Goal: Use online tool/utility: Utilize a website feature to perform a specific function

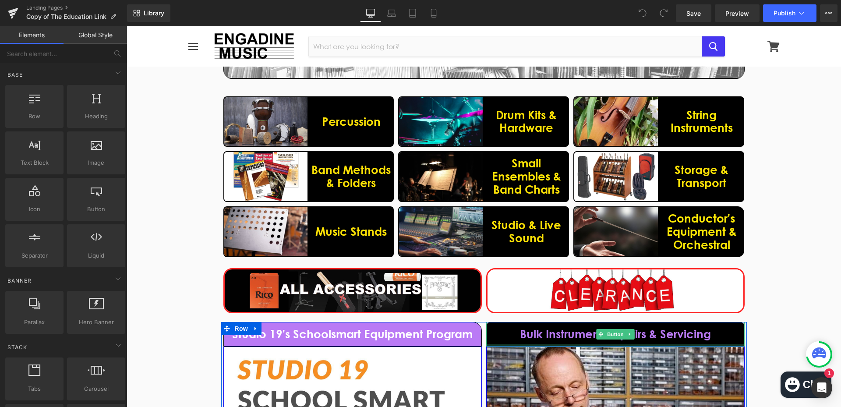
scroll to position [526, 0]
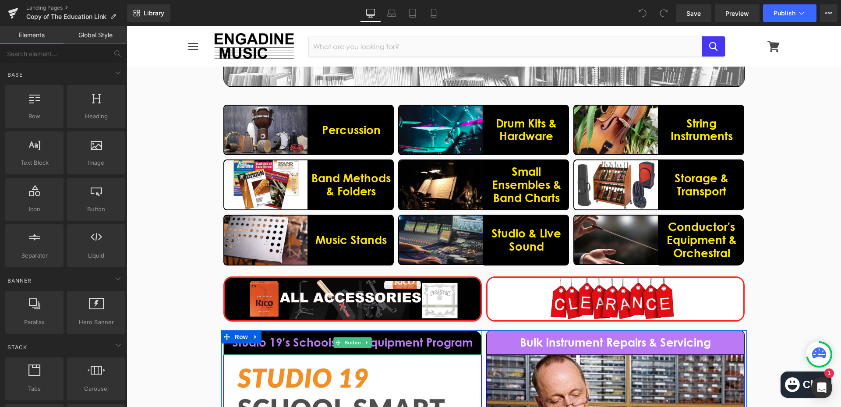
click at [473, 344] on link "Studio 19's Schoolsmart Equipment Program" at bounding box center [352, 342] width 258 height 25
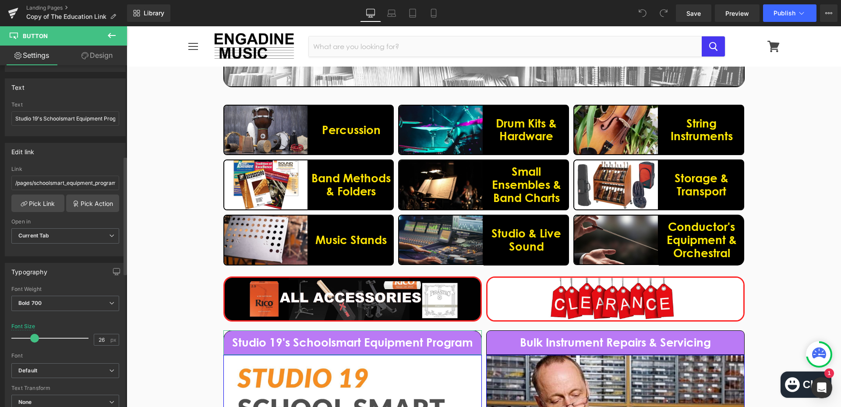
scroll to position [263, 0]
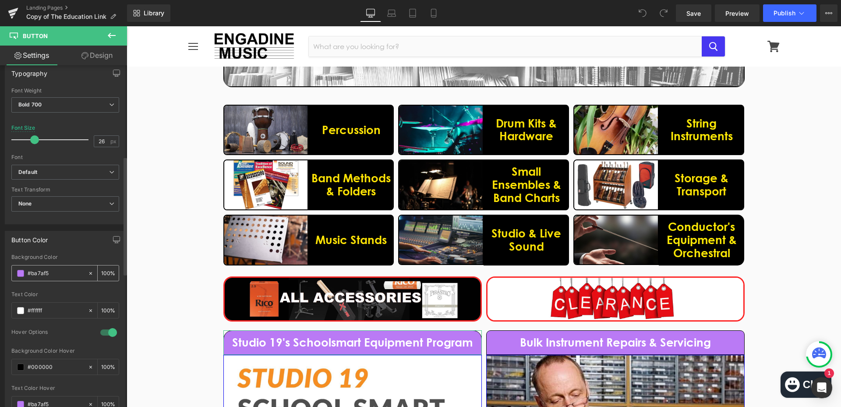
drag, startPoint x: 52, startPoint y: 274, endPoint x: 32, endPoint y: 272, distance: 20.7
click at [32, 272] on input "#ba7af5" at bounding box center [56, 274] width 56 height 10
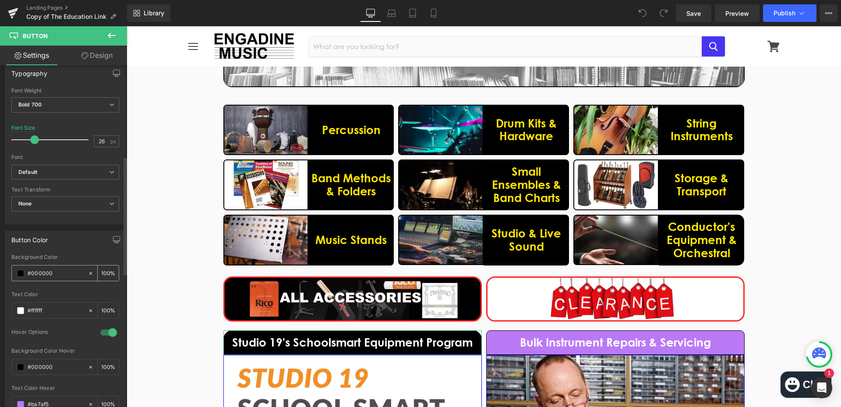
type input "#000000"
type input "#fce205"
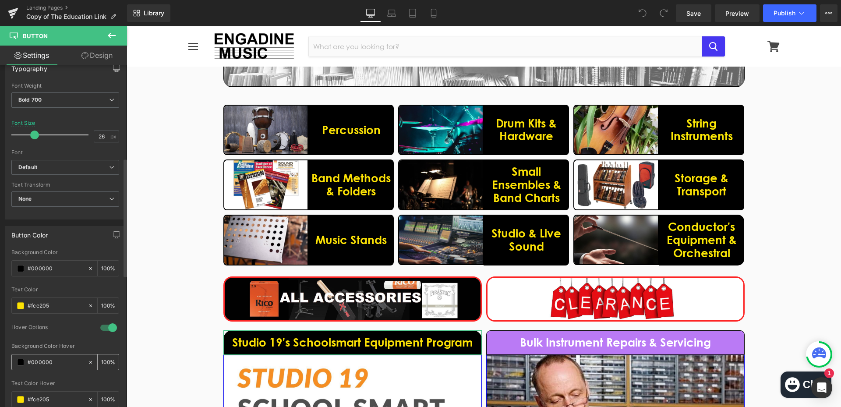
type input "#fce205"
drag, startPoint x: 56, startPoint y: 359, endPoint x: 31, endPoint y: 361, distance: 25.5
click at [31, 361] on input "#000000" at bounding box center [56, 362] width 56 height 10
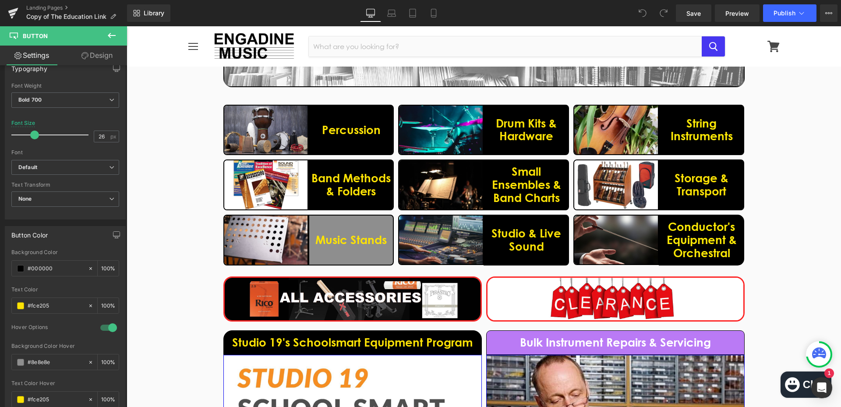
type input "#8e8e8e"
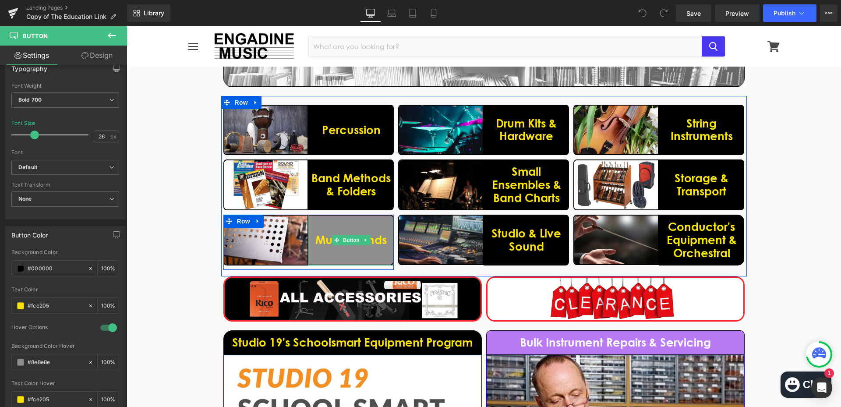
click at [355, 256] on link "Music Stands" at bounding box center [350, 240] width 85 height 51
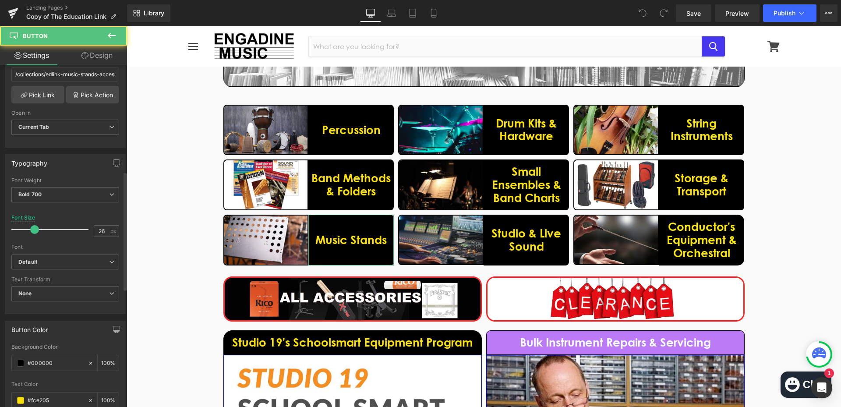
scroll to position [307, 0]
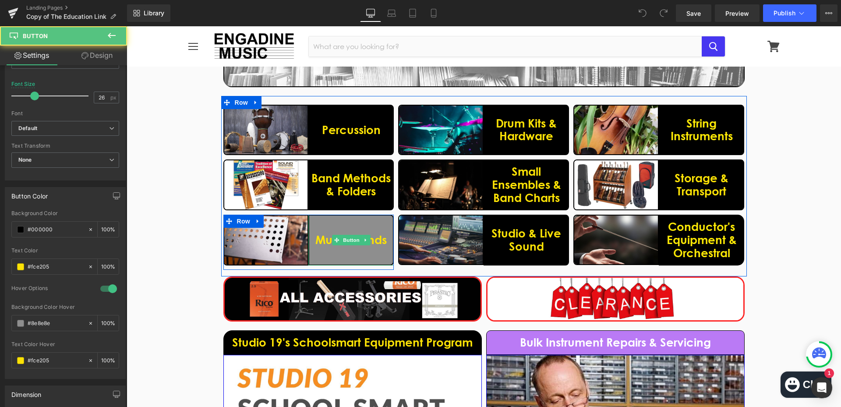
click at [332, 262] on link "Music Stands" at bounding box center [350, 240] width 85 height 51
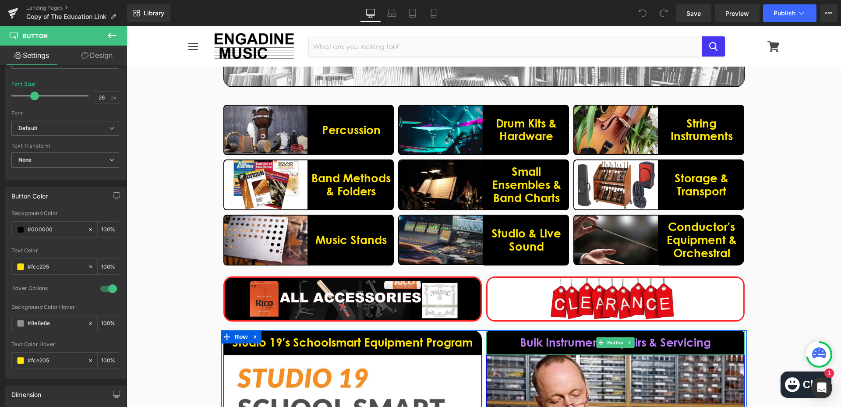
click at [504, 343] on link "Bulk Instrument Repairs & Servicing" at bounding box center [615, 342] width 258 height 25
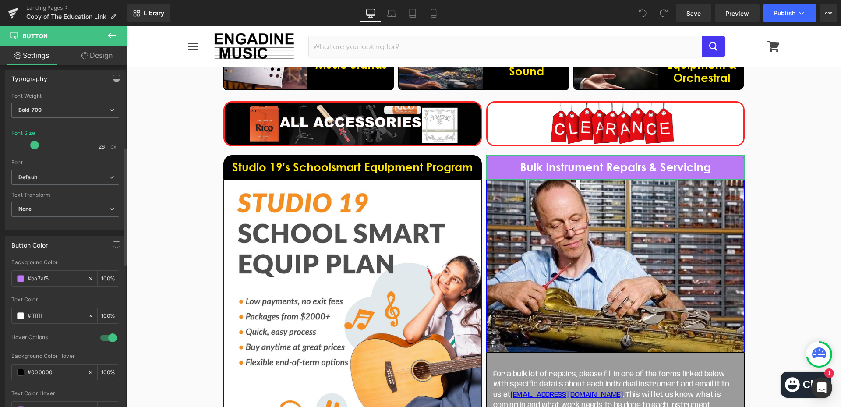
scroll to position [263, 0]
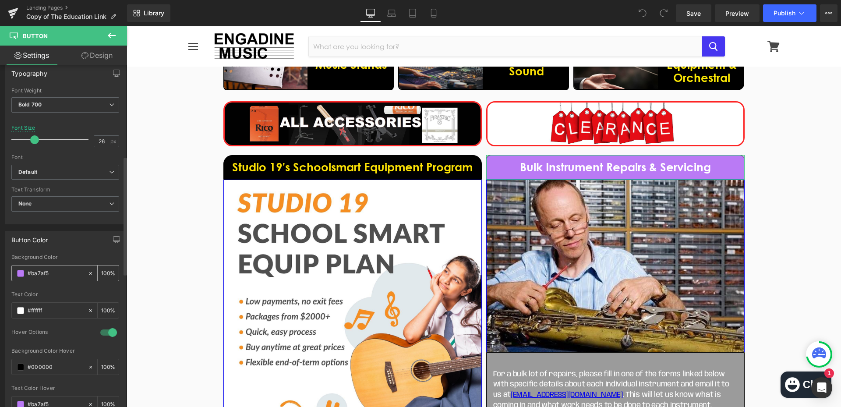
drag, startPoint x: 58, startPoint y: 274, endPoint x: 32, endPoint y: 274, distance: 26.7
click at [32, 274] on input "#ba7af5" at bounding box center [56, 274] width 56 height 10
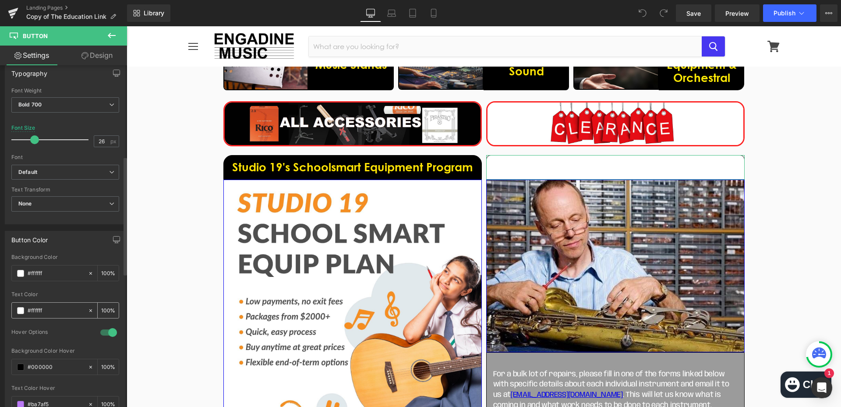
click at [50, 311] on input "#ffffff" at bounding box center [56, 311] width 56 height 10
drag, startPoint x: 46, startPoint y: 273, endPoint x: 31, endPoint y: 275, distance: 15.4
click at [31, 275] on input "#ffffff" at bounding box center [56, 274] width 56 height 10
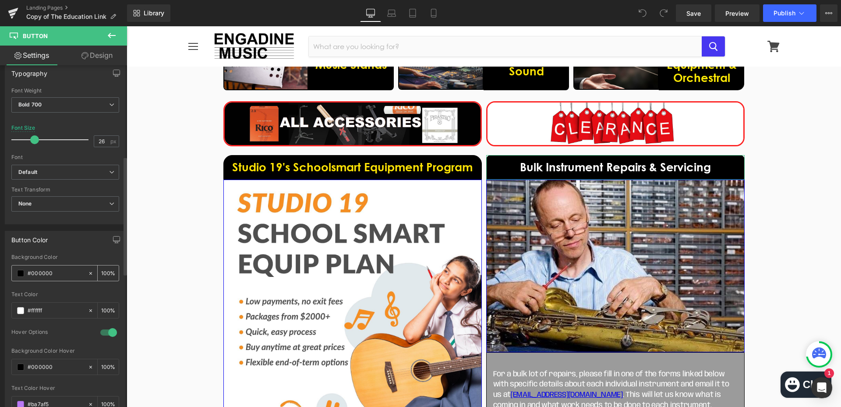
type input "#000000"
type input "#fce205"
drag, startPoint x: 53, startPoint y: 370, endPoint x: 32, endPoint y: 368, distance: 21.5
click at [32, 368] on input "#000000" at bounding box center [56, 367] width 56 height 10
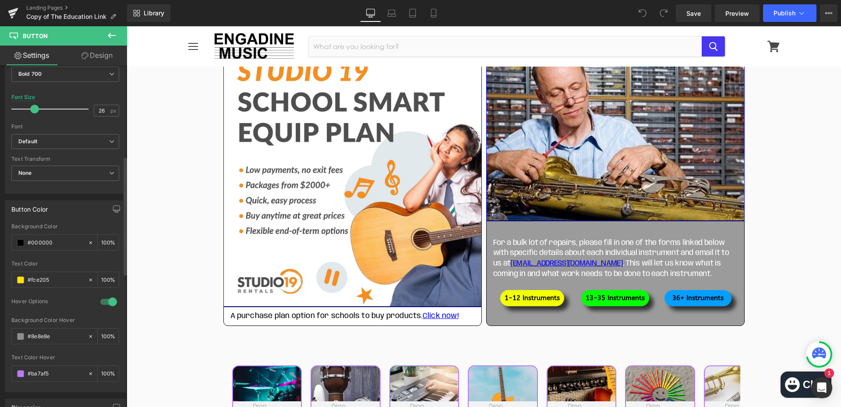
scroll to position [350, 0]
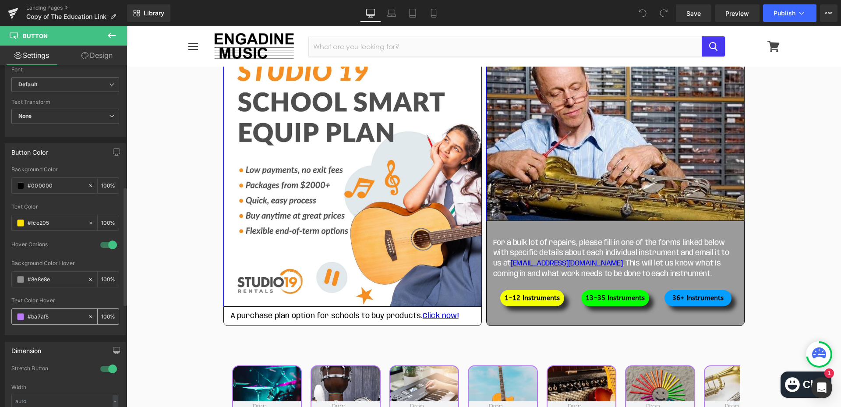
type input "#8e8e8e"
drag, startPoint x: 51, startPoint y: 318, endPoint x: 32, endPoint y: 318, distance: 19.7
click at [32, 318] on input "#ba7af5" at bounding box center [56, 317] width 56 height 10
type input "#fce205"
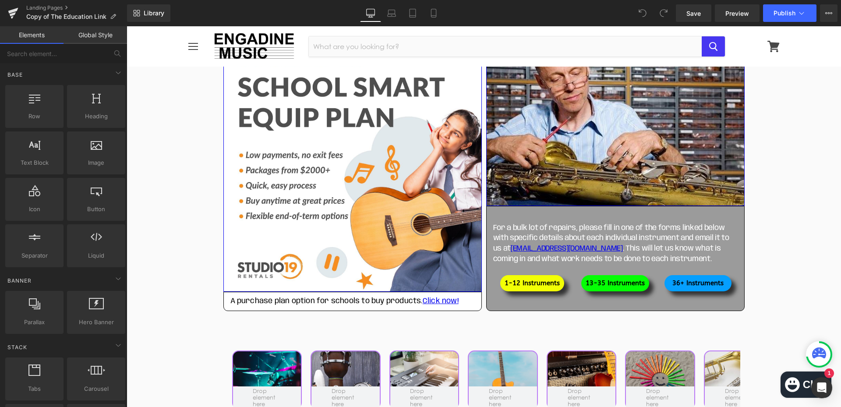
scroll to position [1008, 0]
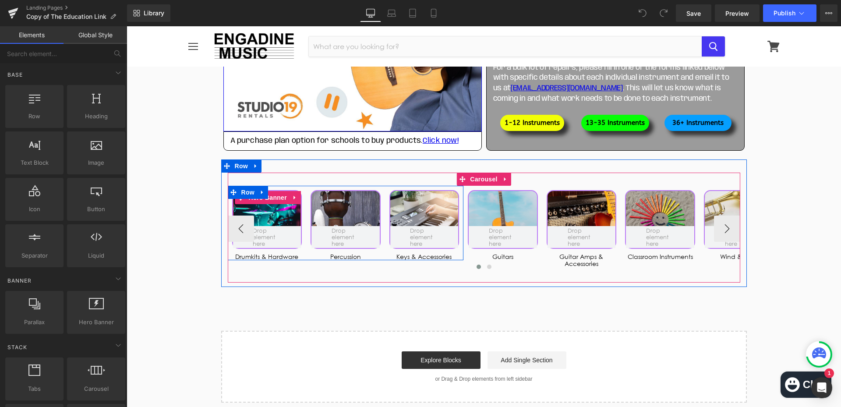
click at [276, 214] on div at bounding box center [267, 219] width 68 height 57
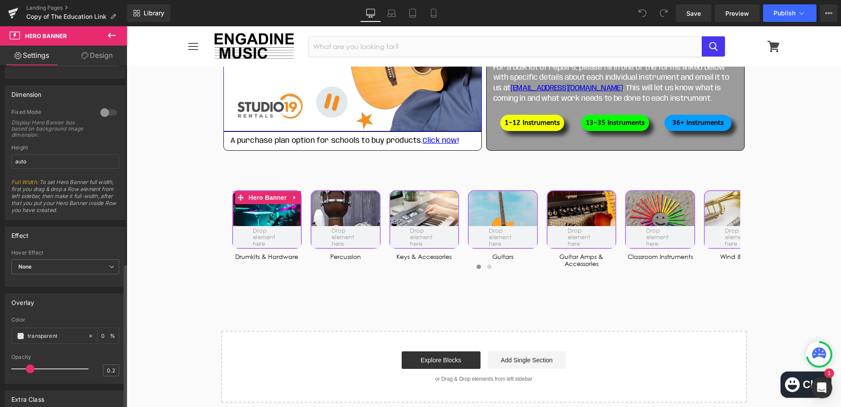
scroll to position [467, 0]
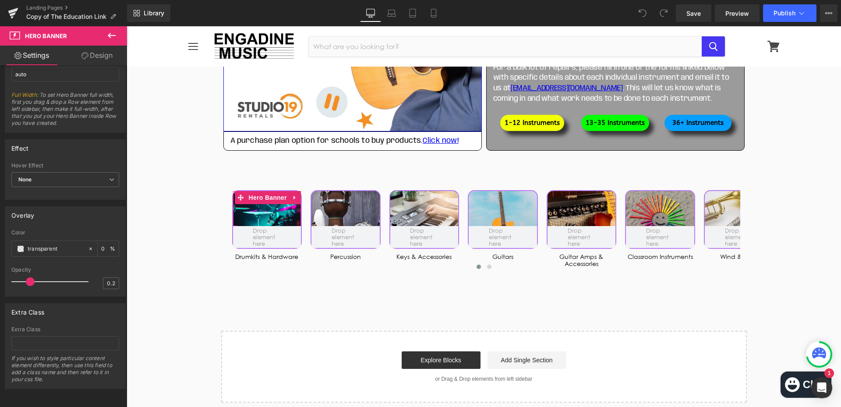
click at [103, 61] on link "Design" at bounding box center [97, 56] width 64 height 20
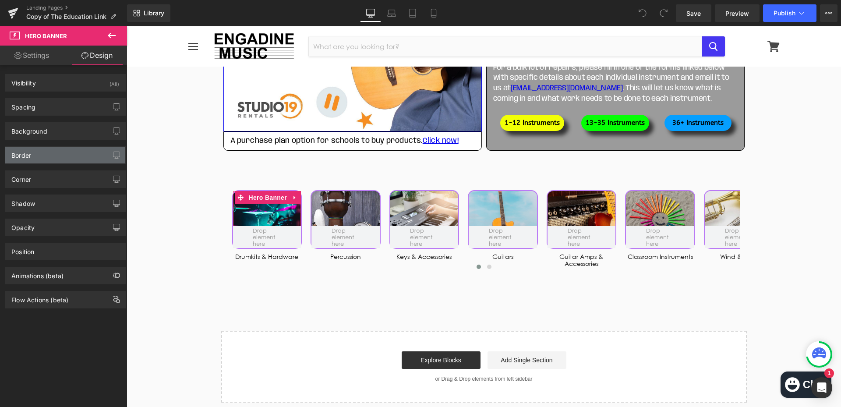
click at [47, 159] on div "Border" at bounding box center [65, 155] width 120 height 17
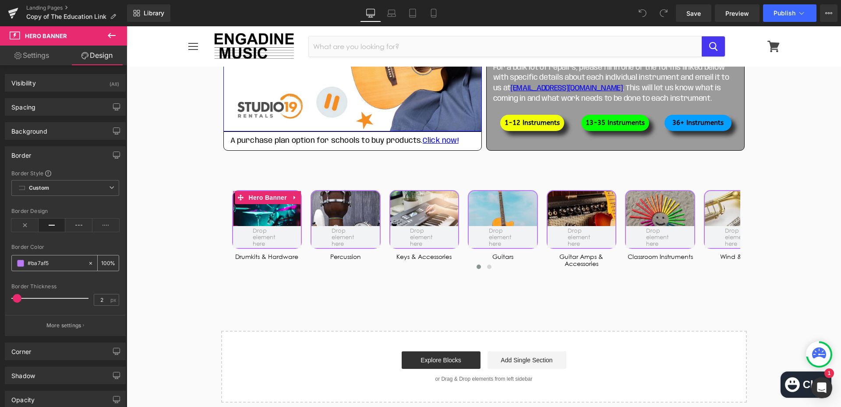
click at [51, 259] on input "#ba7af5" at bounding box center [56, 263] width 56 height 10
type input "#fce205"
click at [104, 297] on input "2" at bounding box center [101, 299] width 15 height 11
type input "3"
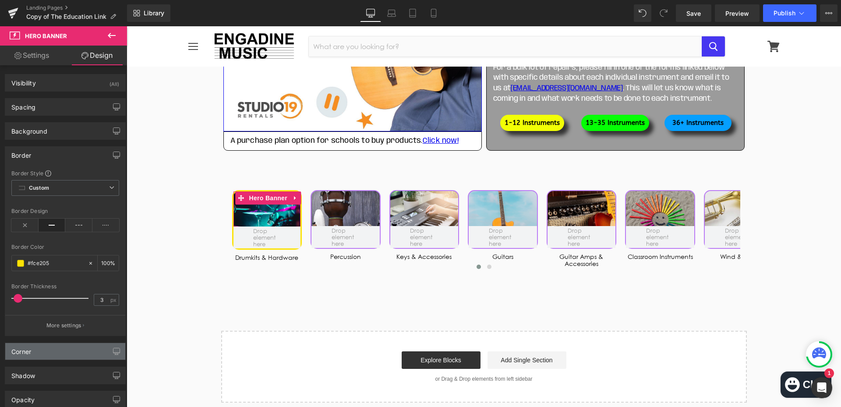
click at [64, 350] on div "Corner" at bounding box center [65, 351] width 120 height 17
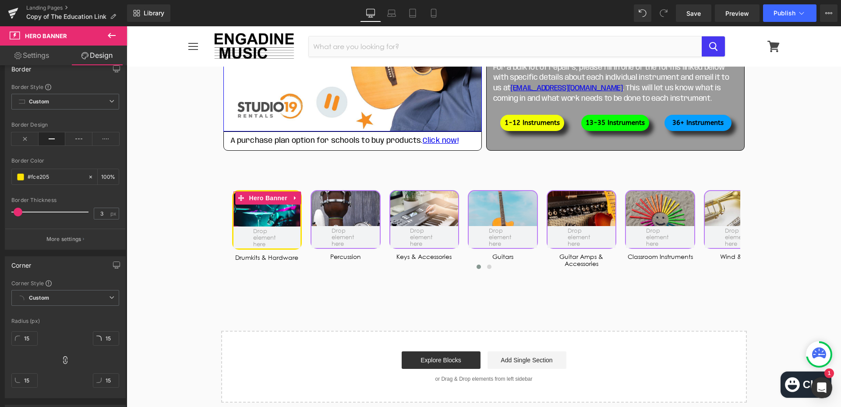
scroll to position [88, 0]
click at [28, 342] on input "15" at bounding box center [24, 337] width 26 height 14
type input "8"
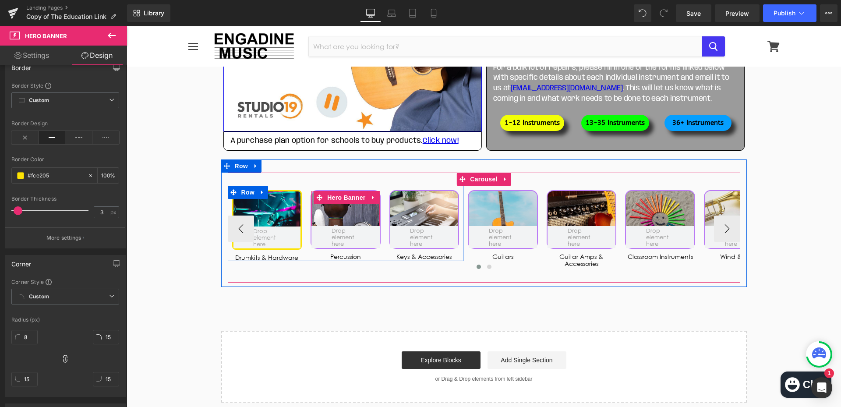
click at [330, 221] on div at bounding box center [345, 219] width 68 height 57
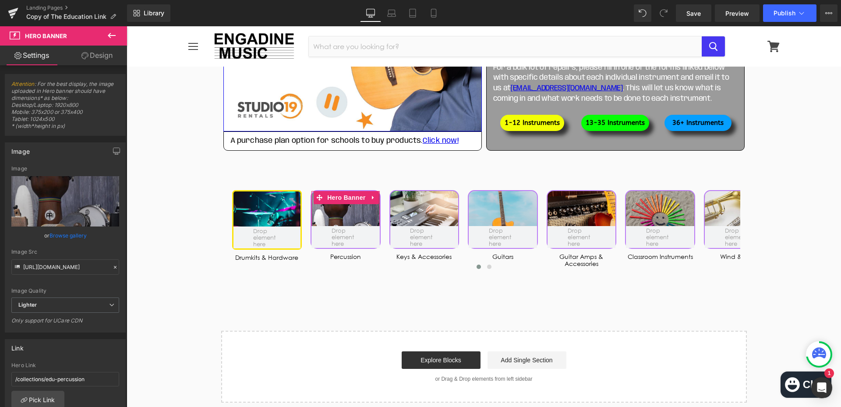
click at [99, 53] on link "Design" at bounding box center [97, 56] width 64 height 20
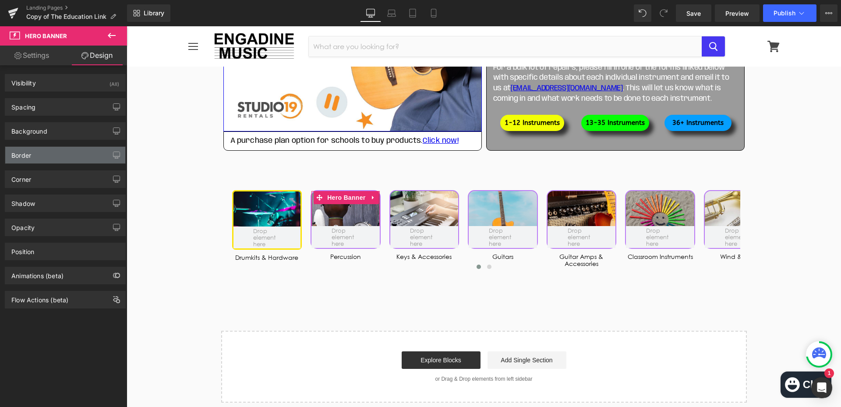
click at [32, 156] on div "Border" at bounding box center [65, 155] width 120 height 17
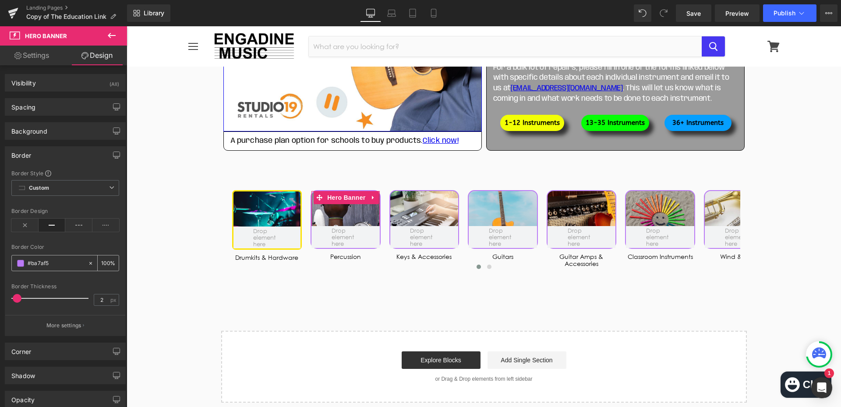
click at [56, 264] on input "#ba7af5" at bounding box center [56, 263] width 56 height 10
type input "#fce205"
type input "3"
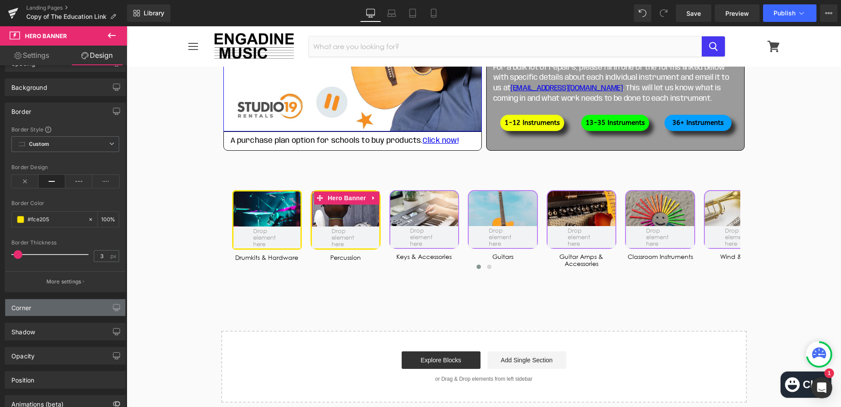
click at [61, 315] on div "Corner" at bounding box center [65, 307] width 120 height 17
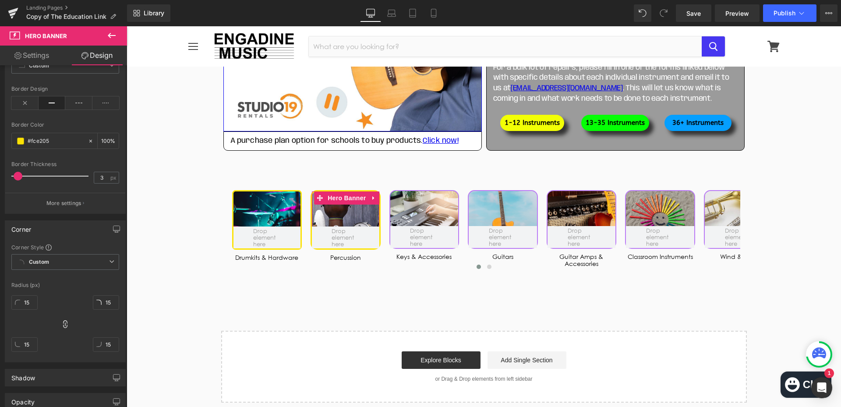
scroll to position [131, 0]
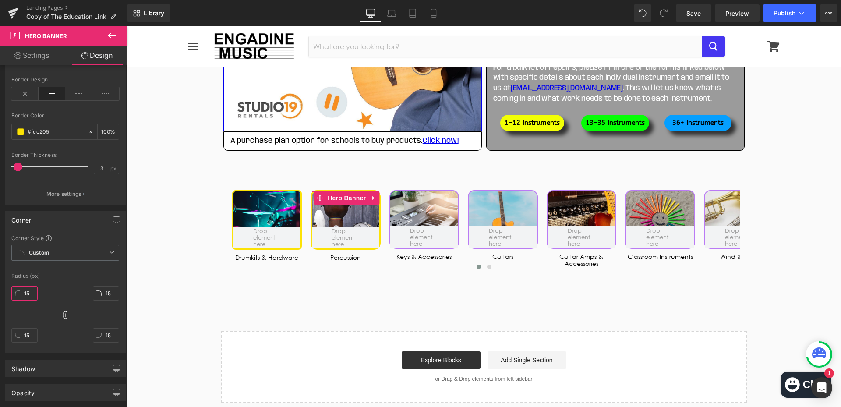
click at [31, 292] on input "15" at bounding box center [24, 293] width 26 height 14
type input "8"
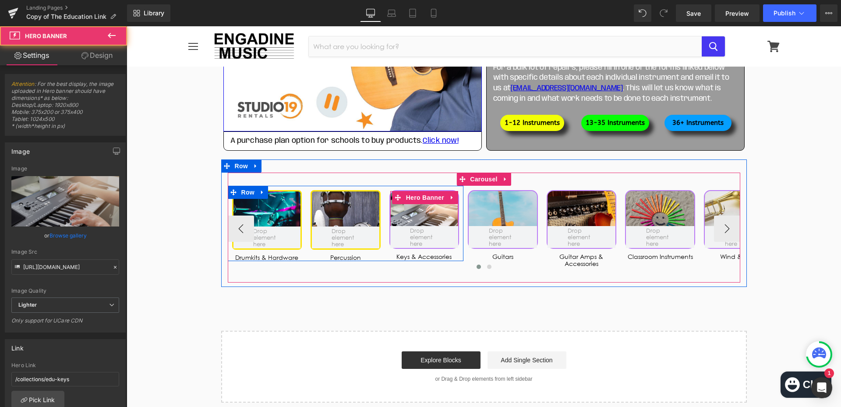
click at [434, 218] on div at bounding box center [424, 219] width 68 height 57
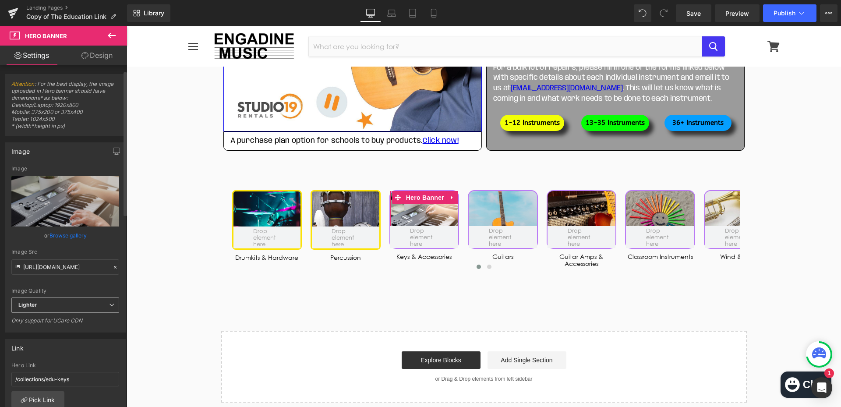
scroll to position [263, 0]
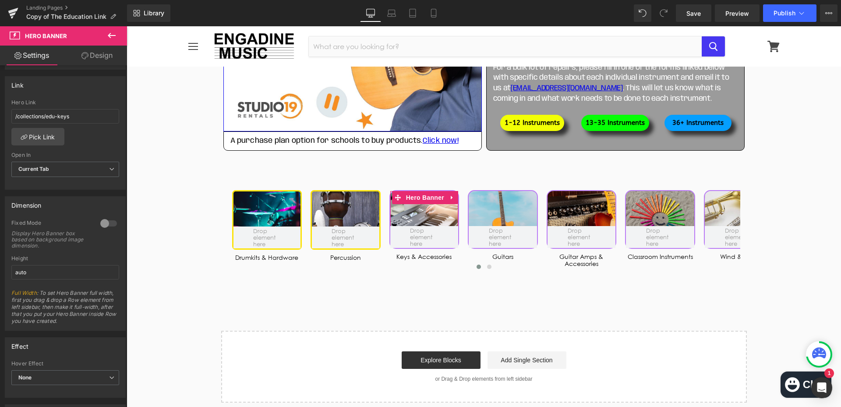
click at [100, 60] on link "Design" at bounding box center [97, 56] width 64 height 20
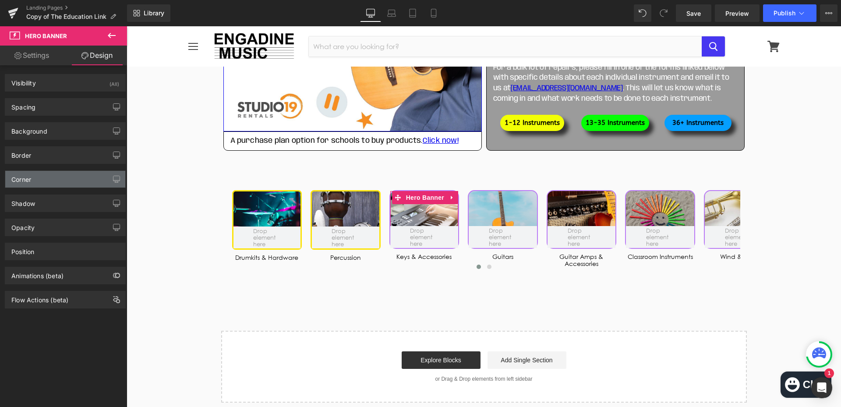
click at [50, 181] on div "Corner" at bounding box center [65, 179] width 120 height 17
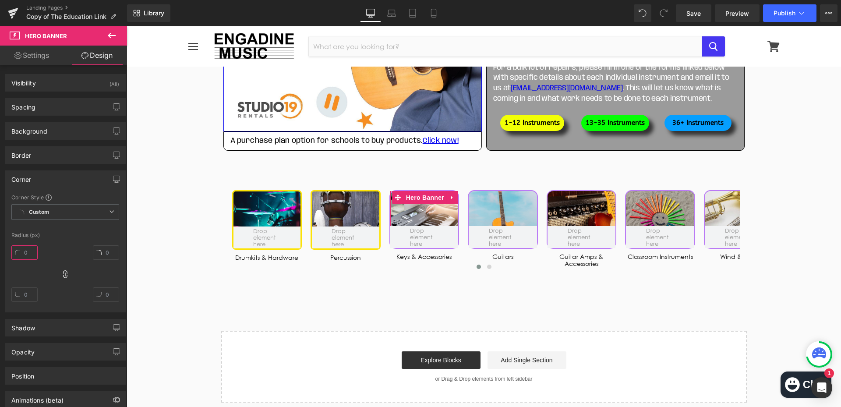
click at [29, 253] on input "text" at bounding box center [24, 252] width 26 height 14
type input "8"
click at [40, 156] on div "Border" at bounding box center [65, 155] width 120 height 17
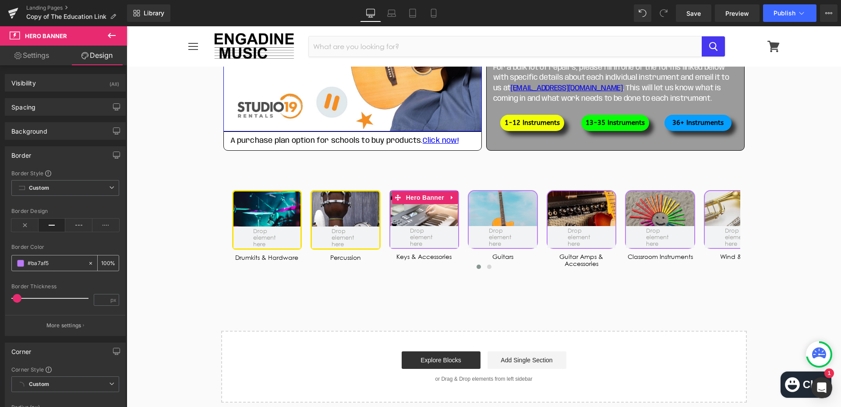
click at [57, 265] on input "text" at bounding box center [56, 263] width 56 height 10
type input "#fce205"
type input "100"
type input "3"
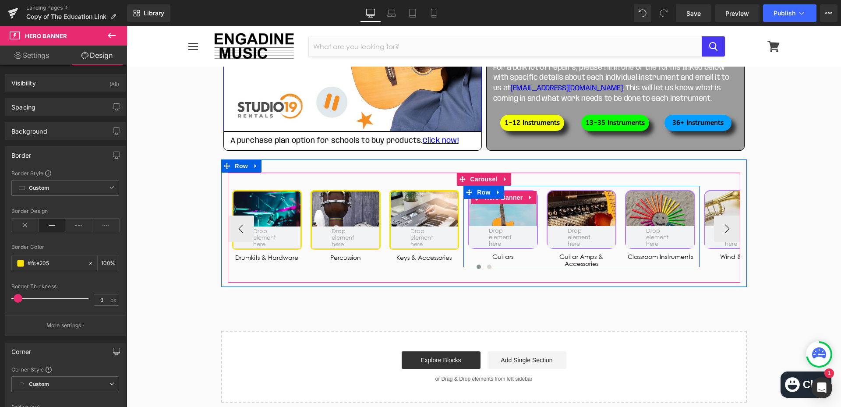
click at [511, 225] on div at bounding box center [503, 219] width 68 height 57
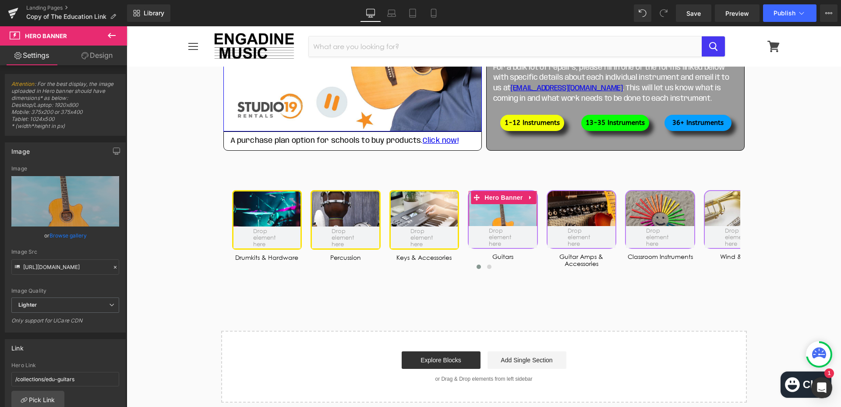
click at [110, 51] on link "Design" at bounding box center [97, 56] width 64 height 20
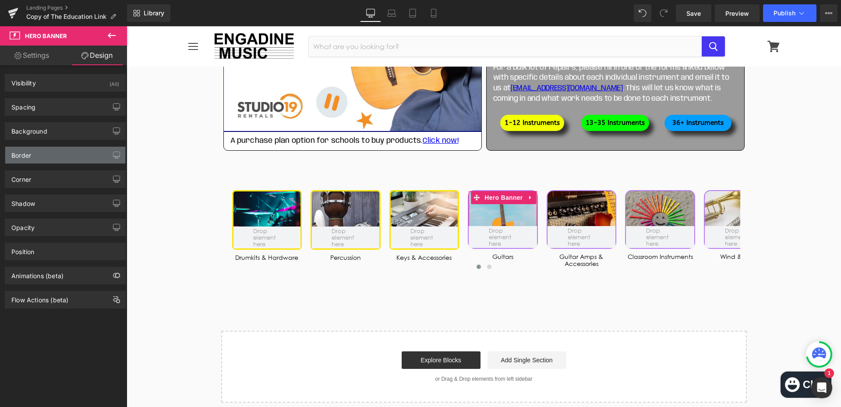
click at [45, 152] on div "Border" at bounding box center [65, 155] width 120 height 17
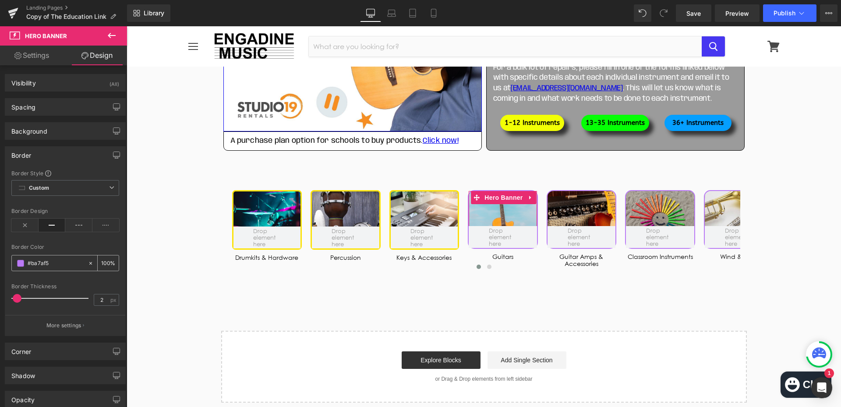
click at [54, 261] on input "#ba7af5" at bounding box center [56, 263] width 56 height 10
type input "#fce205"
click at [101, 303] on input "2" at bounding box center [101, 299] width 15 height 11
type input "3"
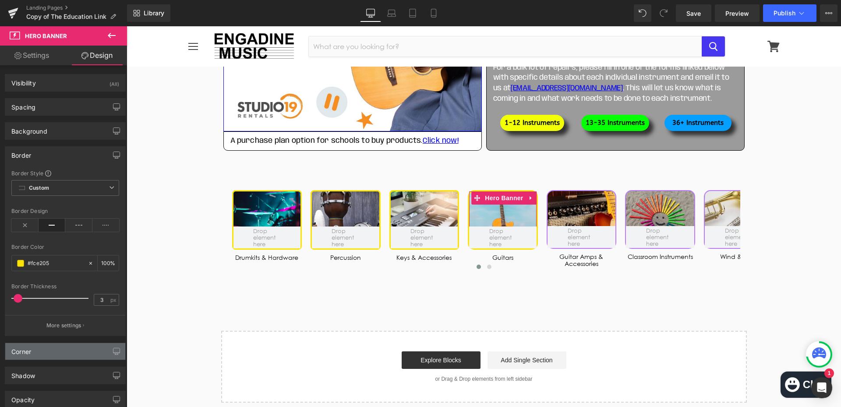
click at [55, 352] on div "Corner" at bounding box center [65, 351] width 120 height 17
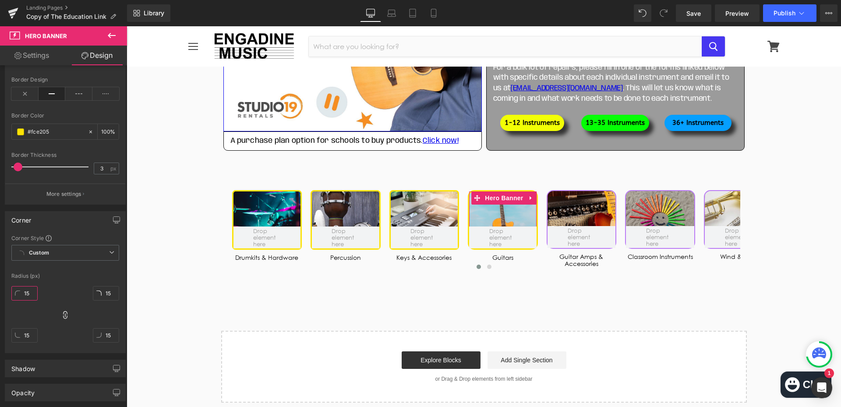
click at [25, 294] on input "15" at bounding box center [24, 293] width 26 height 14
type input "8"
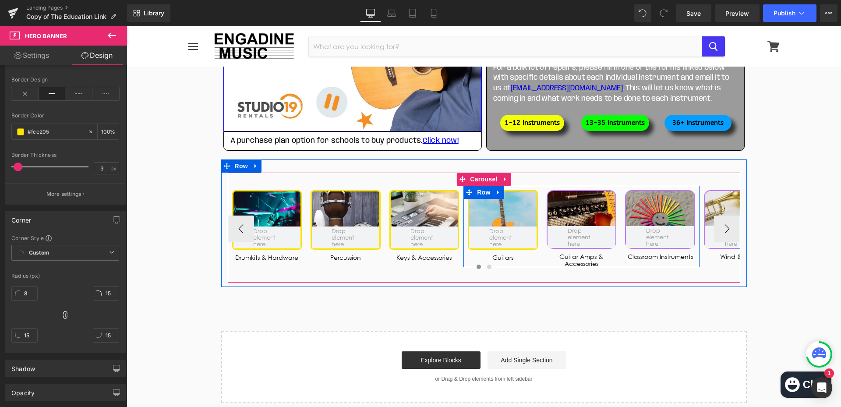
click at [594, 217] on div at bounding box center [582, 219] width 68 height 57
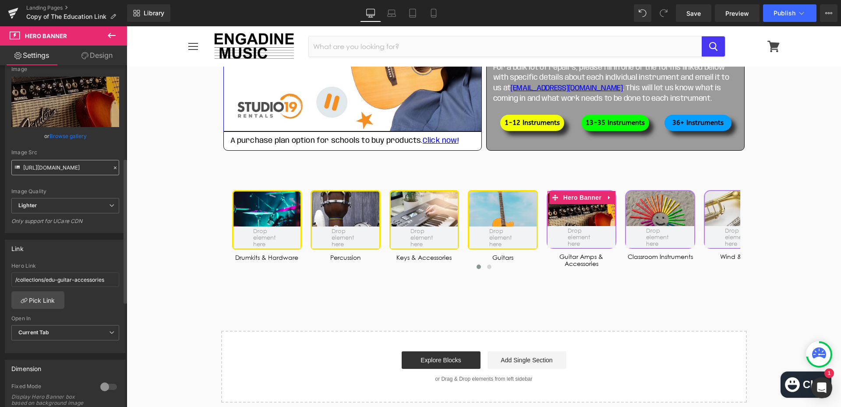
scroll to position [219, 0]
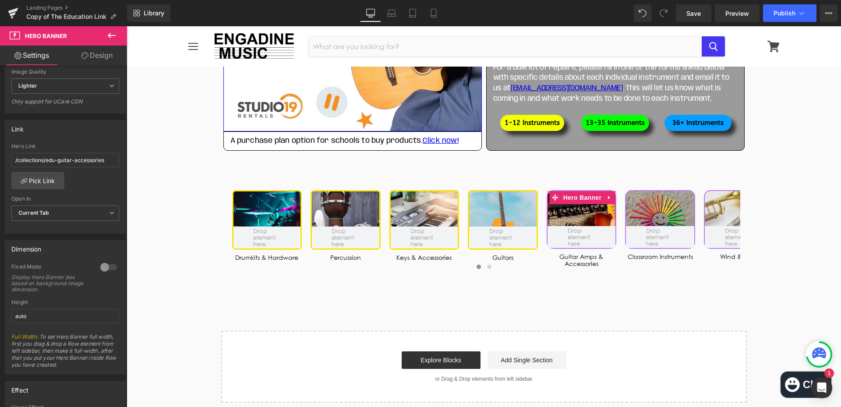
click at [105, 57] on link "Design" at bounding box center [97, 56] width 64 height 20
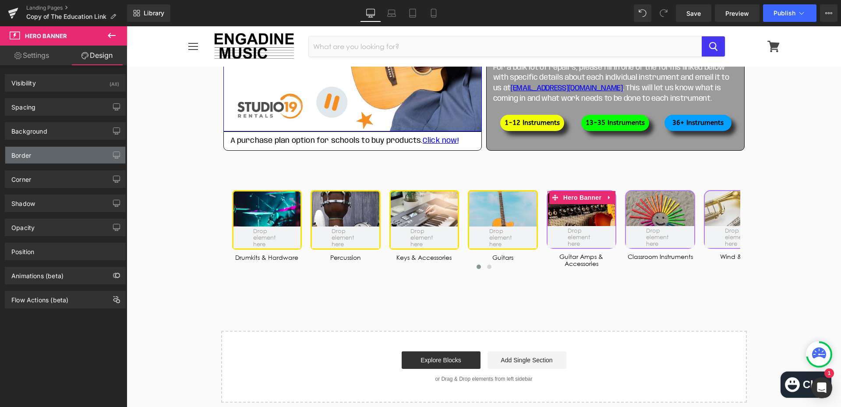
click at [48, 153] on div "Border" at bounding box center [65, 155] width 120 height 17
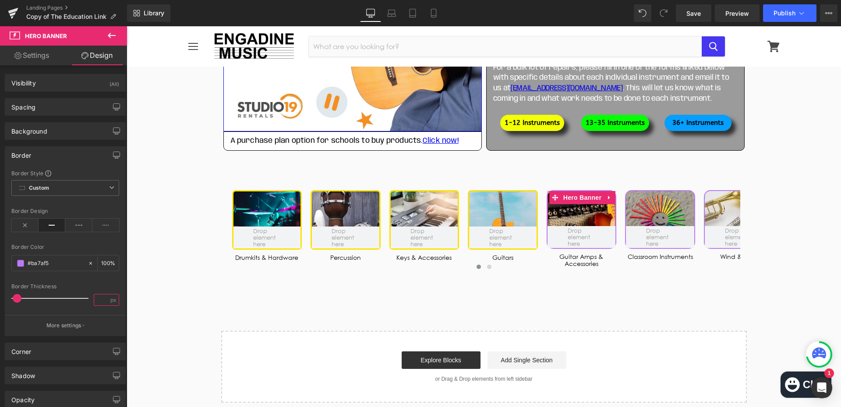
click at [98, 301] on input "number" at bounding box center [101, 299] width 15 height 11
type input "3"
click at [55, 261] on input "text" at bounding box center [56, 263] width 56 height 10
type input "#fce205"
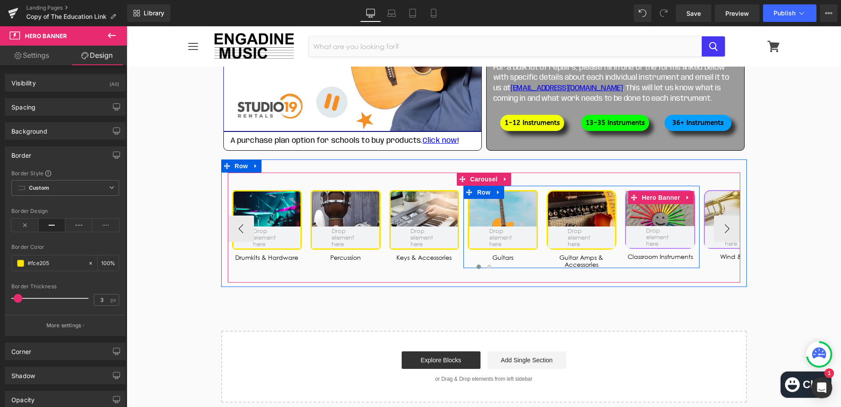
click at [648, 217] on div at bounding box center [660, 219] width 68 height 57
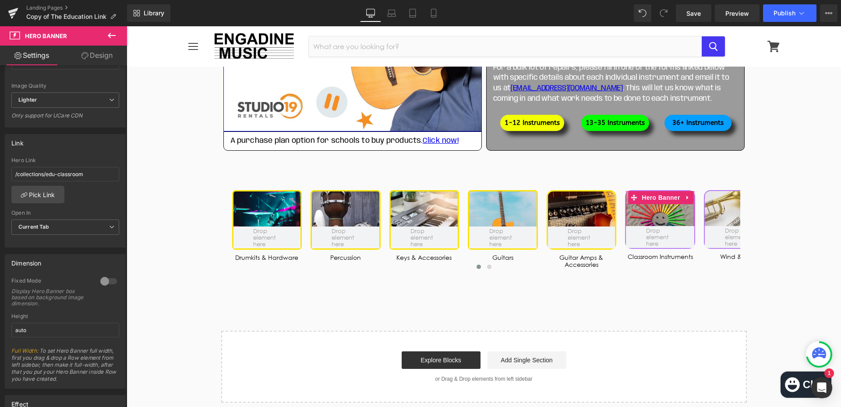
scroll to position [307, 0]
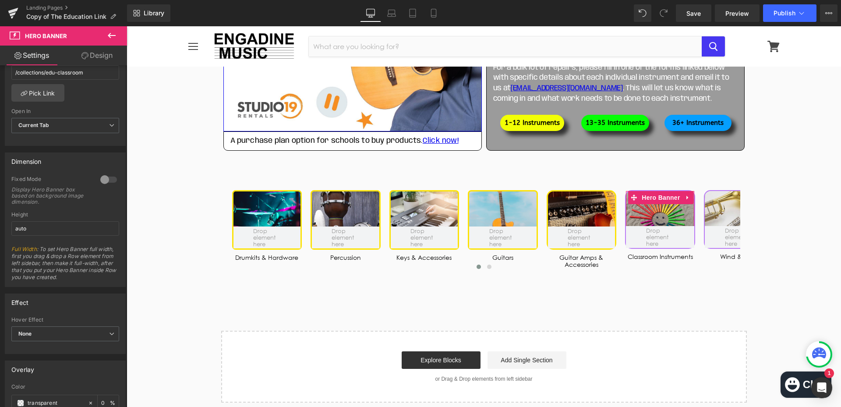
click at [98, 51] on link "Design" at bounding box center [97, 56] width 64 height 20
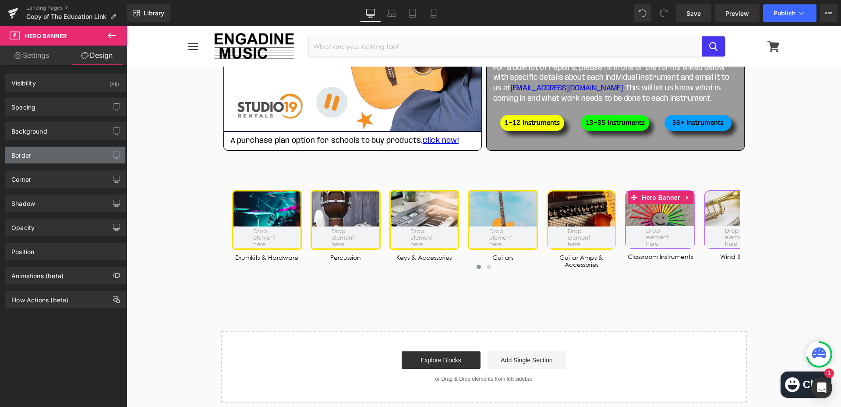
click at [48, 149] on div "Border" at bounding box center [65, 155] width 120 height 17
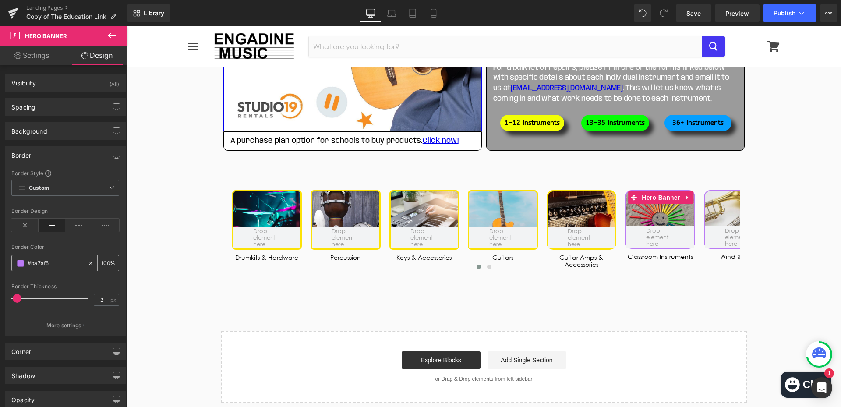
click at [63, 266] on input "#ba7af5" at bounding box center [56, 263] width 56 height 10
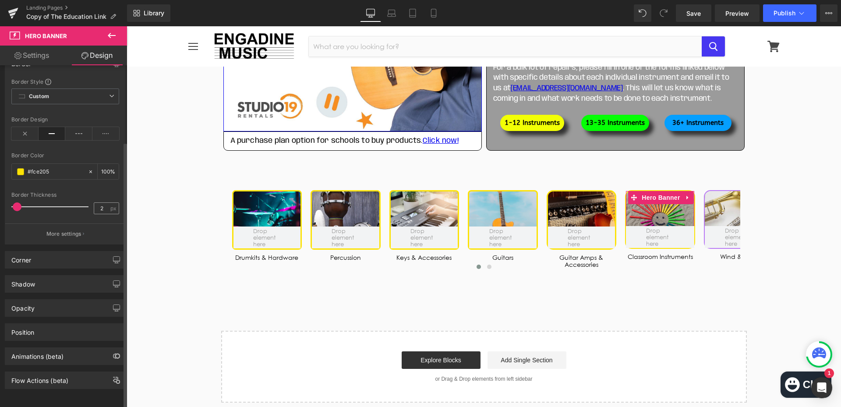
type input "#fce205"
click at [99, 203] on input "2" at bounding box center [101, 208] width 15 height 11
type input "3"
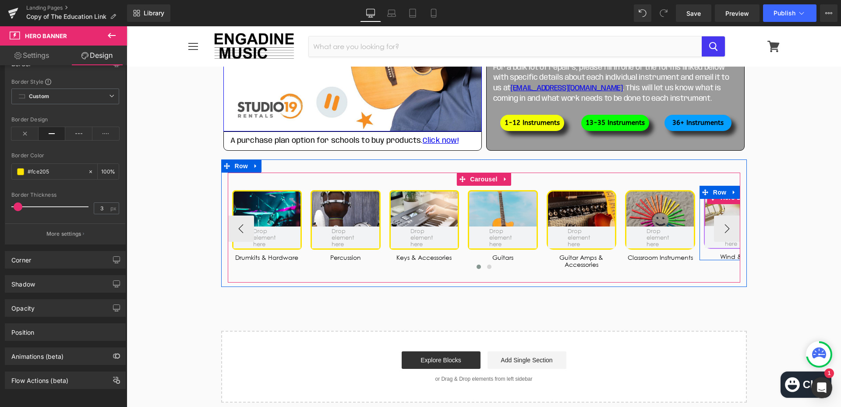
click at [709, 210] on div at bounding box center [739, 219] width 68 height 57
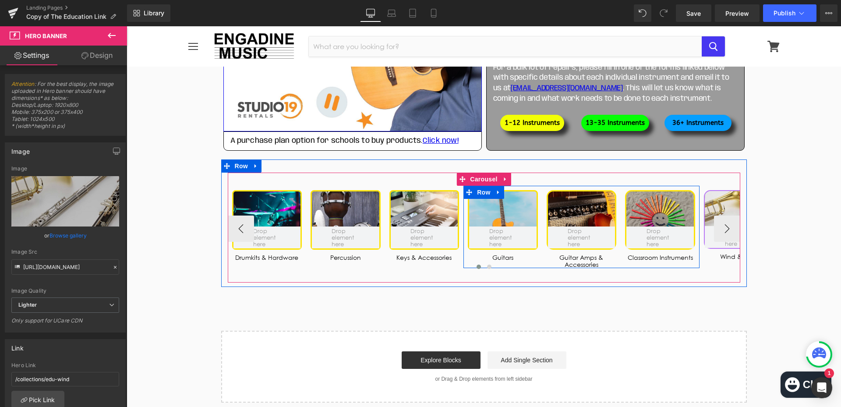
click at [633, 217] on div at bounding box center [659, 219] width 67 height 57
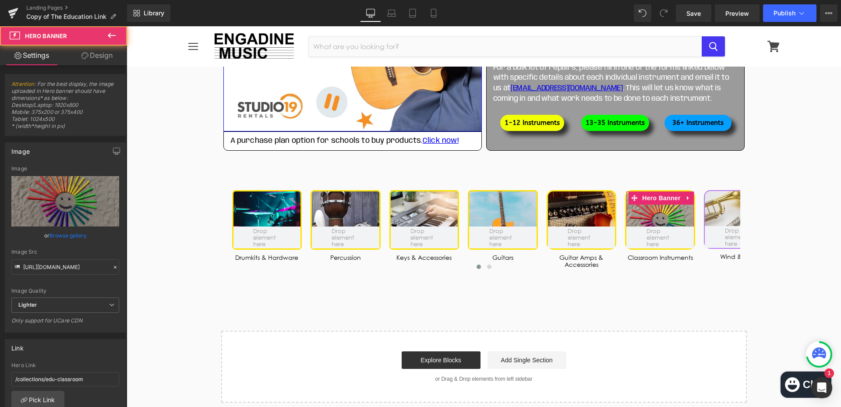
click at [99, 55] on link "Design" at bounding box center [97, 56] width 64 height 20
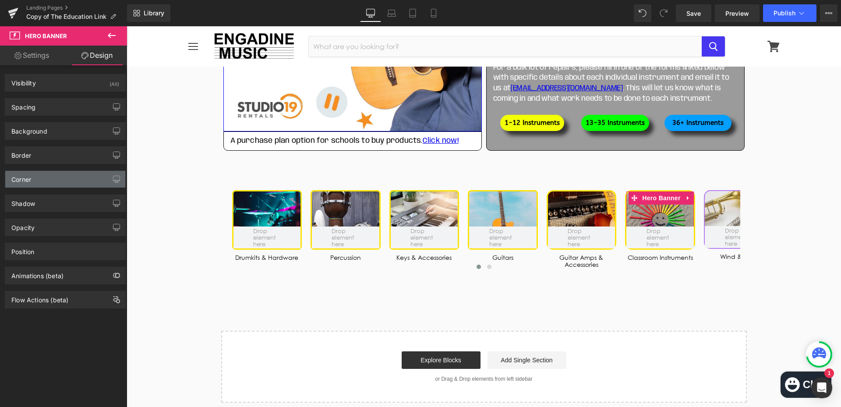
click at [60, 177] on div "Corner" at bounding box center [65, 179] width 120 height 17
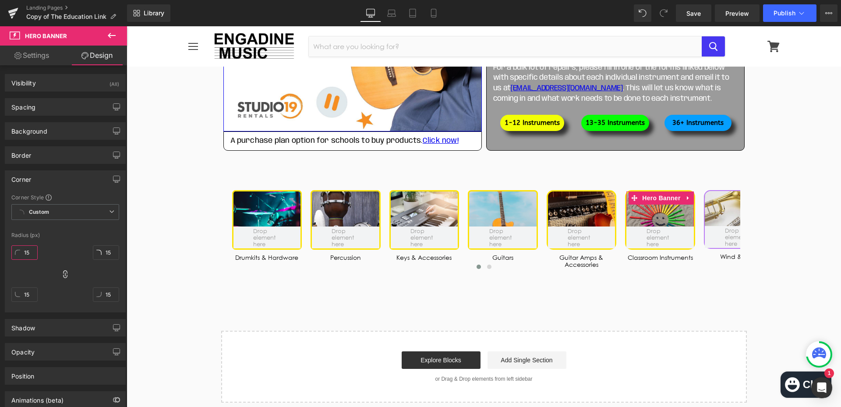
click at [33, 254] on input "15" at bounding box center [24, 252] width 26 height 14
type input "8"
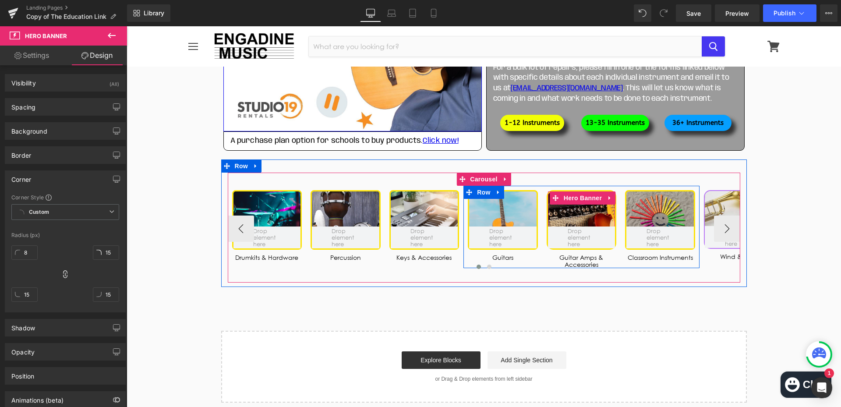
click at [564, 221] on div at bounding box center [581, 219] width 67 height 57
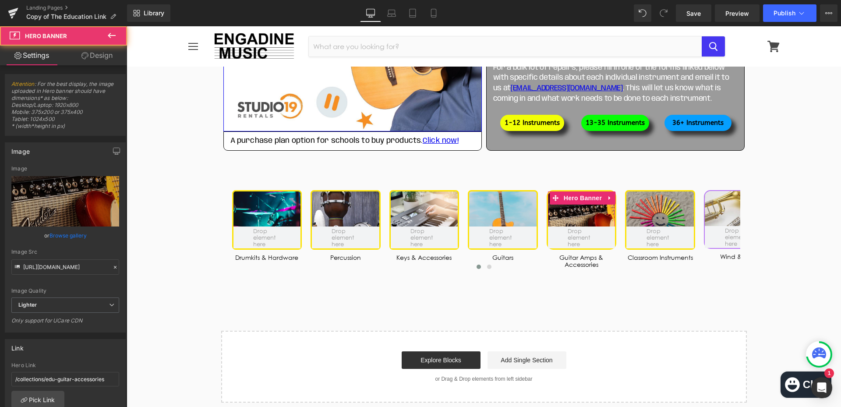
click at [91, 52] on link "Design" at bounding box center [97, 56] width 64 height 20
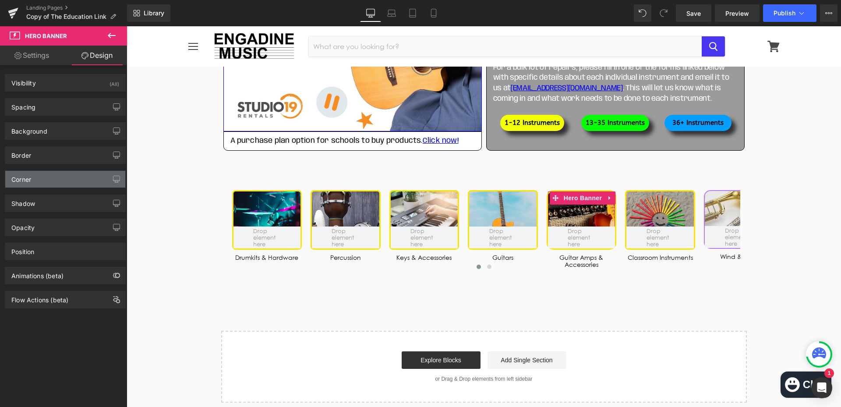
click at [51, 182] on div "Corner" at bounding box center [65, 179] width 120 height 17
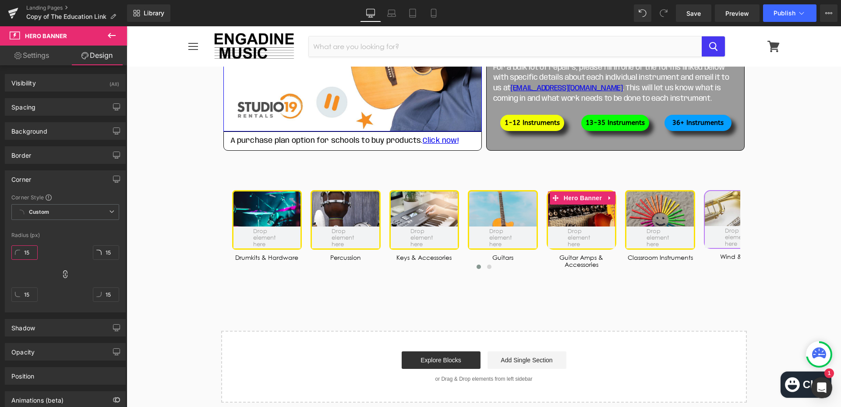
click at [32, 252] on input "15" at bounding box center [24, 252] width 26 height 14
type input "8"
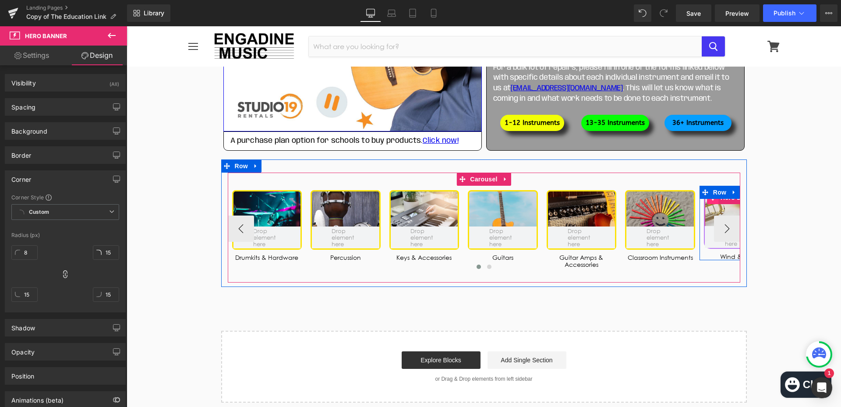
click at [712, 199] on icon at bounding box center [713, 198] width 6 height 7
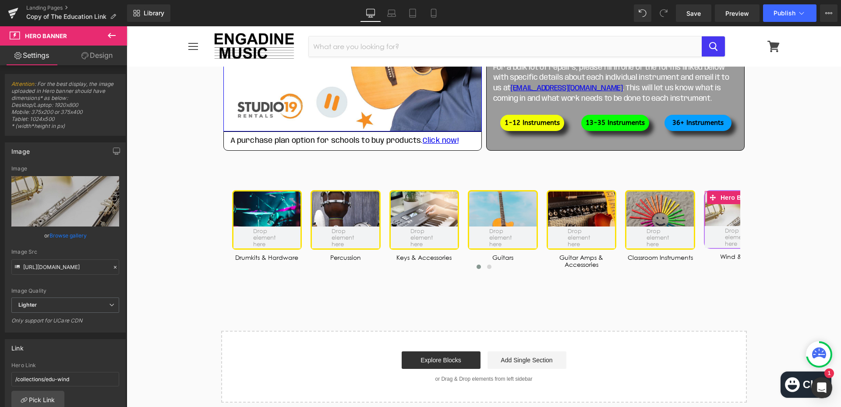
click at [108, 55] on link "Design" at bounding box center [97, 56] width 64 height 20
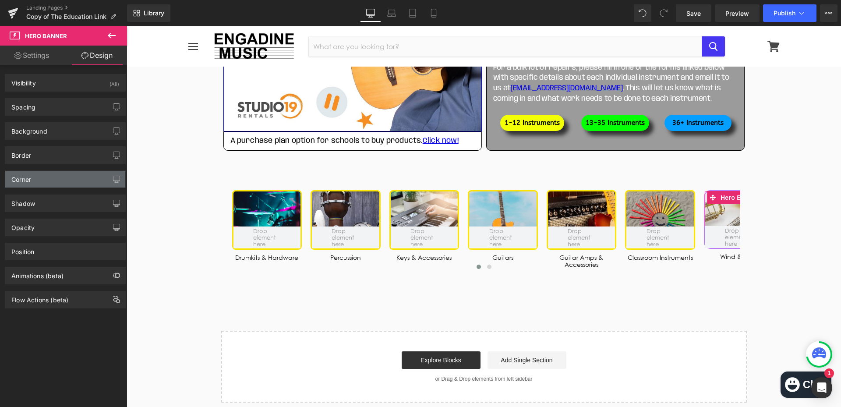
click at [46, 183] on div "Corner" at bounding box center [65, 179] width 120 height 17
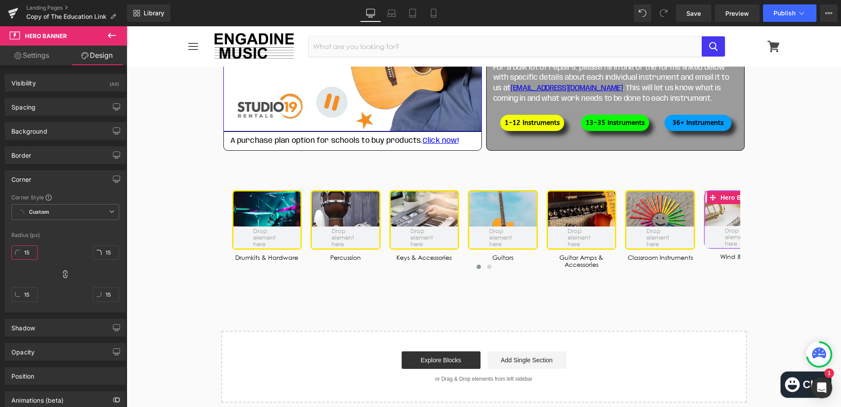
click at [30, 255] on input "15" at bounding box center [24, 252] width 26 height 14
type input "8"
click at [62, 157] on div "Border" at bounding box center [65, 155] width 120 height 17
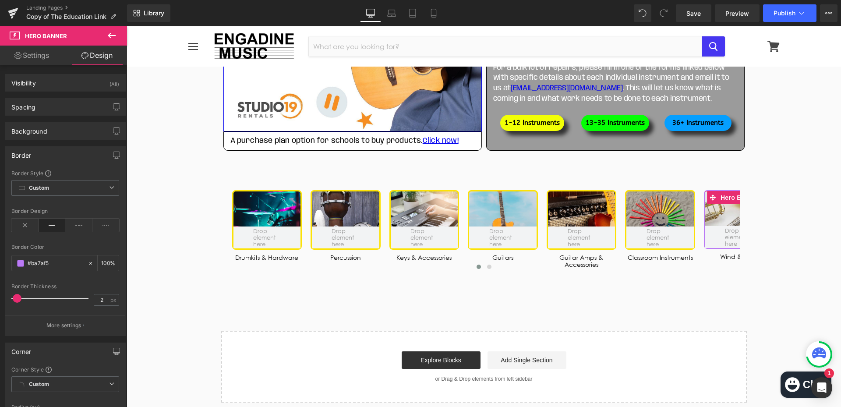
click at [49, 223] on icon at bounding box center [52, 225] width 27 height 13
click at [48, 262] on input "#ba7af5" at bounding box center [56, 263] width 56 height 10
type input "#fce205"
click at [106, 301] on div "2 px" at bounding box center [106, 300] width 25 height 12
click at [100, 299] on input "2" at bounding box center [101, 299] width 15 height 11
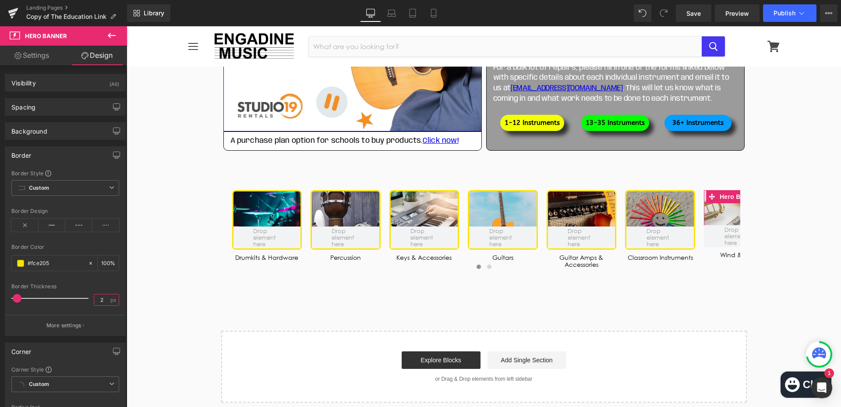
type input "3"
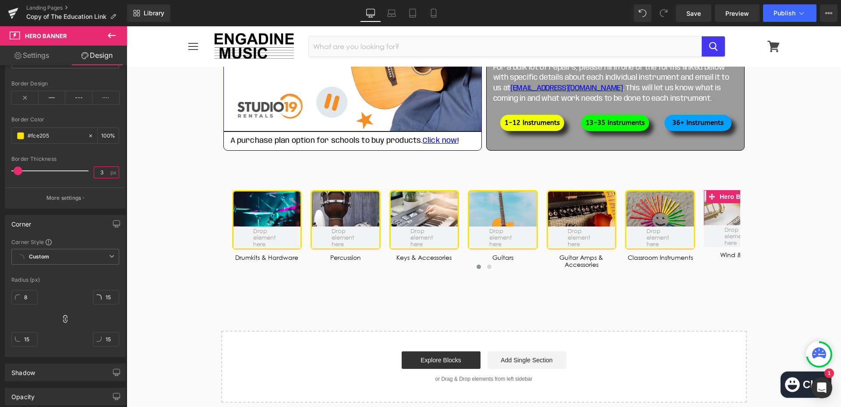
scroll to position [131, 0]
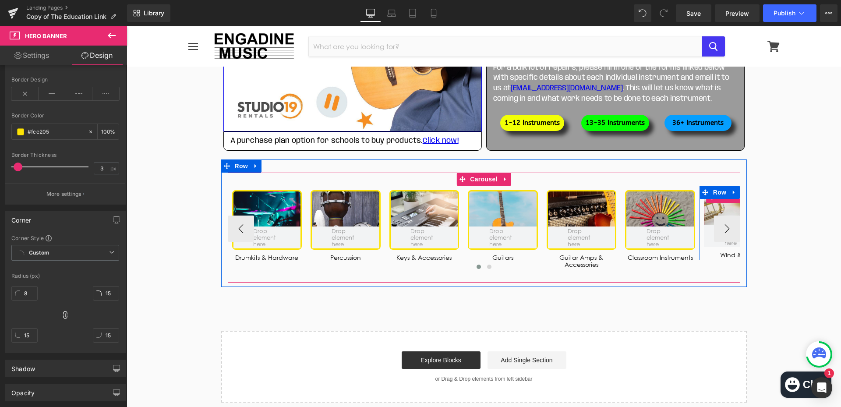
click at [710, 213] on div at bounding box center [739, 218] width 70 height 57
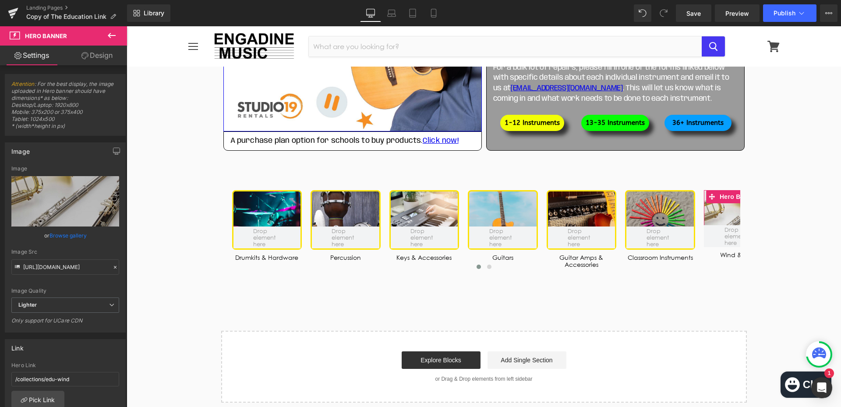
click at [104, 56] on link "Design" at bounding box center [97, 56] width 64 height 20
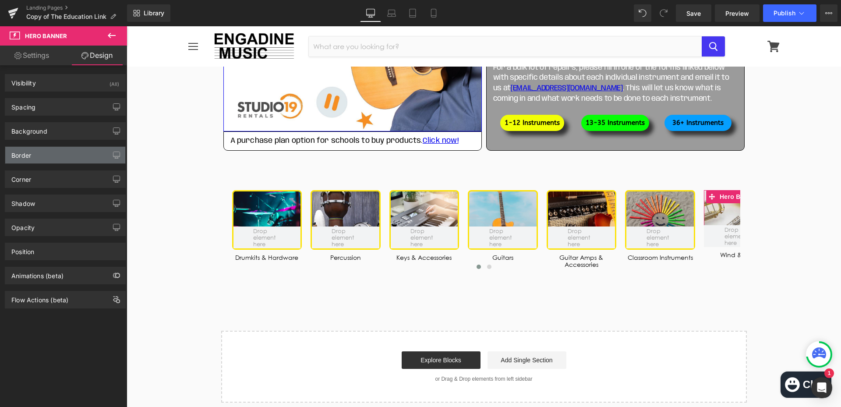
click at [36, 153] on div "Border" at bounding box center [65, 155] width 120 height 17
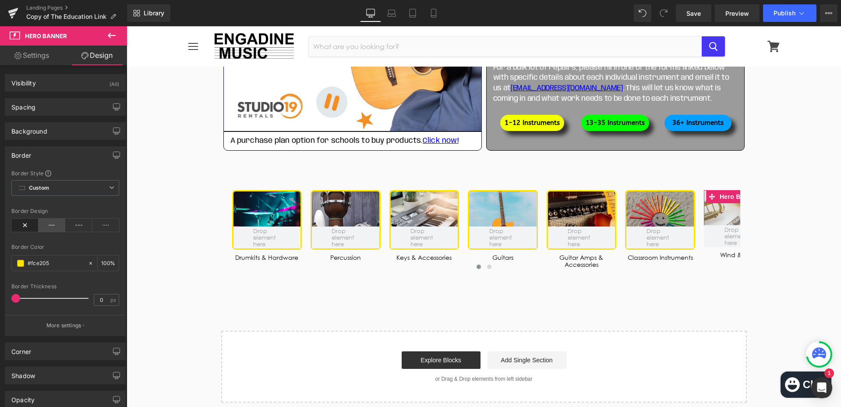
click at [53, 226] on icon at bounding box center [52, 225] width 27 height 13
type input "3"
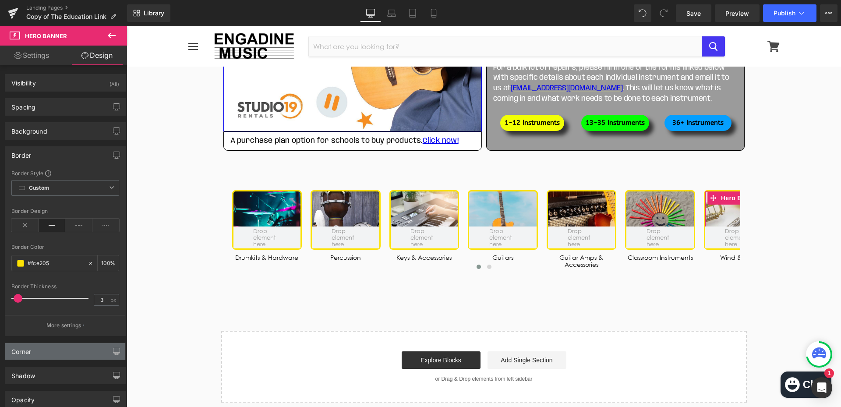
click at [61, 357] on div "Corner" at bounding box center [65, 351] width 120 height 17
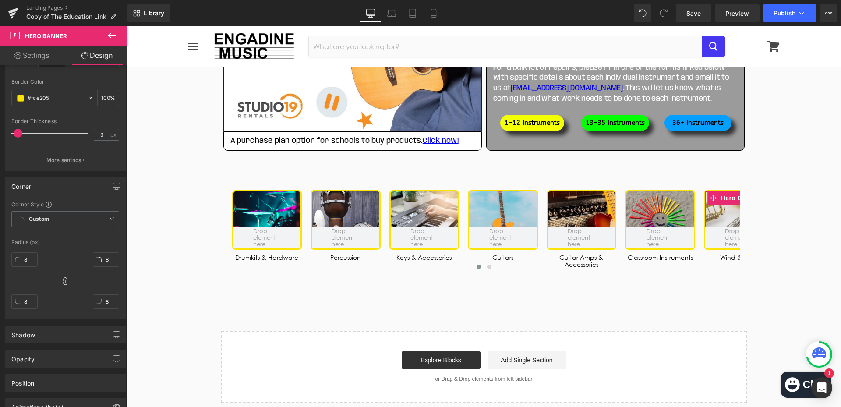
scroll to position [175, 0]
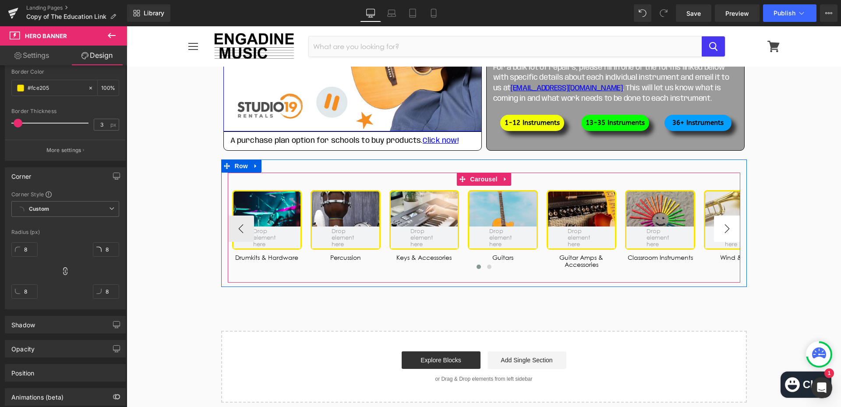
click at [729, 228] on button "›" at bounding box center [727, 229] width 26 height 26
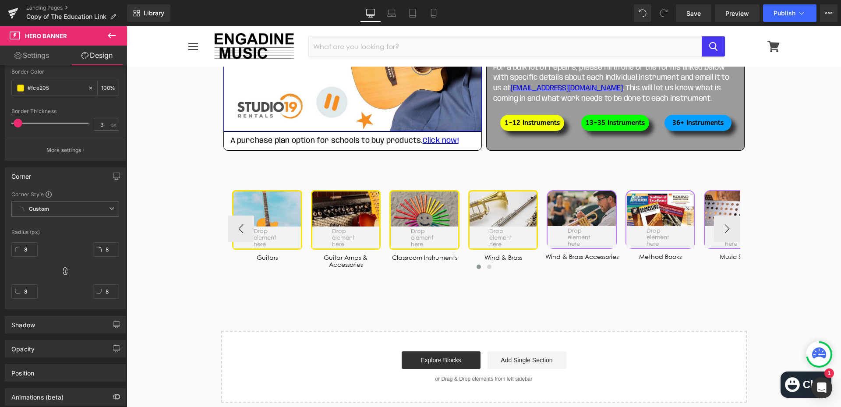
click at [575, 220] on div at bounding box center [582, 219] width 68 height 57
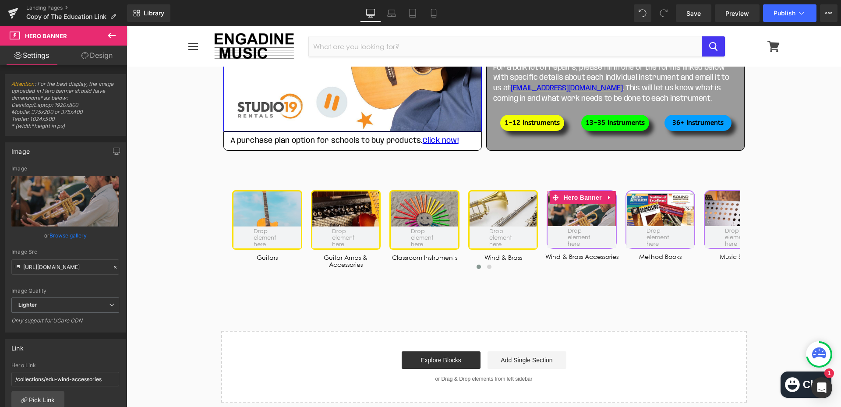
click at [110, 51] on link "Design" at bounding box center [97, 56] width 64 height 20
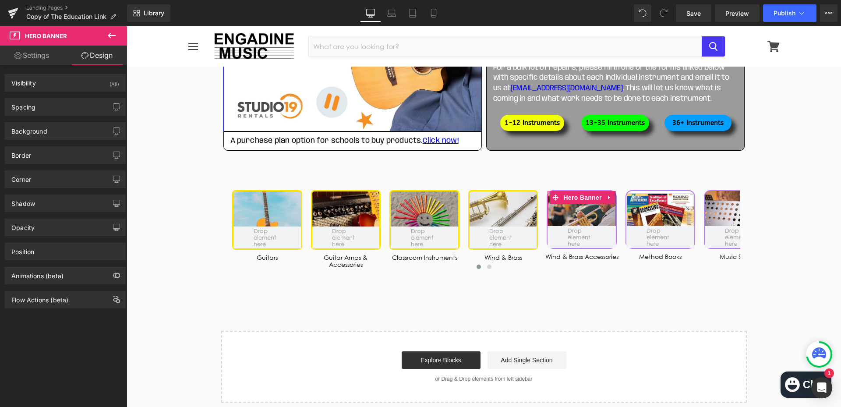
drag, startPoint x: 51, startPoint y: 157, endPoint x: 58, endPoint y: 193, distance: 36.7
click at [51, 157] on div "Border" at bounding box center [65, 155] width 120 height 17
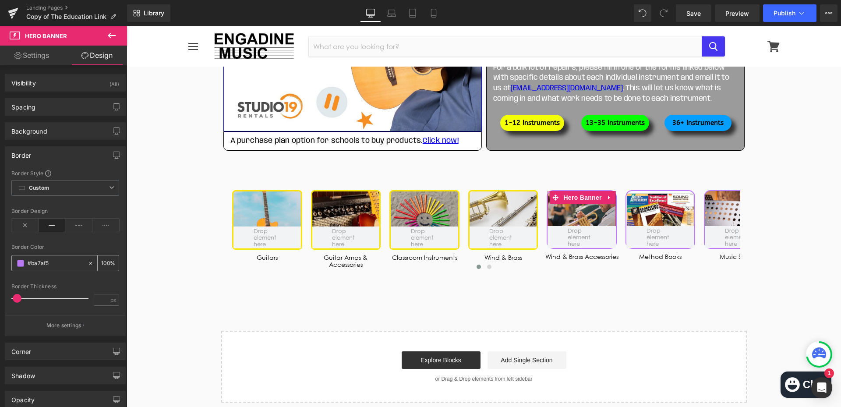
click at [69, 261] on input "text" at bounding box center [56, 263] width 56 height 10
type input "#fce205"
type input "3"
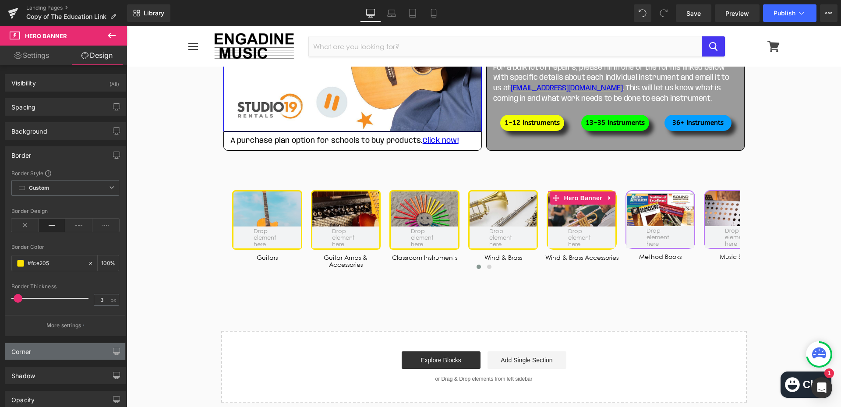
click at [34, 347] on div "Corner" at bounding box center [65, 351] width 120 height 17
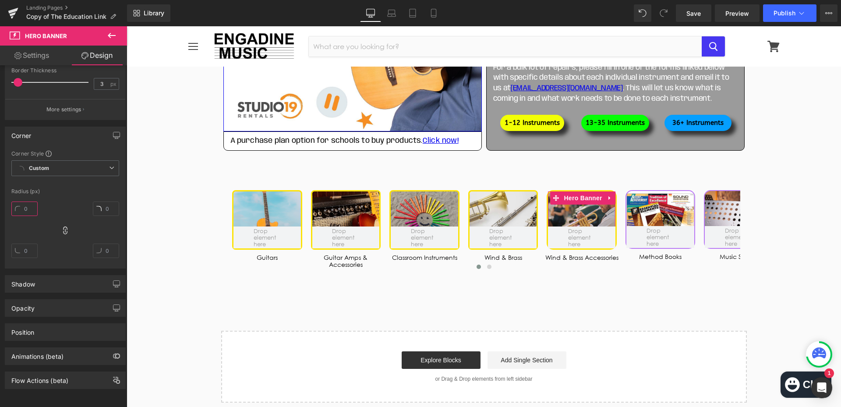
click at [23, 208] on input "text" at bounding box center [24, 209] width 26 height 14
type input "8"
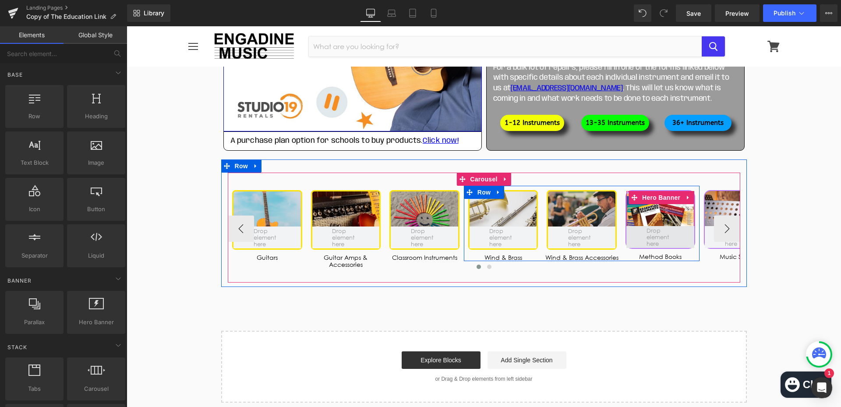
click at [660, 239] on span at bounding box center [661, 237] width 34 height 24
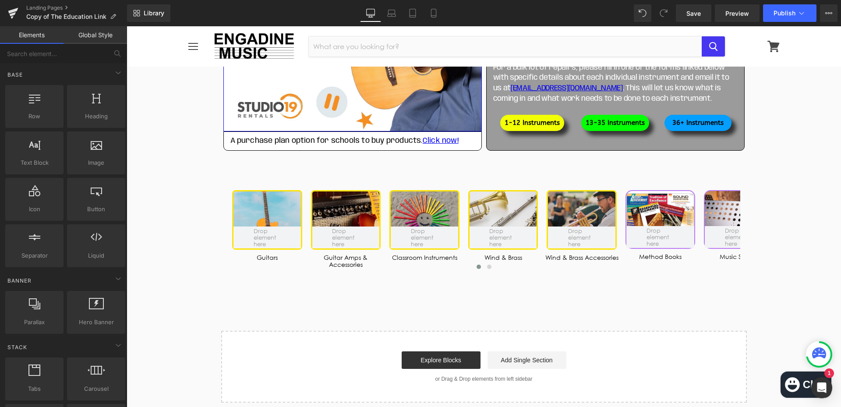
click at [96, 30] on link "Global Style" at bounding box center [96, 35] width 64 height 18
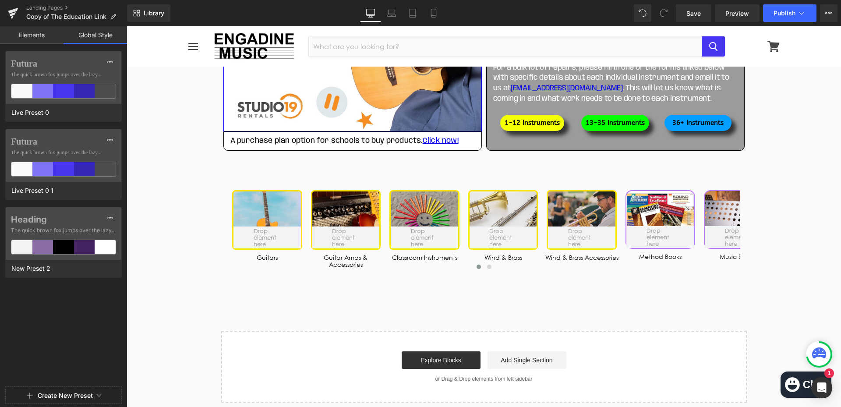
click at [34, 34] on link "Elements" at bounding box center [32, 35] width 64 height 18
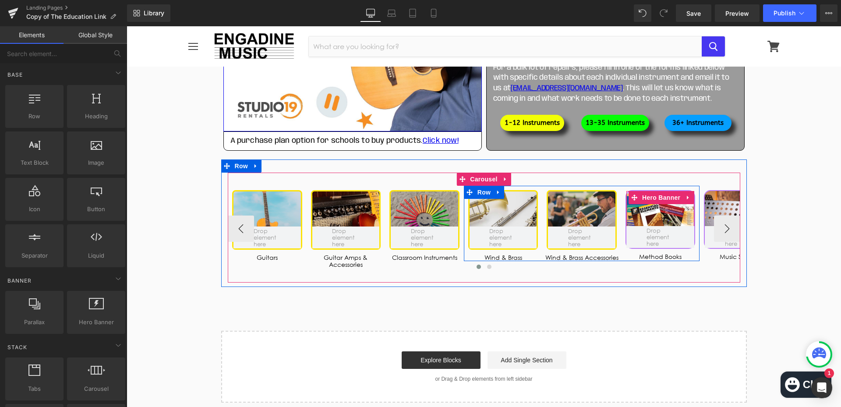
click at [643, 221] on div at bounding box center [660, 219] width 68 height 57
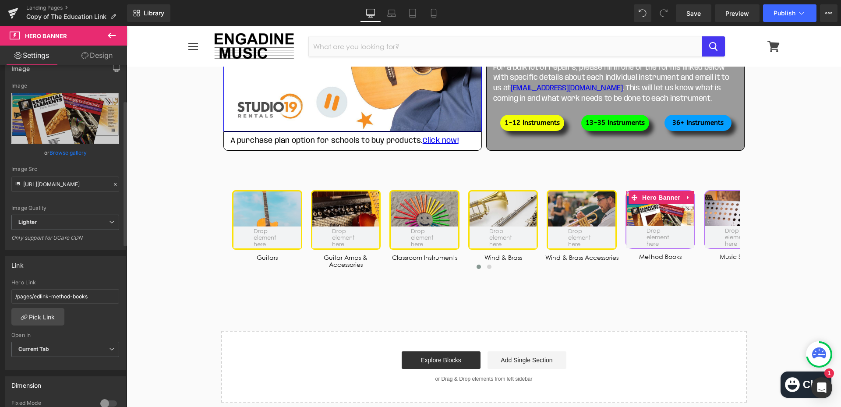
scroll to position [0, 0]
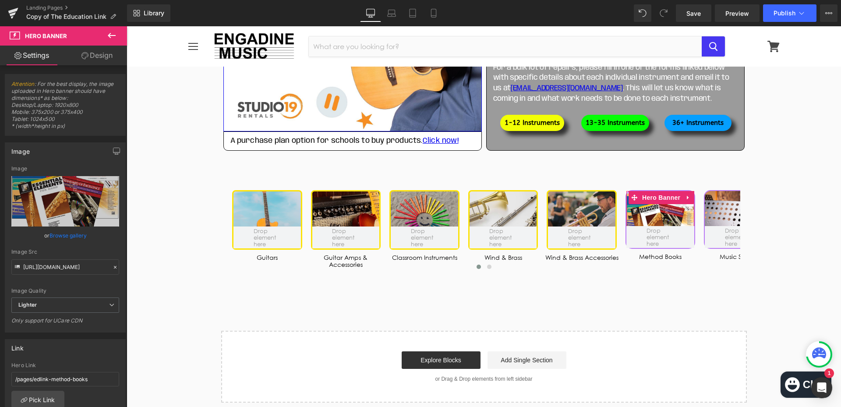
click at [97, 53] on link "Design" at bounding box center [97, 56] width 64 height 20
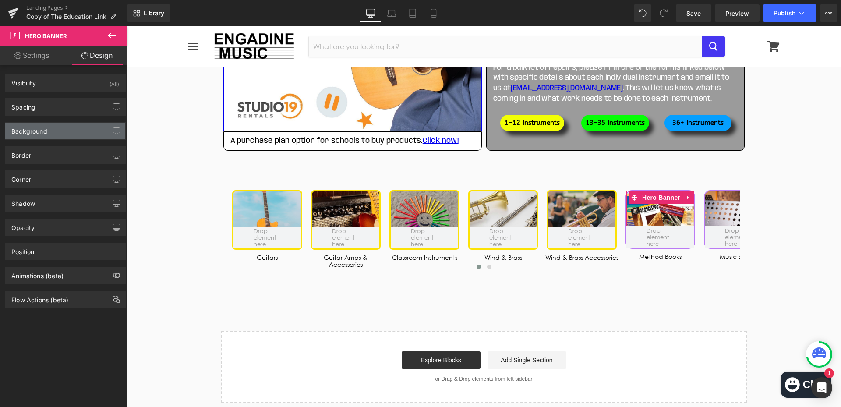
click at [48, 130] on div "Background" at bounding box center [65, 131] width 120 height 17
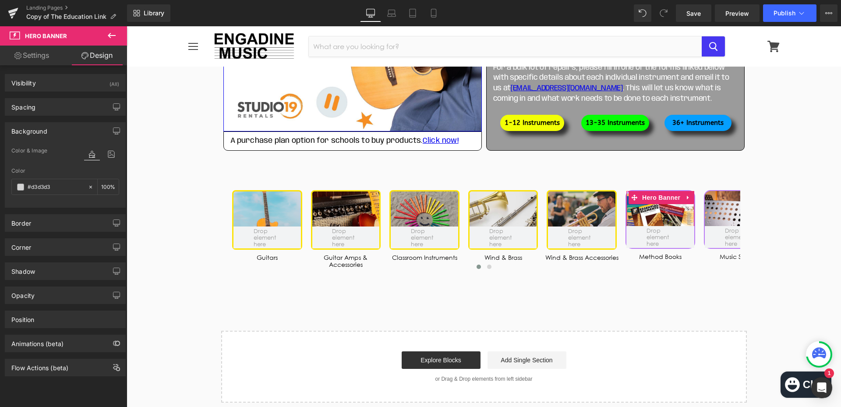
click at [53, 124] on div "Background" at bounding box center [65, 131] width 120 height 17
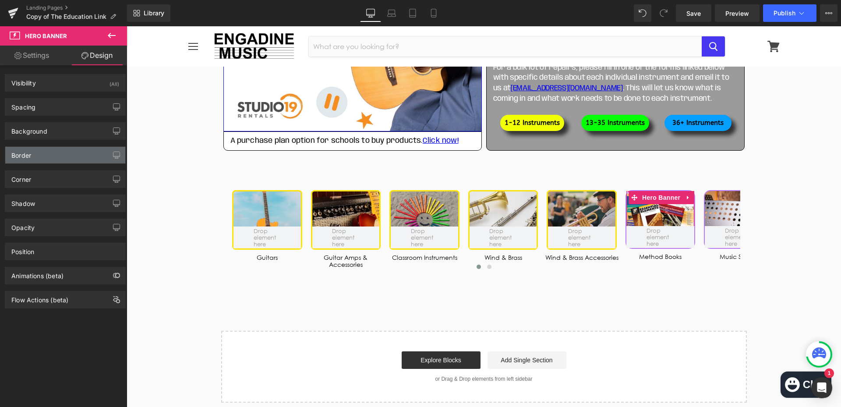
click at [55, 161] on div "Border" at bounding box center [65, 155] width 120 height 17
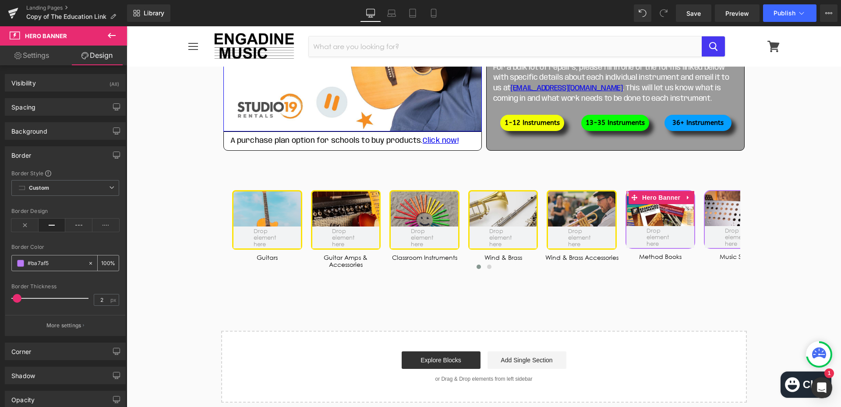
click at [49, 265] on input "#ba7af5" at bounding box center [56, 263] width 56 height 10
type input "#fce205"
click at [103, 303] on input "2" at bounding box center [101, 299] width 15 height 11
type input "3"
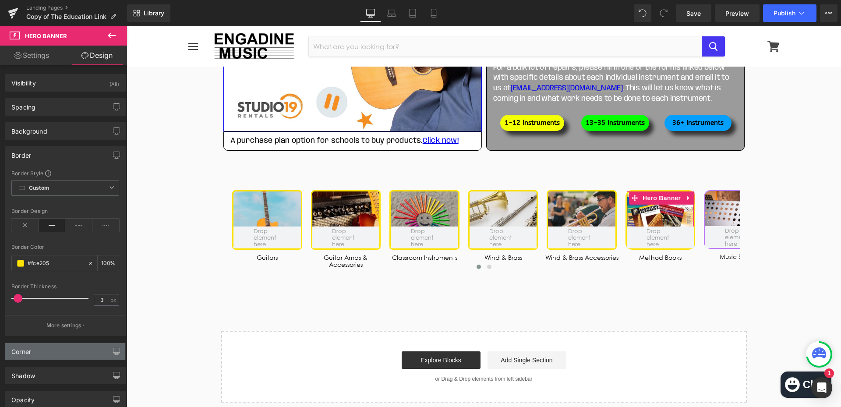
click at [57, 349] on div "Corner" at bounding box center [65, 351] width 120 height 17
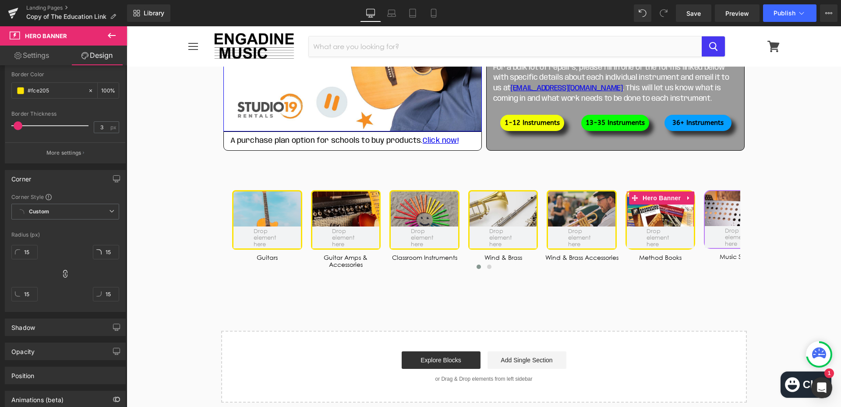
scroll to position [175, 0]
click at [32, 254] on input "15" at bounding box center [24, 249] width 26 height 14
type input "8"
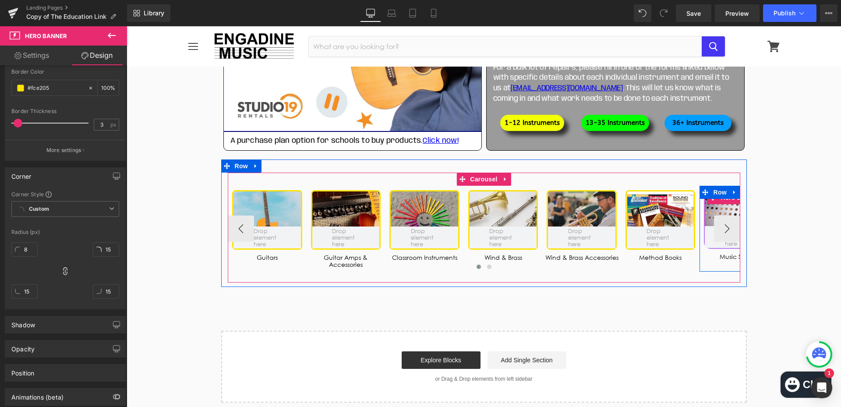
click at [722, 208] on div at bounding box center [739, 219] width 68 height 57
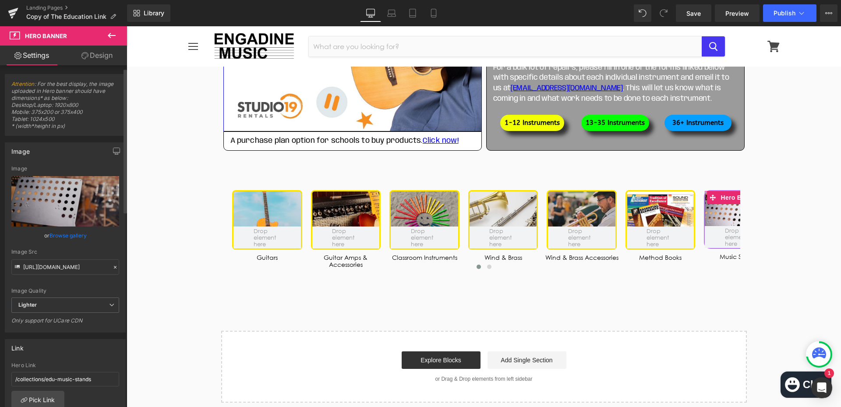
scroll to position [44, 0]
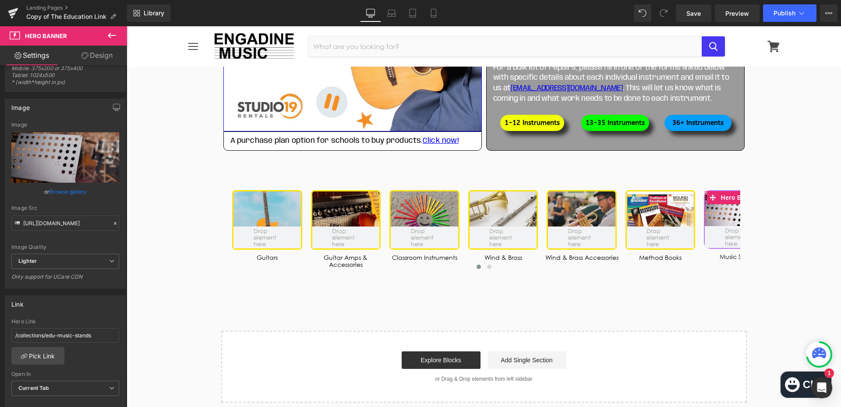
click at [99, 52] on link "Design" at bounding box center [97, 56] width 64 height 20
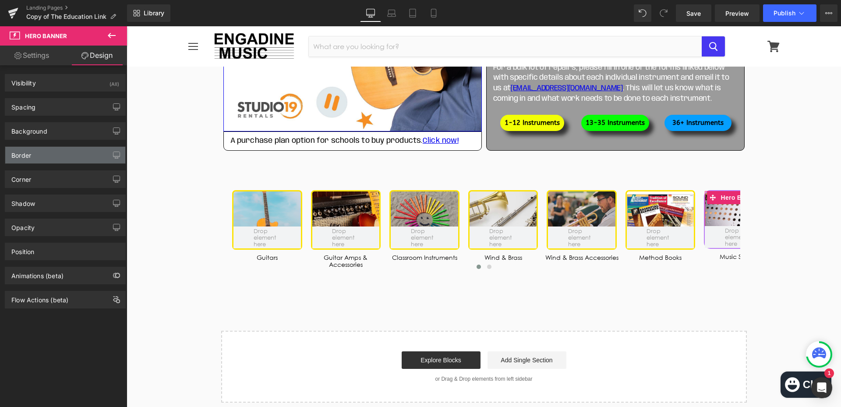
click at [32, 157] on div "Border" at bounding box center [65, 155] width 120 height 17
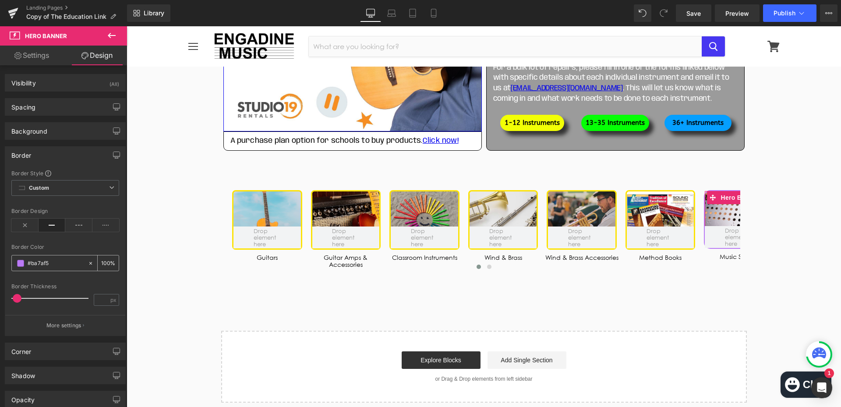
click at [39, 265] on input "text" at bounding box center [56, 263] width 56 height 10
type input "#fce205"
click at [104, 298] on input "number" at bounding box center [101, 299] width 15 height 11
type input "3"
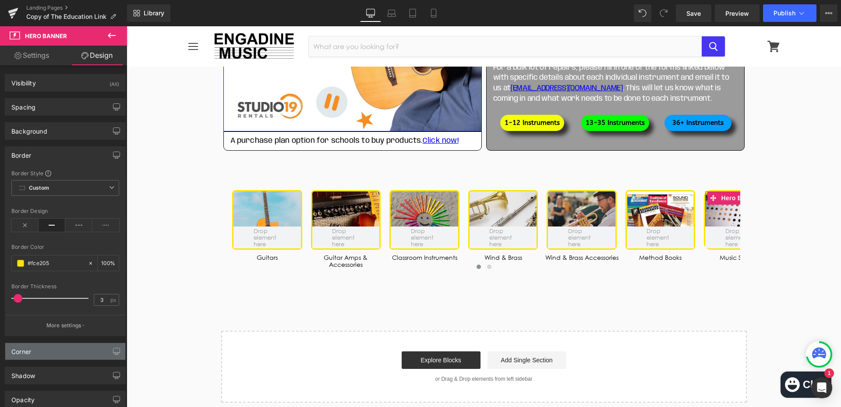
click at [45, 343] on div "Corner" at bounding box center [65, 351] width 120 height 17
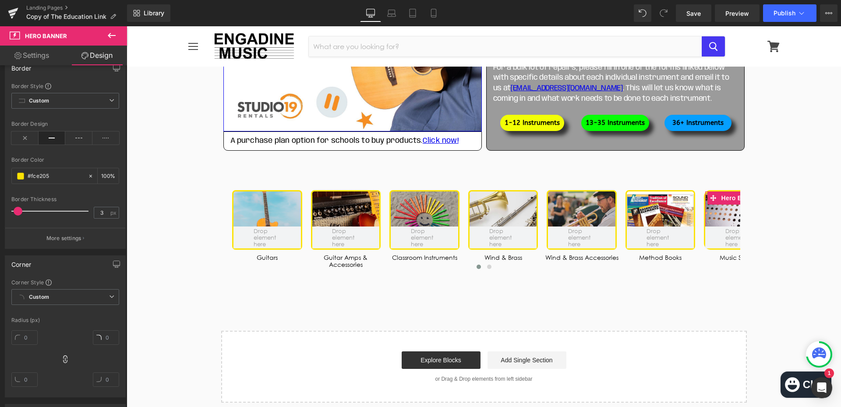
scroll to position [88, 0]
click at [37, 342] on input "text" at bounding box center [24, 337] width 26 height 14
type input "8"
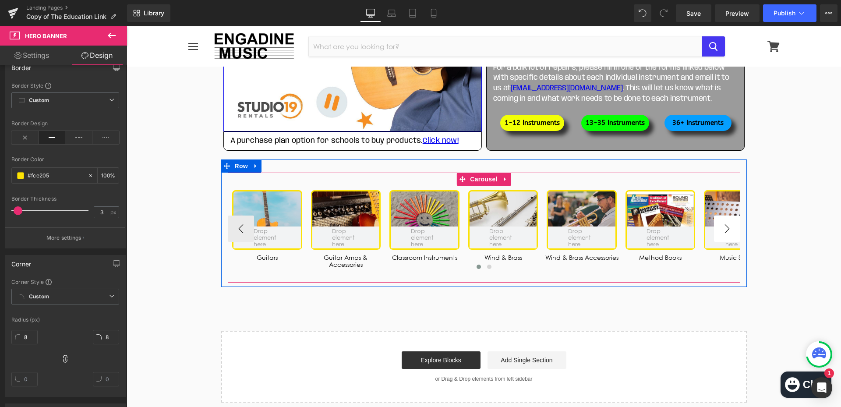
click at [725, 230] on button "›" at bounding box center [727, 229] width 26 height 26
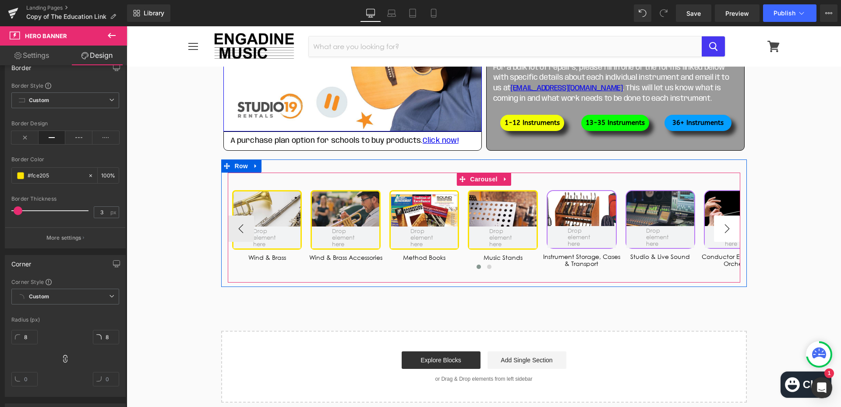
click at [725, 230] on button "›" at bounding box center [727, 229] width 26 height 26
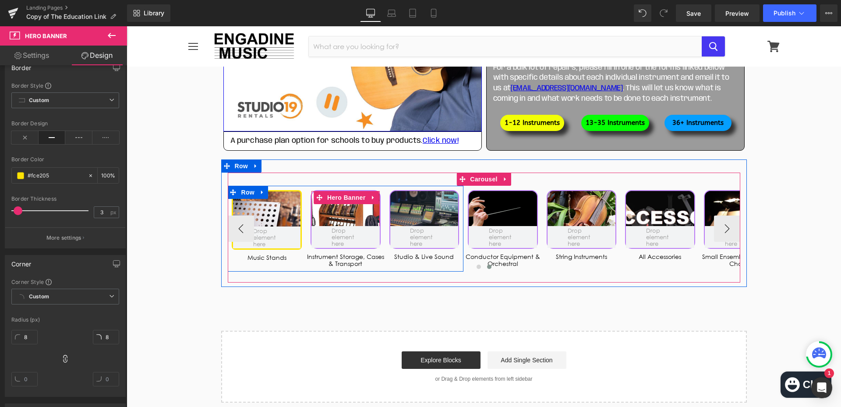
click at [345, 216] on div at bounding box center [345, 219] width 68 height 57
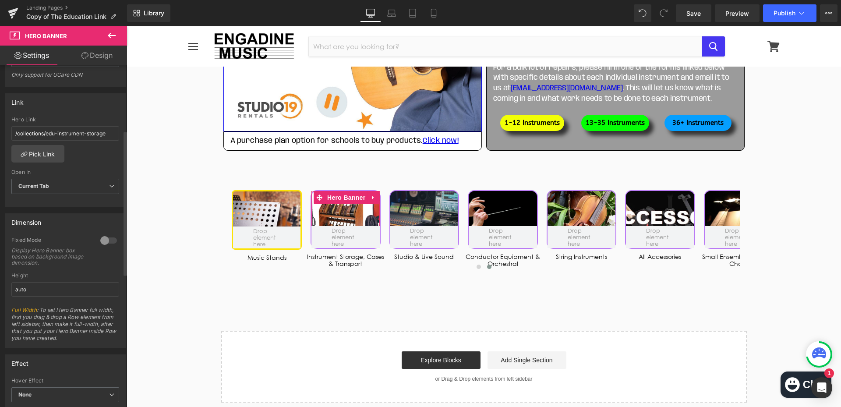
scroll to position [263, 0]
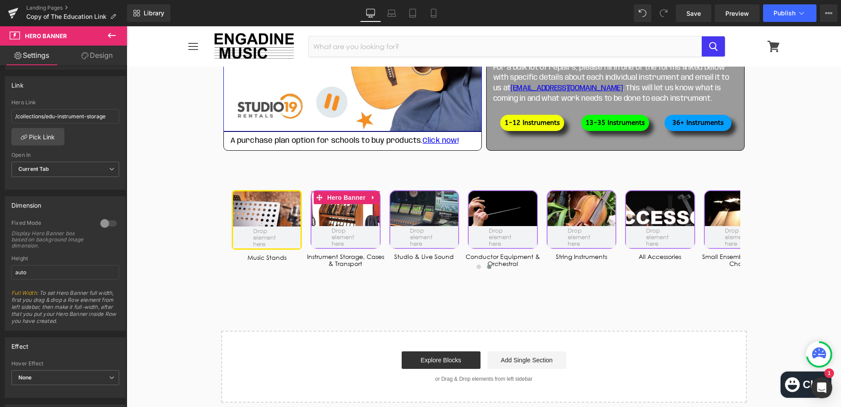
click at [95, 53] on link "Design" at bounding box center [97, 56] width 64 height 20
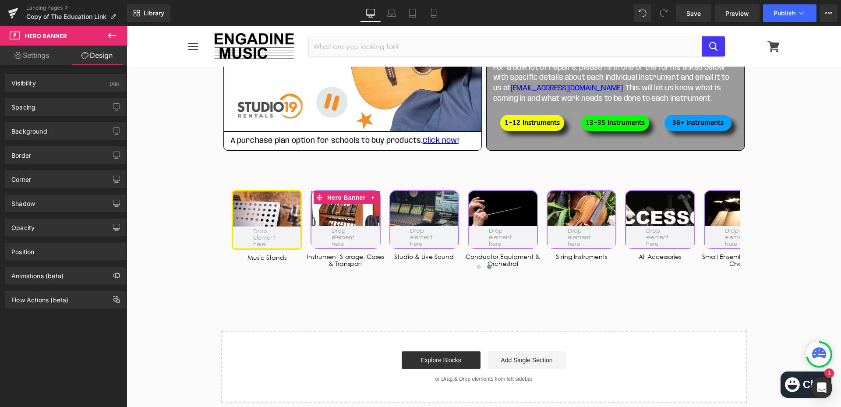
click at [62, 142] on div "Border Border Style Custom Custom Setup Global Style Custom Setup Global Style …" at bounding box center [65, 152] width 131 height 24
click at [62, 135] on div "Background" at bounding box center [65, 131] width 120 height 17
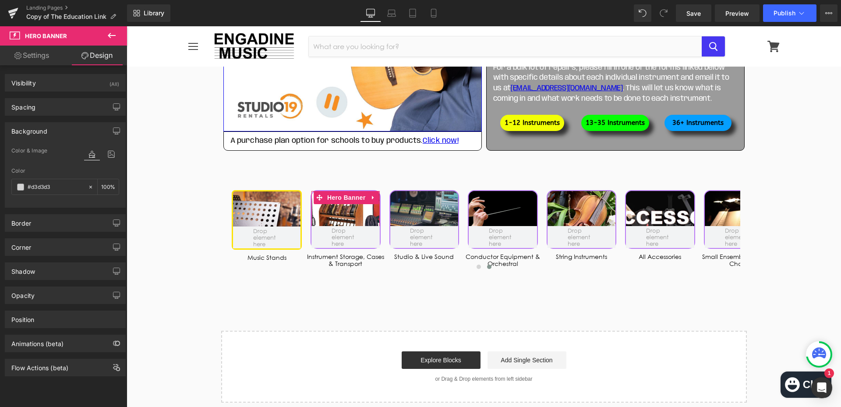
click at [70, 129] on div "Background" at bounding box center [65, 131] width 120 height 17
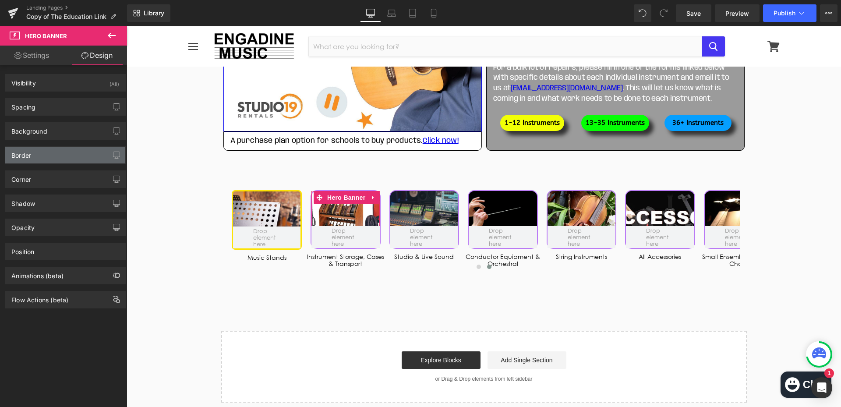
click at [73, 155] on div "Border" at bounding box center [65, 155] width 120 height 17
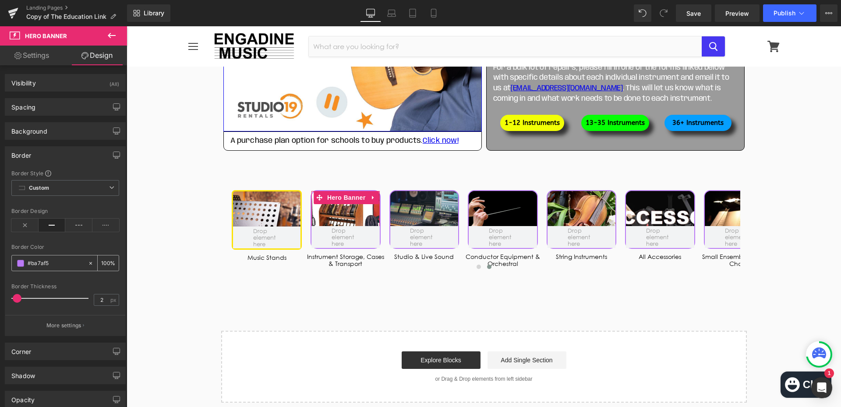
click at [53, 259] on input "#ba7af5" at bounding box center [56, 263] width 56 height 10
type input "#fce205"
click at [100, 297] on input "2" at bounding box center [101, 299] width 15 height 11
type input "3"
click at [80, 160] on div "Border" at bounding box center [65, 155] width 120 height 17
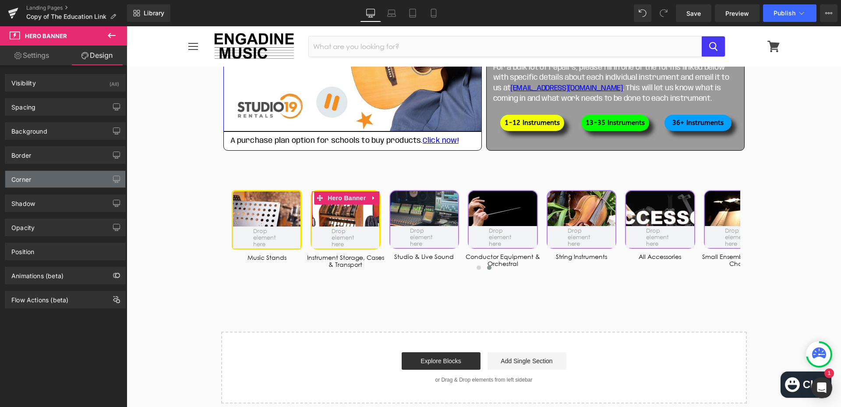
click at [79, 177] on div "Corner" at bounding box center [65, 179] width 120 height 17
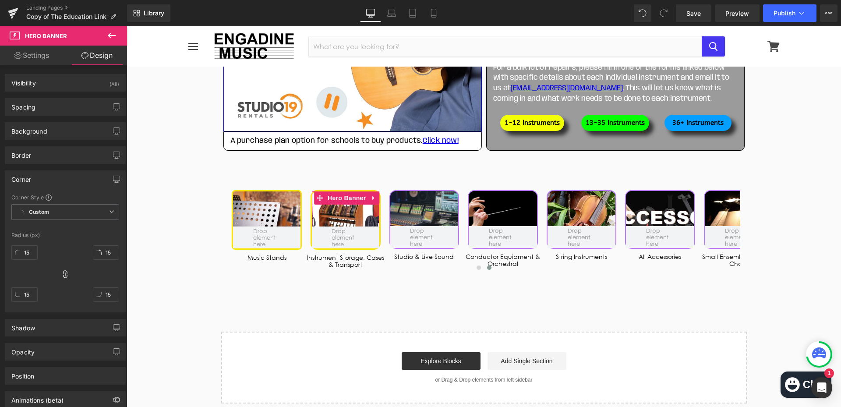
click at [31, 245] on div "15" at bounding box center [24, 256] width 26 height 28
click at [31, 251] on input "15" at bounding box center [24, 252] width 26 height 14
type input "8"
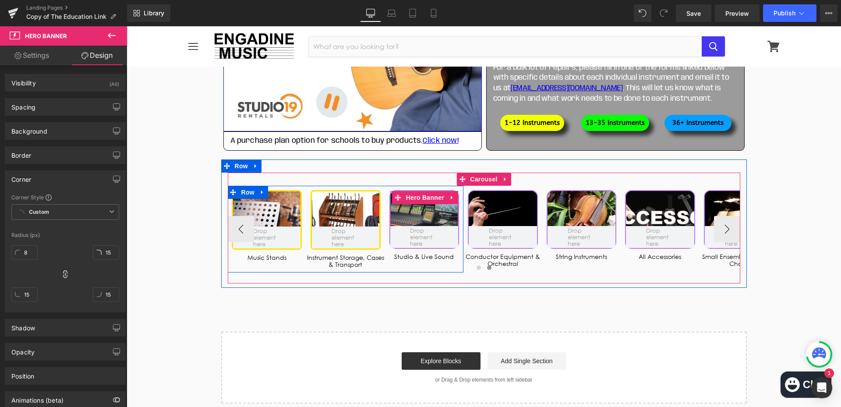
click at [437, 215] on div at bounding box center [424, 219] width 68 height 57
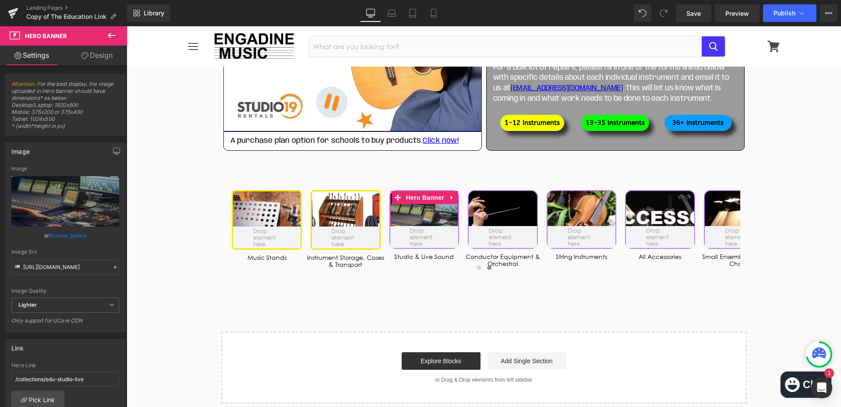
click at [104, 54] on link "Design" at bounding box center [97, 56] width 64 height 20
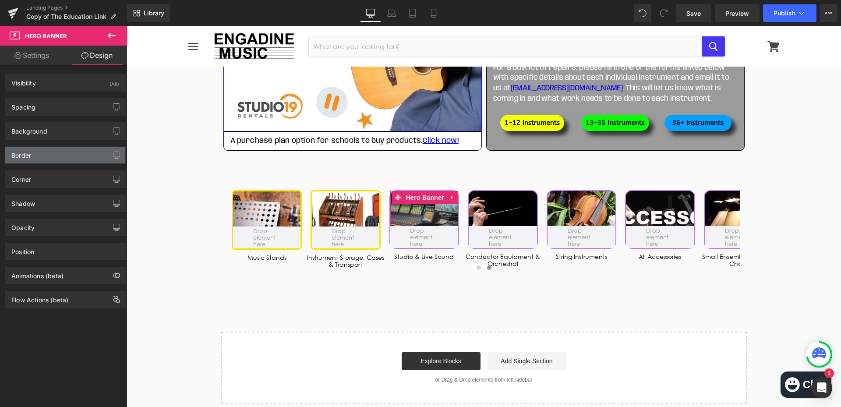
click at [49, 154] on div "Border" at bounding box center [65, 155] width 120 height 17
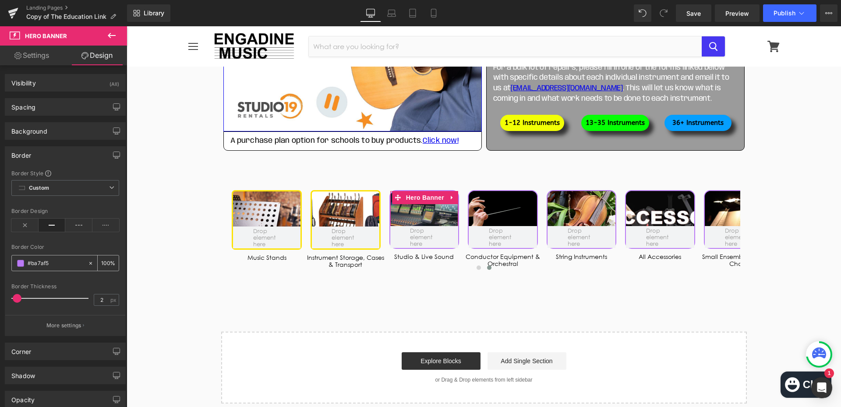
drag, startPoint x: 54, startPoint y: 264, endPoint x: 60, endPoint y: 265, distance: 6.2
click at [55, 264] on input "#ba7af5" at bounding box center [56, 263] width 56 height 10
type input "#fce205"
click at [101, 301] on input "2" at bounding box center [101, 299] width 15 height 11
type input "3"
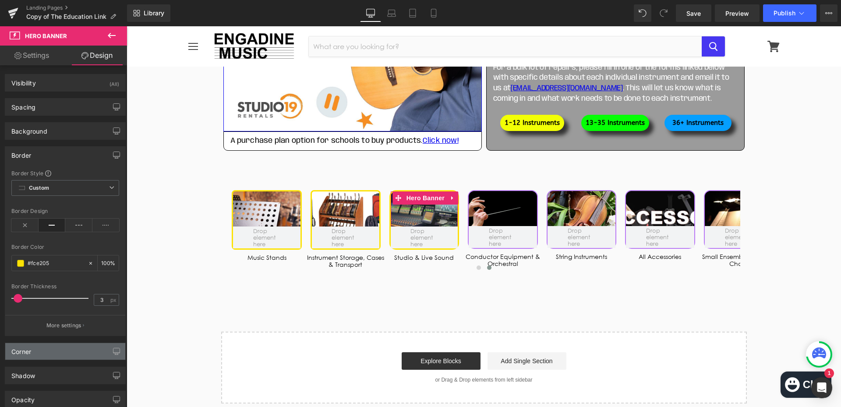
click at [43, 356] on div "Corner" at bounding box center [65, 351] width 120 height 17
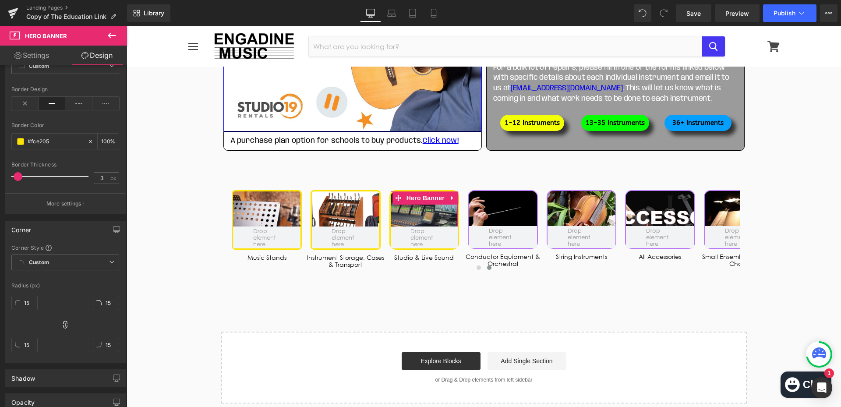
scroll to position [131, 0]
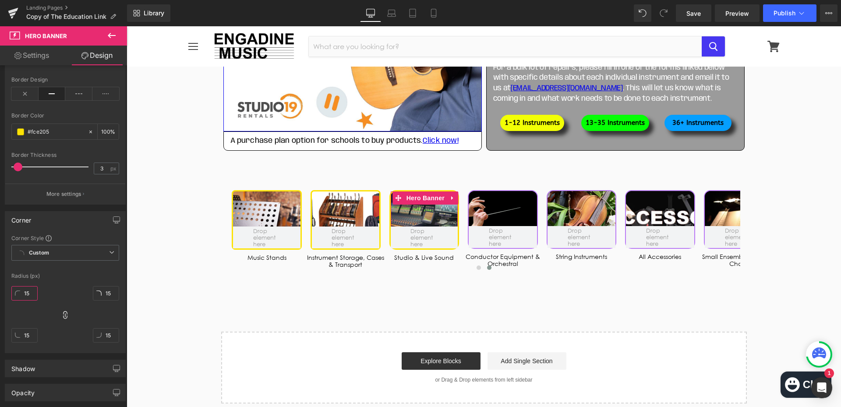
click at [28, 291] on input "15" at bounding box center [24, 293] width 26 height 14
type input "8"
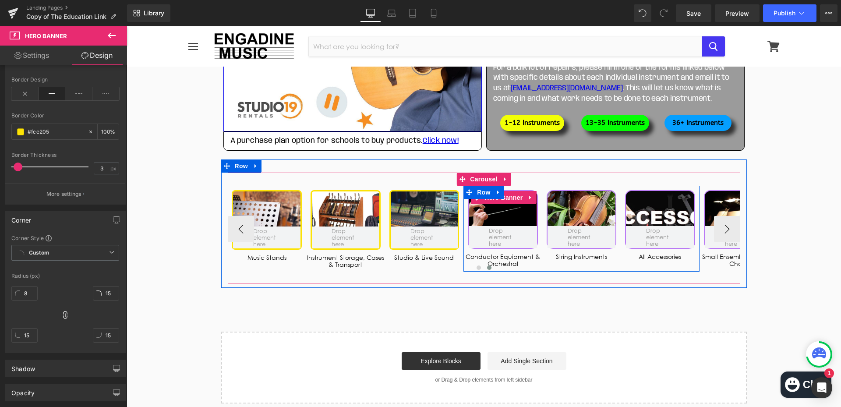
click at [502, 218] on div at bounding box center [503, 219] width 68 height 57
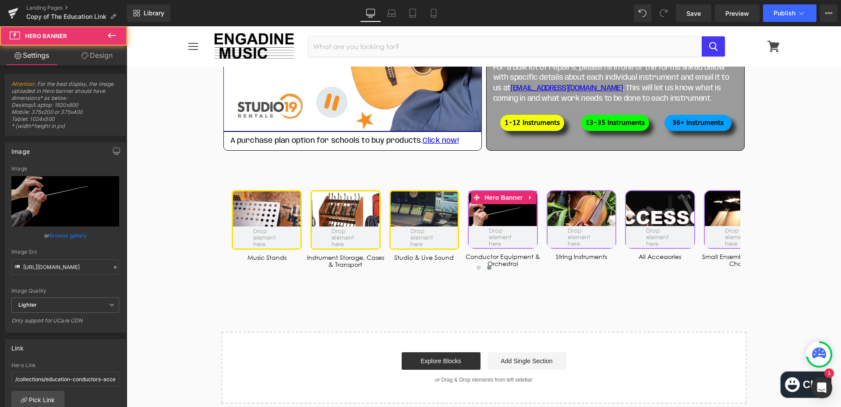
click at [106, 52] on link "Design" at bounding box center [97, 56] width 64 height 20
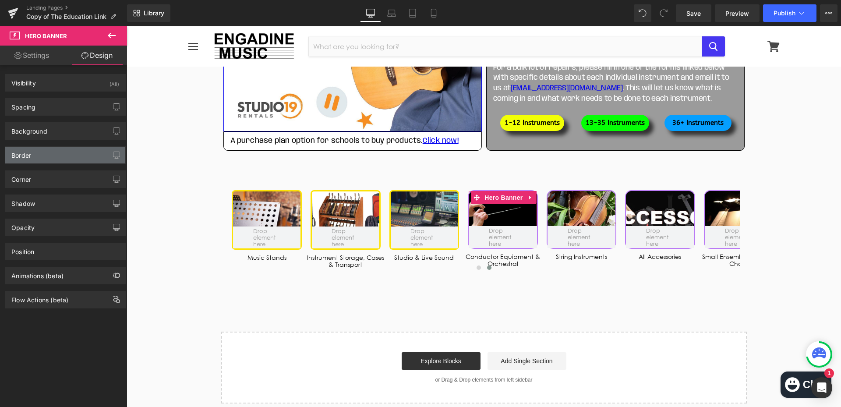
click at [62, 155] on div "Border" at bounding box center [65, 155] width 120 height 17
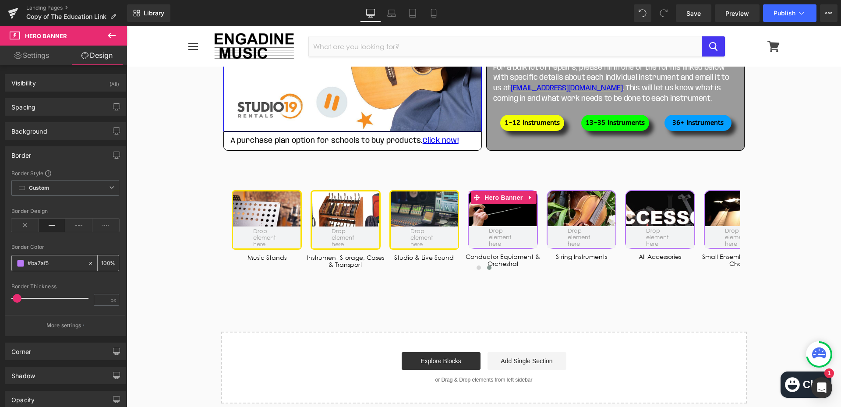
click at [57, 264] on input "text" at bounding box center [56, 263] width 56 height 10
type input "#fce205"
click at [99, 299] on input "number" at bounding box center [101, 299] width 15 height 11
type input "3"
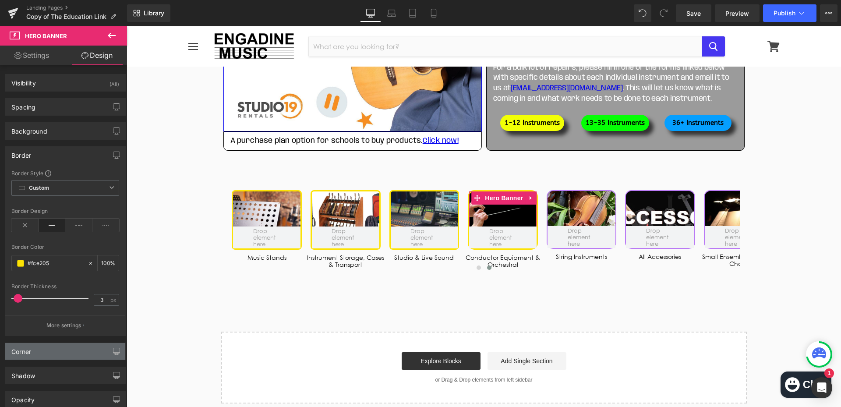
click at [54, 352] on div "Corner" at bounding box center [65, 351] width 120 height 17
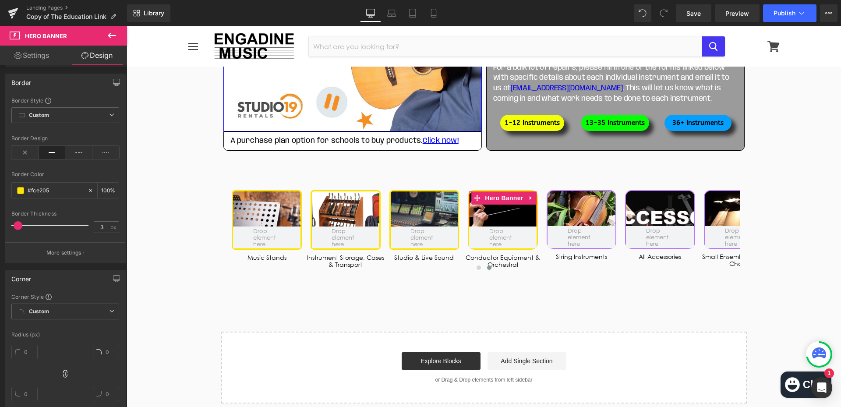
scroll to position [219, 0]
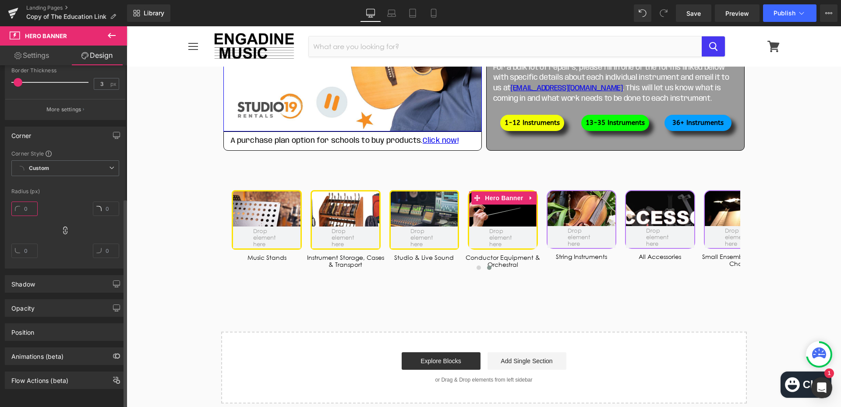
click at [29, 204] on input "text" at bounding box center [24, 209] width 26 height 14
type input "8"
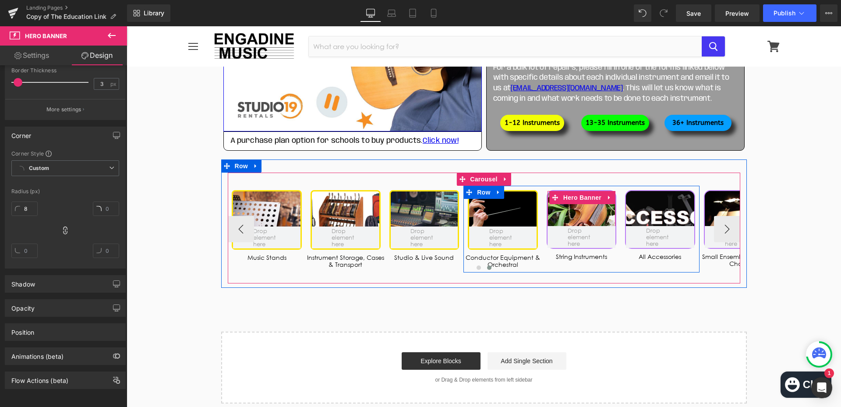
click at [572, 212] on div at bounding box center [582, 219] width 68 height 57
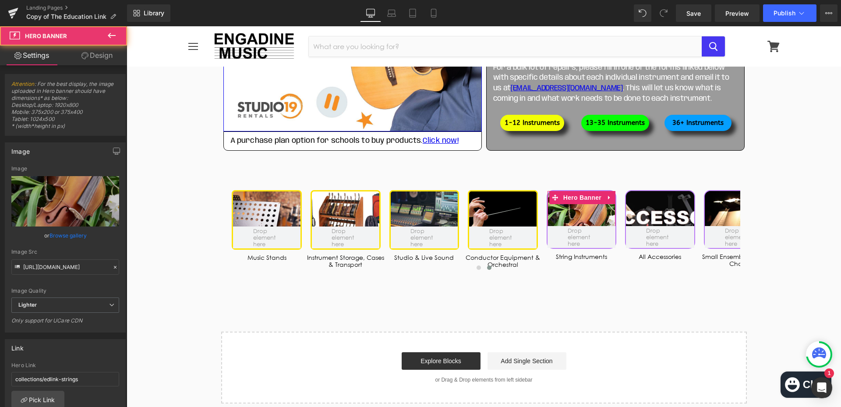
click at [102, 51] on link "Design" at bounding box center [97, 56] width 64 height 20
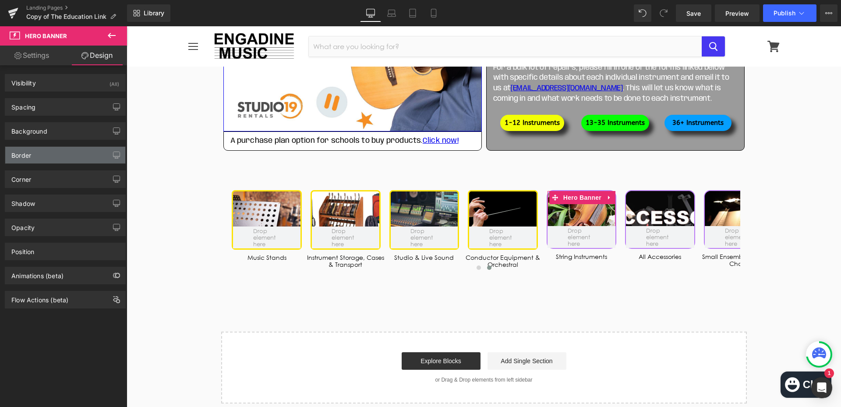
click at [41, 154] on div "Border" at bounding box center [65, 155] width 120 height 17
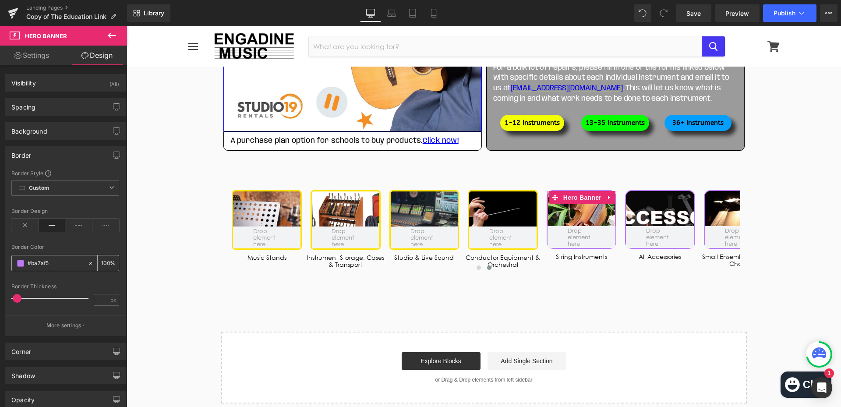
click at [51, 264] on input "text" at bounding box center [56, 263] width 56 height 10
type input "#fce205"
click at [96, 297] on input "number" at bounding box center [101, 299] width 15 height 11
type input "3"
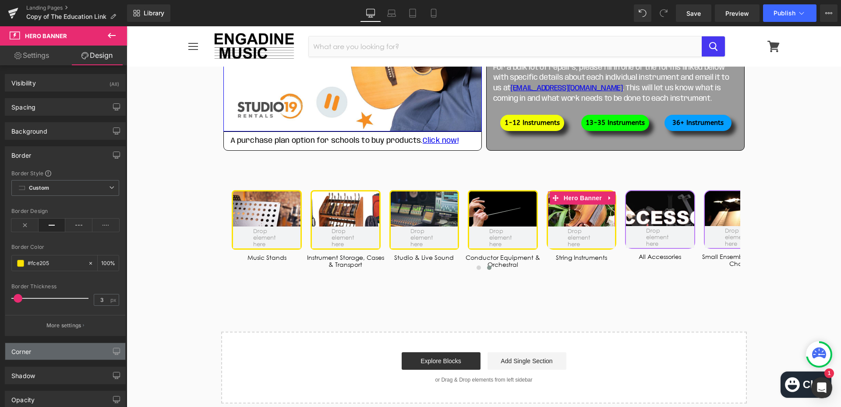
click at [73, 354] on div "Corner" at bounding box center [65, 351] width 120 height 17
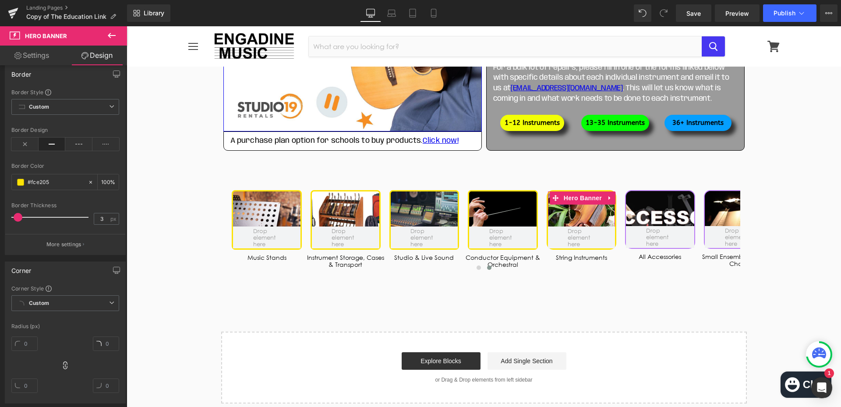
scroll to position [131, 0]
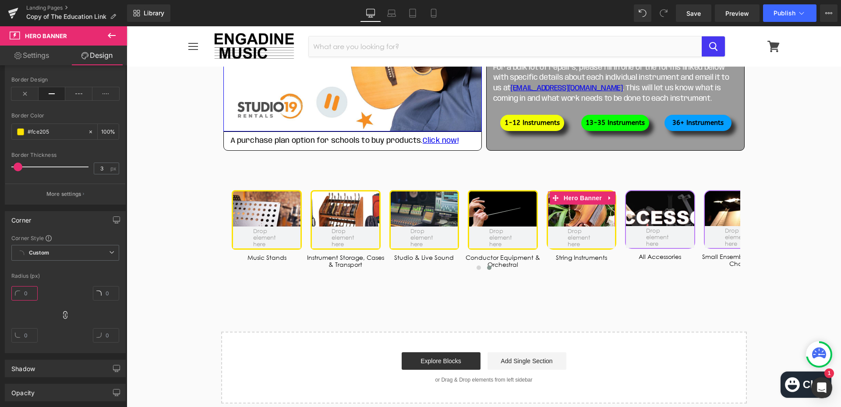
click at [26, 295] on input "text" at bounding box center [24, 293] width 26 height 14
type input "8"
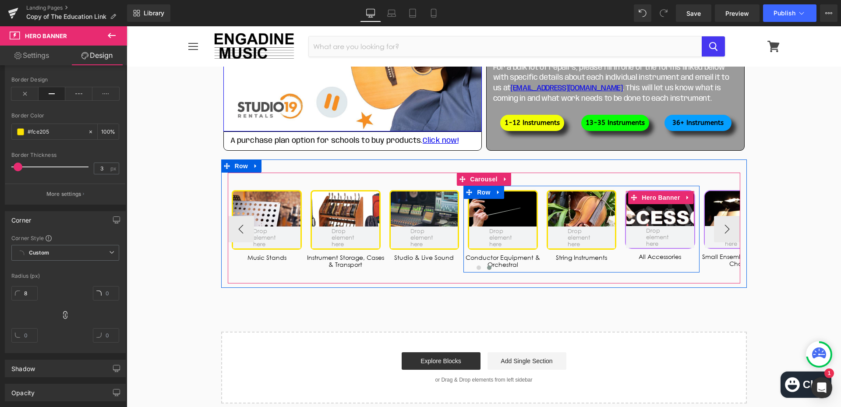
click at [667, 222] on div at bounding box center [660, 219] width 68 height 57
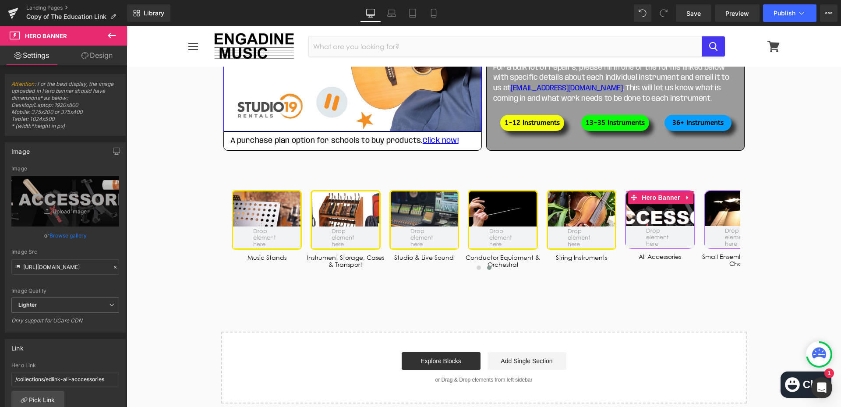
click at [112, 61] on link "Design" at bounding box center [97, 56] width 64 height 20
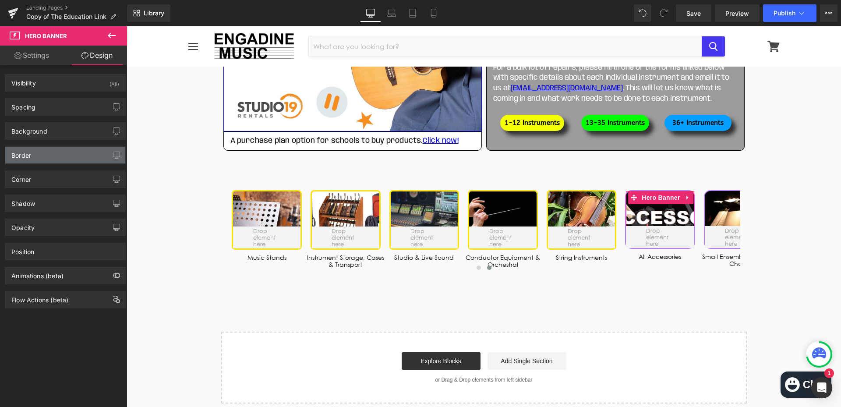
click at [46, 160] on div "Border" at bounding box center [65, 155] width 120 height 17
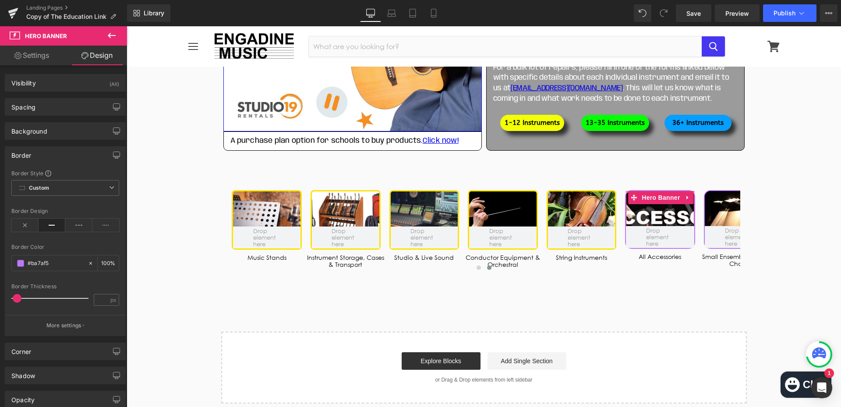
click at [57, 240] on div "Border Design" at bounding box center [65, 225] width 108 height 34
click at [54, 254] on div "Border Color %" at bounding box center [65, 262] width 108 height 37
click at [54, 261] on input "text" at bounding box center [56, 263] width 56 height 10
type input "#fce205"
click at [97, 297] on input "number" at bounding box center [101, 299] width 15 height 11
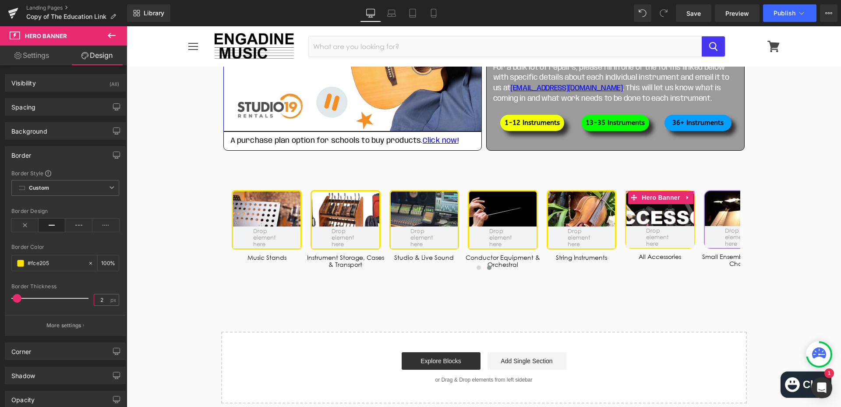
type input "3"
click at [93, 348] on div "Corner" at bounding box center [65, 351] width 120 height 17
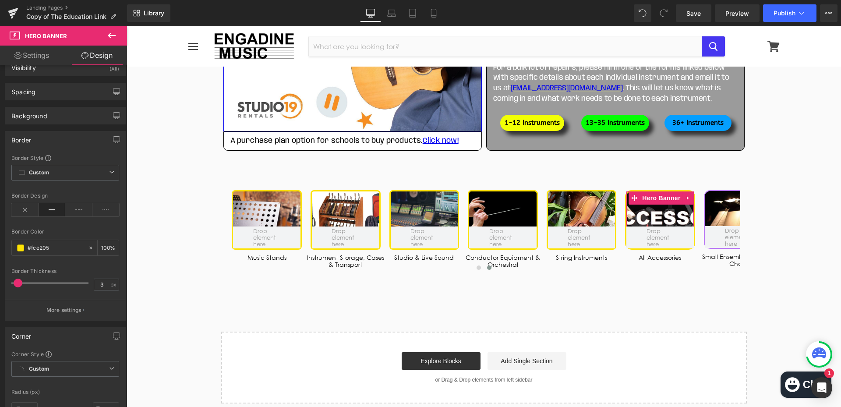
scroll to position [88, 0]
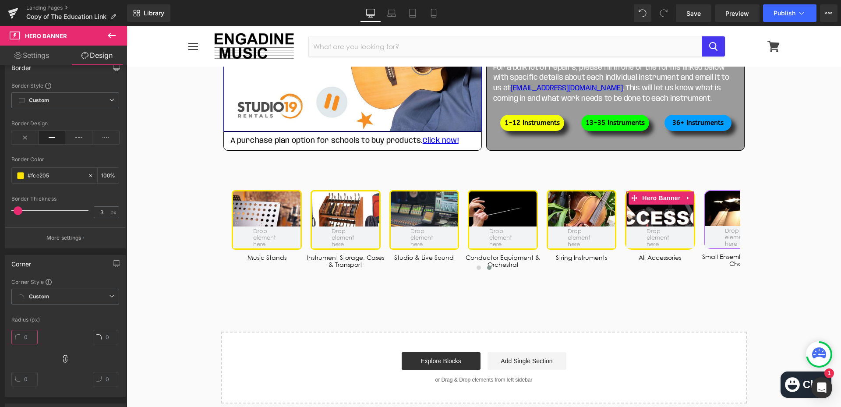
click at [33, 339] on input "text" at bounding box center [24, 337] width 26 height 14
type input "8"
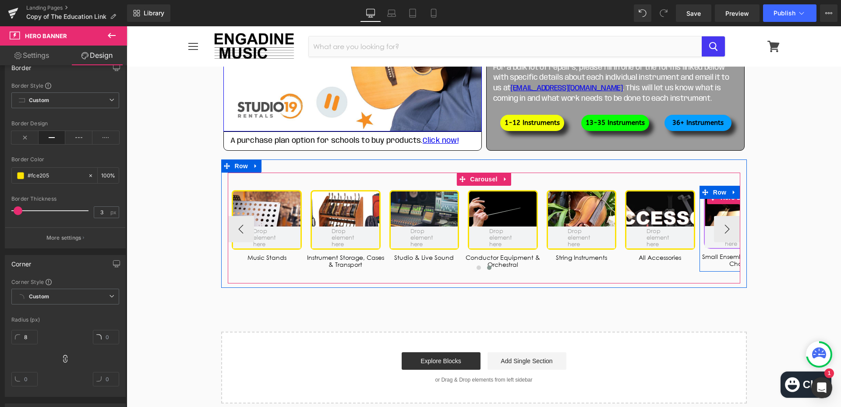
click at [721, 205] on div at bounding box center [739, 219] width 68 height 57
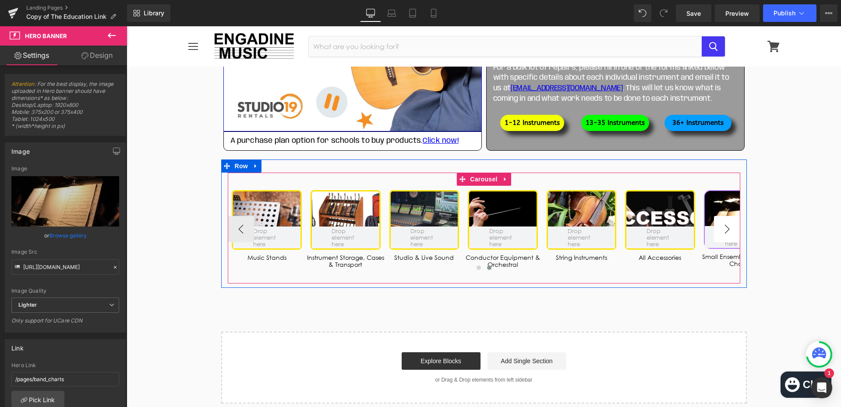
click at [725, 231] on button "›" at bounding box center [727, 229] width 26 height 26
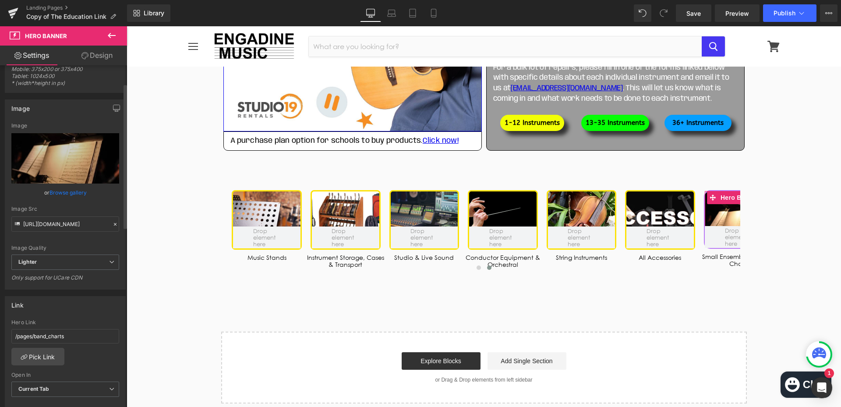
scroll to position [131, 0]
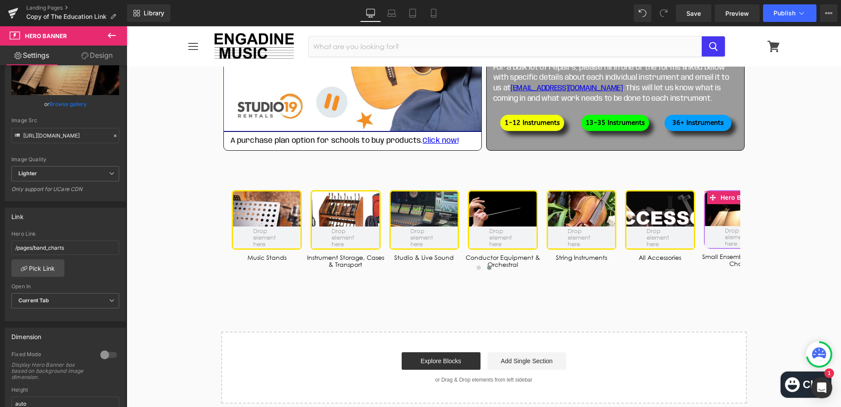
click at [101, 56] on link "Design" at bounding box center [97, 56] width 64 height 20
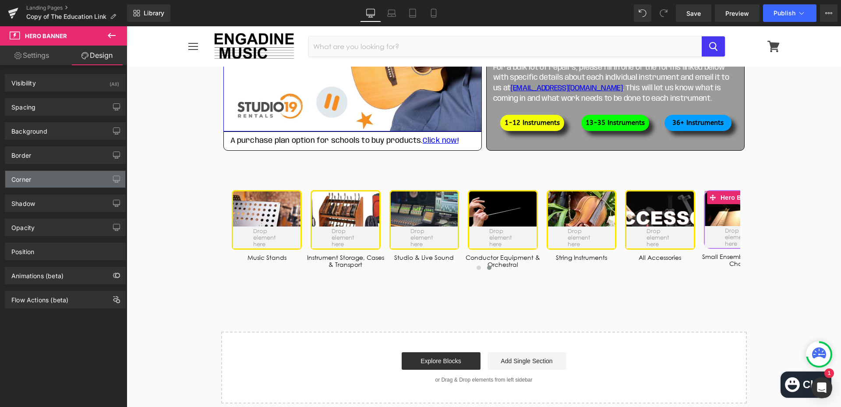
click at [57, 181] on div "Corner" at bounding box center [65, 179] width 120 height 17
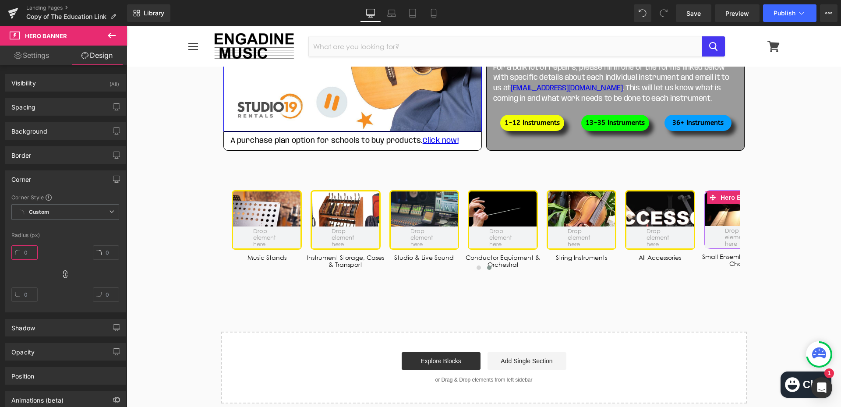
click at [27, 252] on input "text" at bounding box center [24, 252] width 26 height 14
type input "8"
click at [59, 150] on div "Border" at bounding box center [65, 155] width 120 height 17
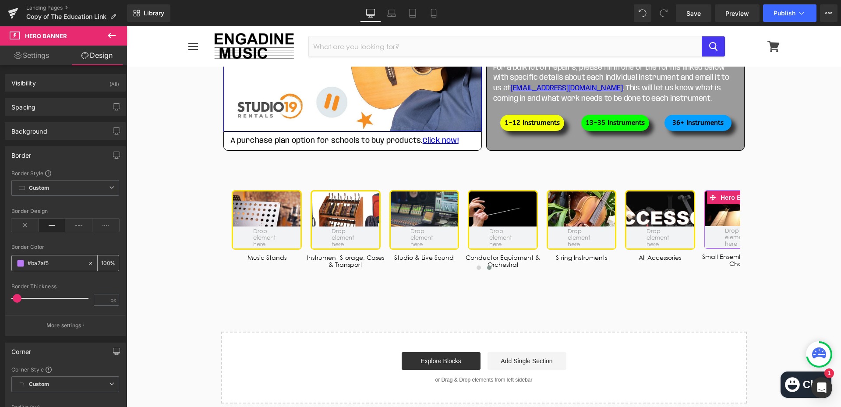
click at [54, 269] on div at bounding box center [50, 262] width 76 height 15
click at [57, 262] on input "text" at bounding box center [56, 263] width 56 height 10
type input "#fce205"
click at [97, 298] on input "number" at bounding box center [101, 299] width 15 height 11
type input "3"
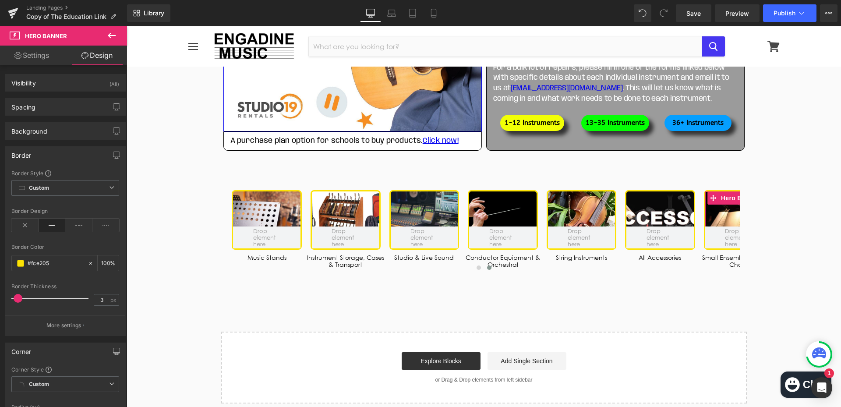
click at [62, 159] on div "Border" at bounding box center [65, 155] width 120 height 17
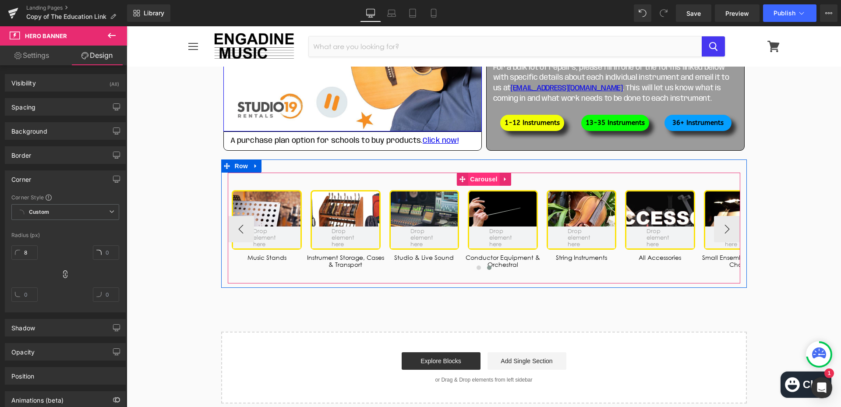
click at [475, 178] on span "Carousel" at bounding box center [484, 179] width 32 height 13
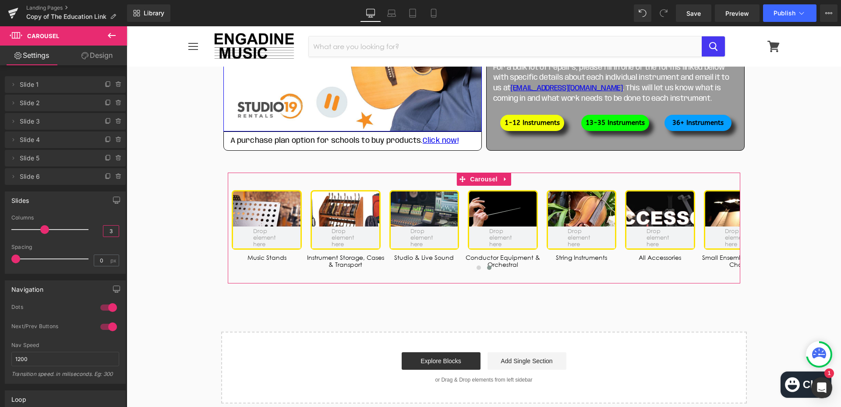
click at [113, 230] on input "3" at bounding box center [110, 231] width 15 height 11
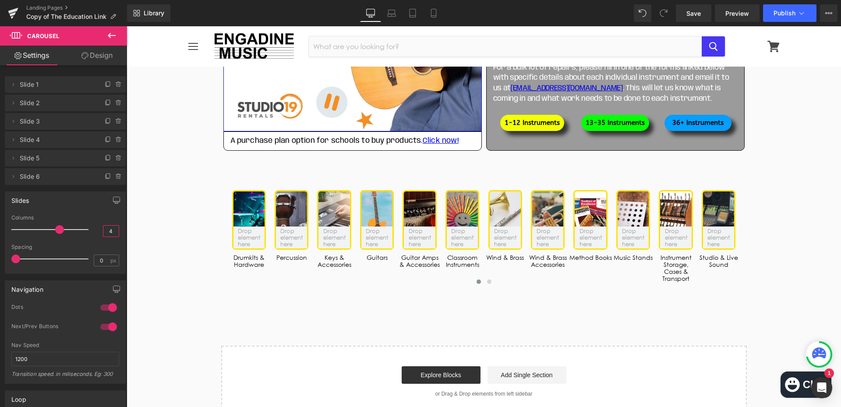
type input "3"
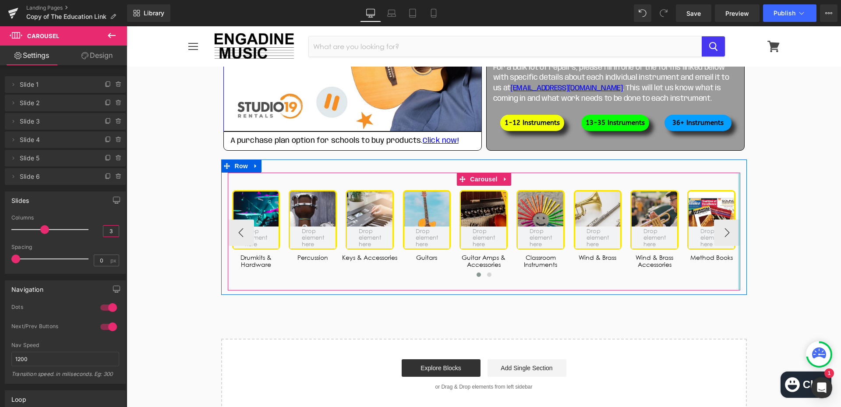
click at [738, 230] on div at bounding box center [739, 232] width 2 height 118
click at [726, 233] on button "›" at bounding box center [727, 232] width 26 height 26
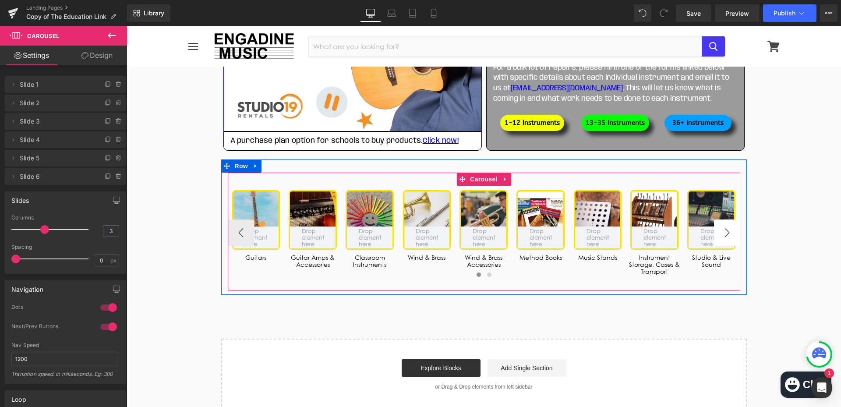
click at [726, 233] on button "›" at bounding box center [727, 232] width 26 height 26
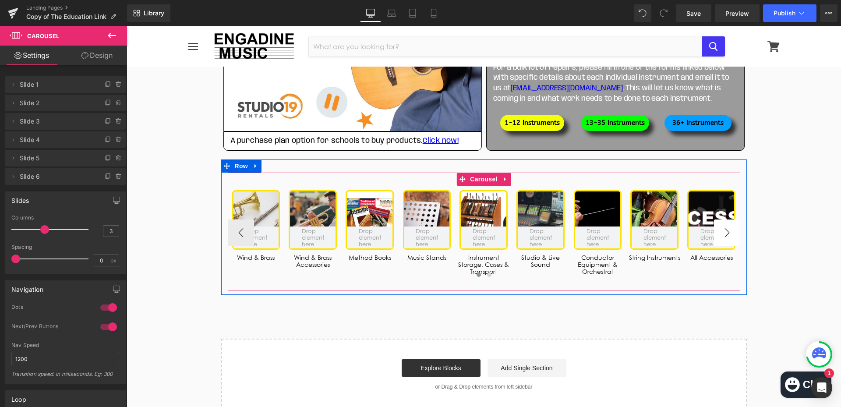
click at [726, 233] on button "›" at bounding box center [727, 232] width 26 height 26
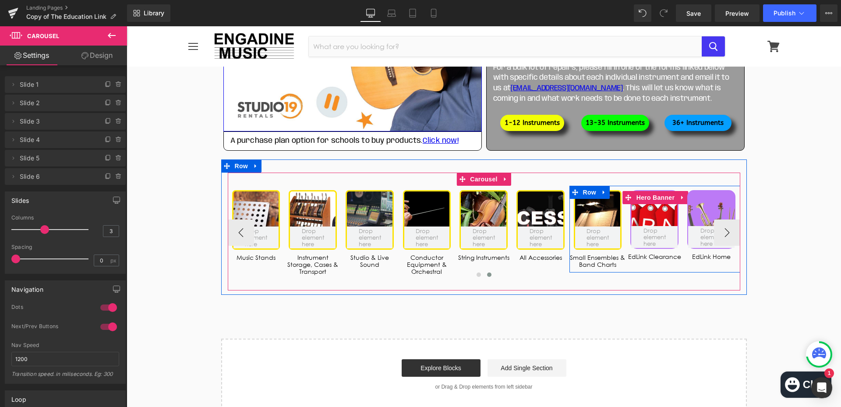
click at [657, 207] on div at bounding box center [654, 219] width 46 height 57
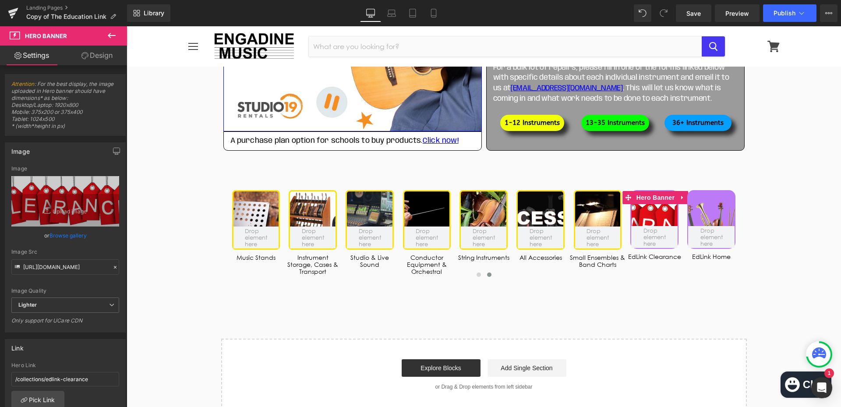
click at [85, 55] on icon at bounding box center [84, 55] width 7 height 7
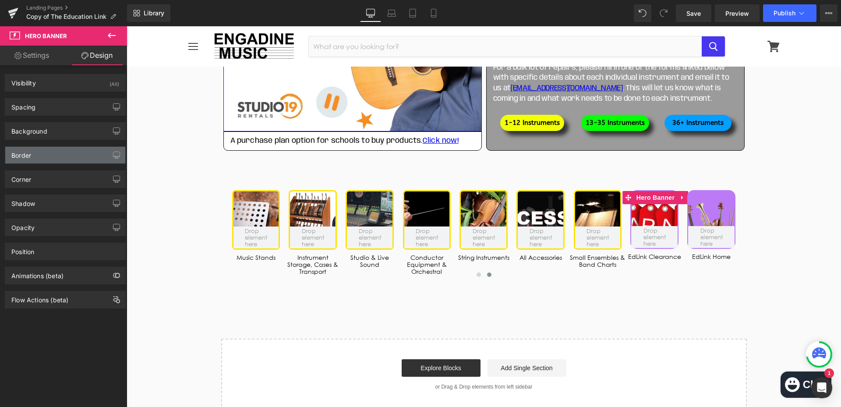
drag, startPoint x: 38, startPoint y: 156, endPoint x: 45, endPoint y: 161, distance: 9.1
click at [38, 156] on div "Border" at bounding box center [65, 155] width 120 height 17
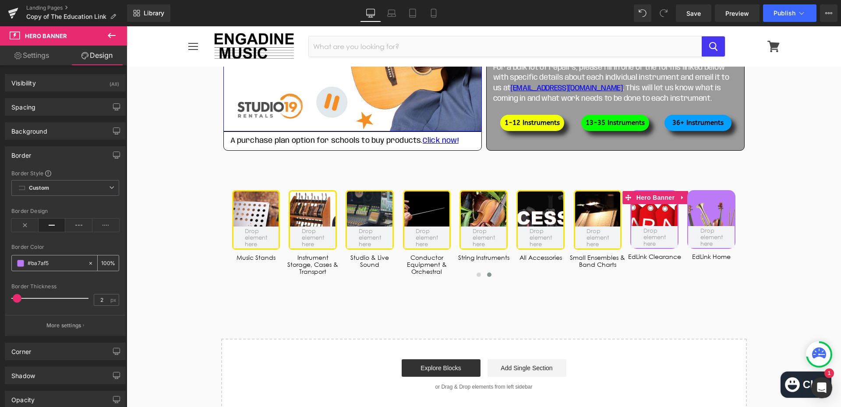
click at [58, 262] on input "#ba7af5" at bounding box center [56, 263] width 56 height 10
type input "#fce205"
click at [105, 300] on input "2" at bounding box center [101, 299] width 15 height 11
type input "3"
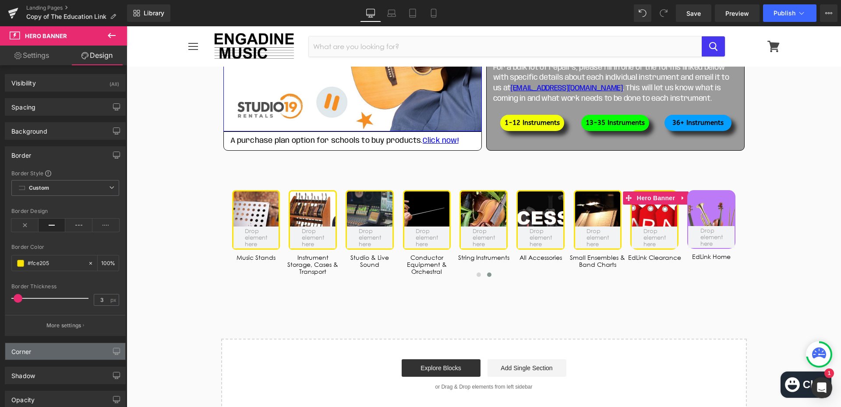
click at [53, 349] on div "Corner" at bounding box center [65, 351] width 120 height 17
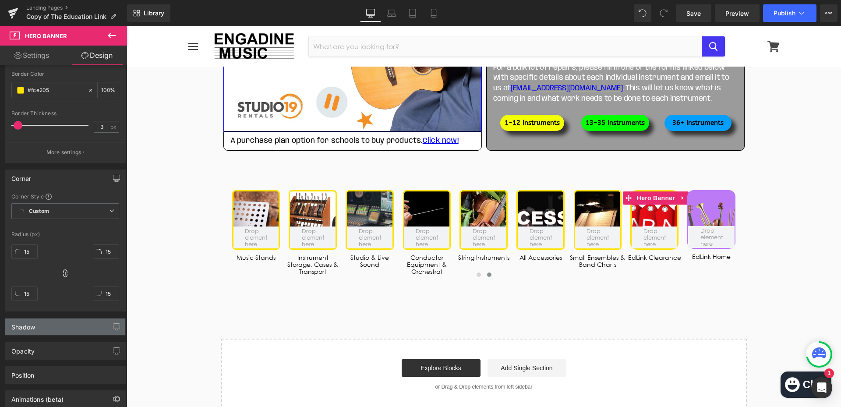
scroll to position [175, 0]
click at [24, 246] on input "15" at bounding box center [24, 249] width 26 height 14
type input "8"
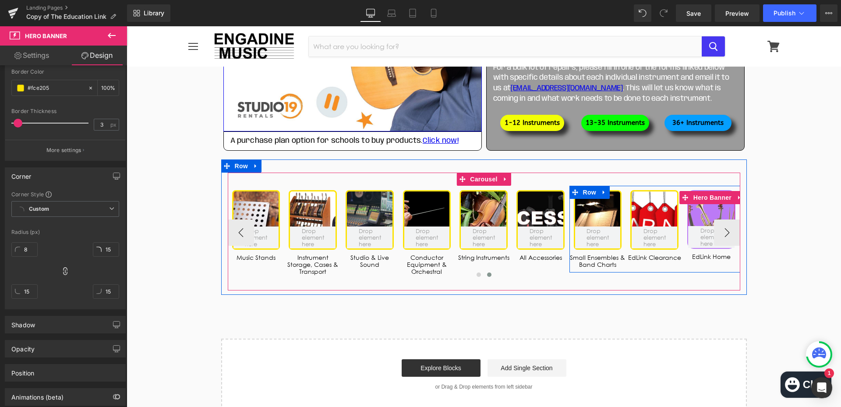
click at [700, 218] on div at bounding box center [711, 219] width 46 height 57
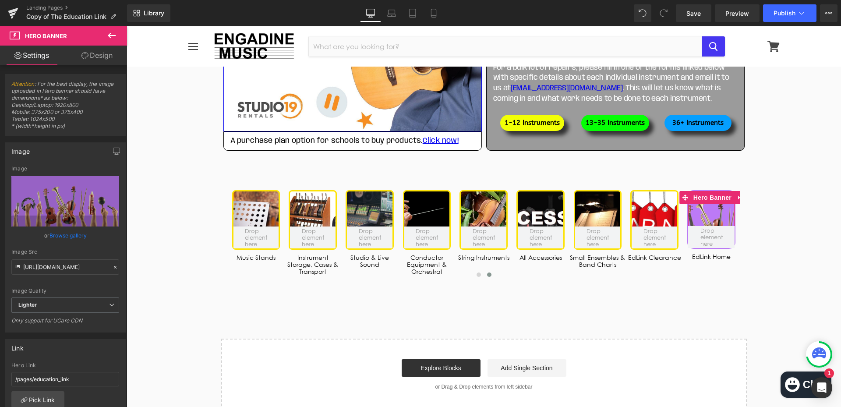
click at [106, 49] on link "Design" at bounding box center [97, 56] width 64 height 20
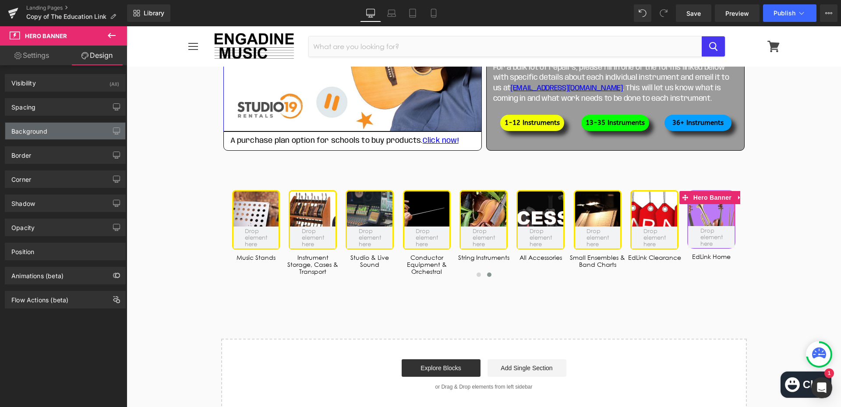
click at [86, 131] on div "Background" at bounding box center [65, 131] width 120 height 17
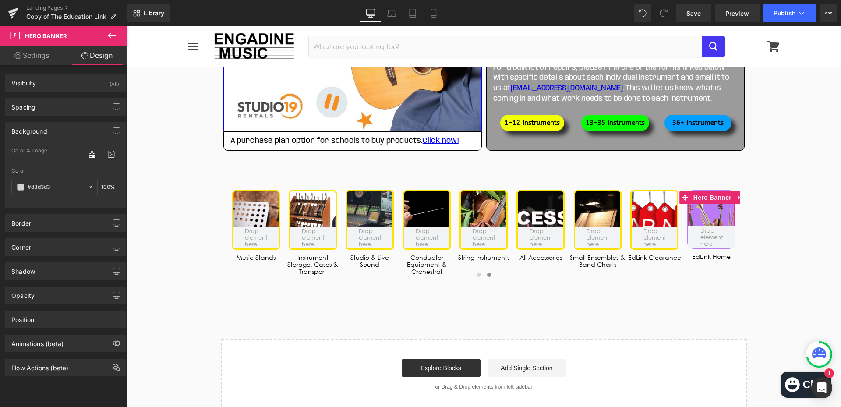
drag, startPoint x: 80, startPoint y: 127, endPoint x: 78, endPoint y: 131, distance: 4.9
click at [80, 127] on div "Background" at bounding box center [65, 131] width 120 height 17
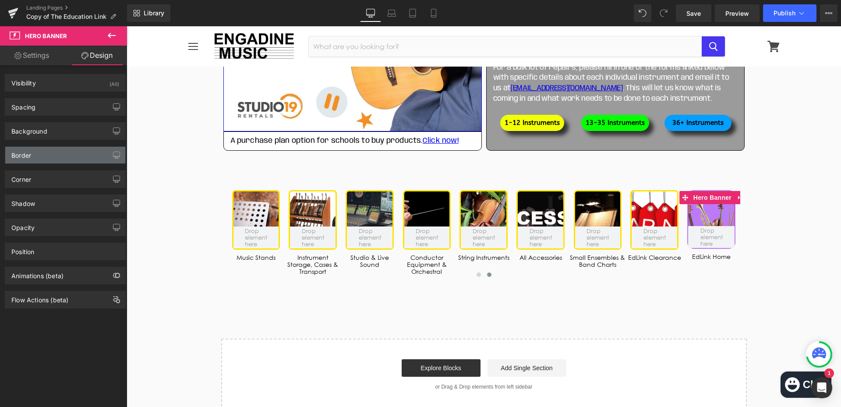
click at [68, 163] on div "Border" at bounding box center [65, 155] width 120 height 17
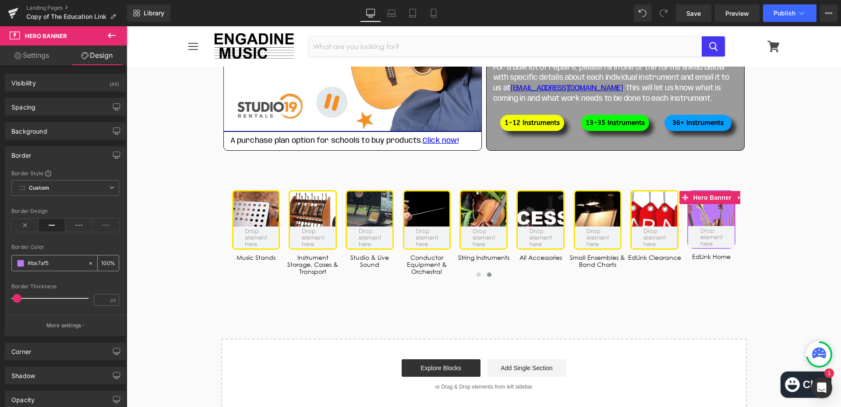
drag, startPoint x: 57, startPoint y: 265, endPoint x: 62, endPoint y: 260, distance: 6.8
click at [57, 265] on input "text" at bounding box center [56, 263] width 56 height 10
type input "#fce205"
click at [101, 304] on input "number" at bounding box center [101, 299] width 15 height 11
type input "3"
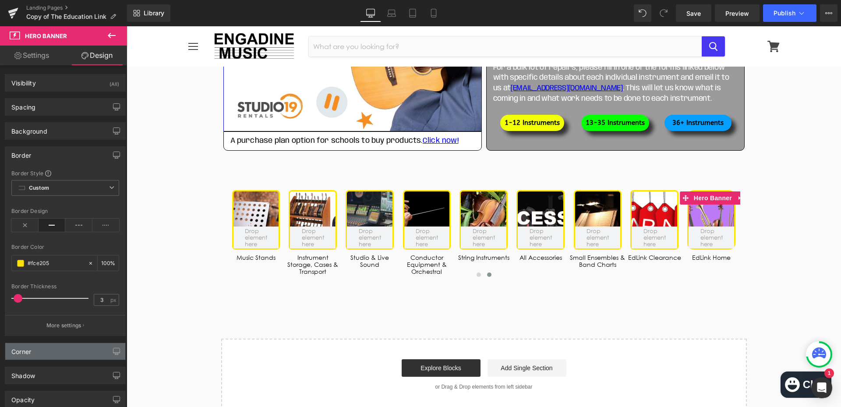
click at [81, 351] on div "Corner" at bounding box center [65, 351] width 120 height 17
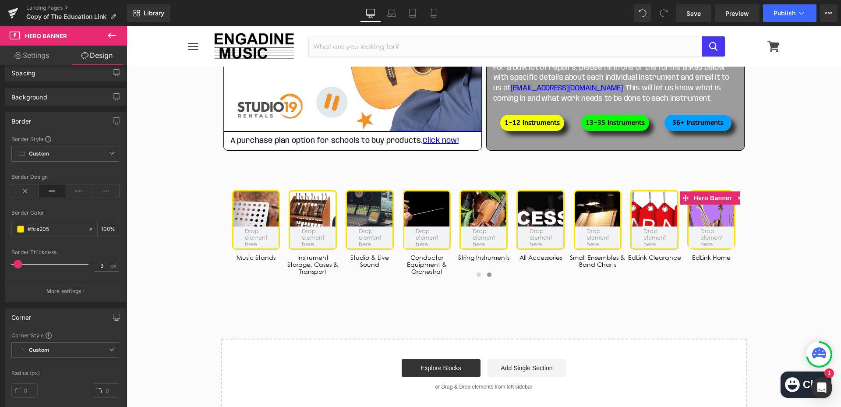
scroll to position [88, 0]
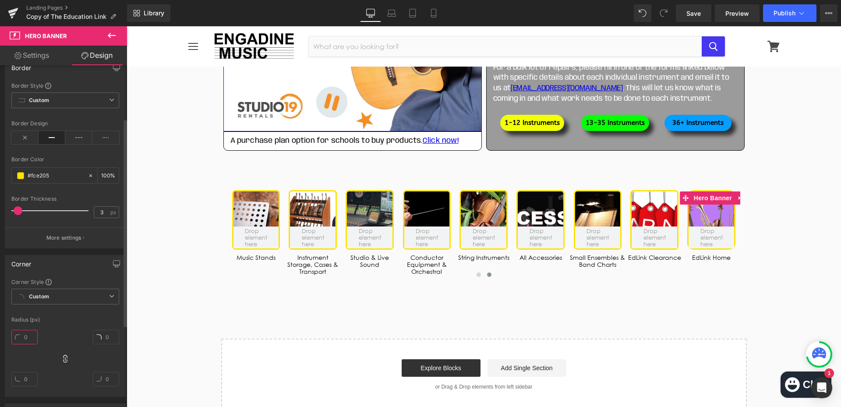
click at [34, 336] on input "text" at bounding box center [24, 337] width 26 height 14
type input "8"
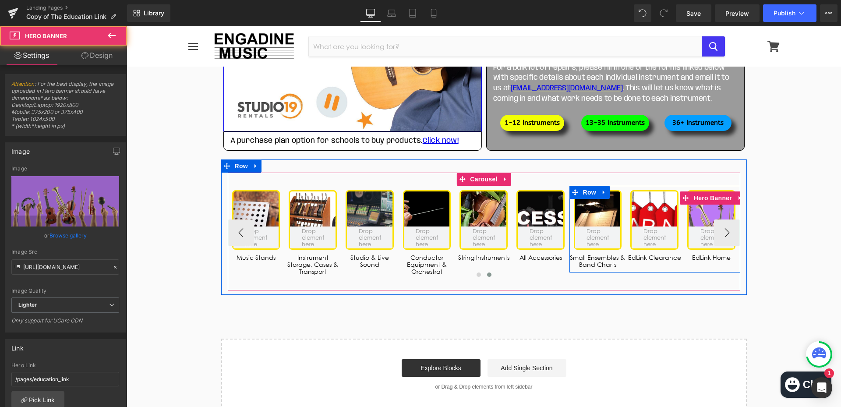
click at [704, 217] on div at bounding box center [712, 219] width 46 height 57
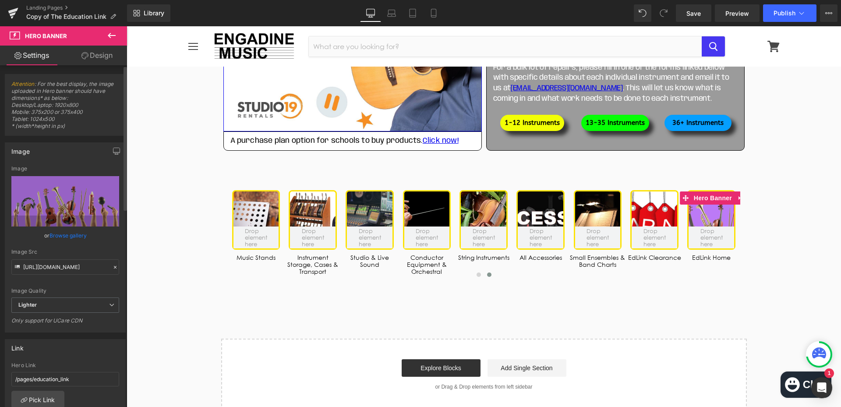
click at [81, 231] on link "Browse gallery" at bounding box center [68, 235] width 37 height 15
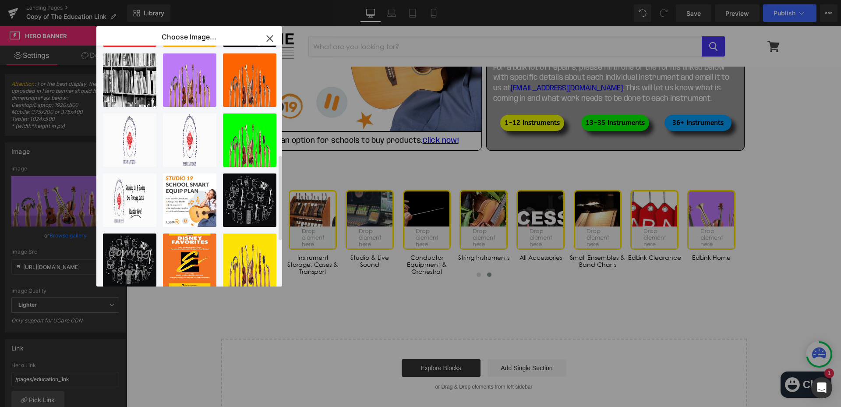
scroll to position [307, 0]
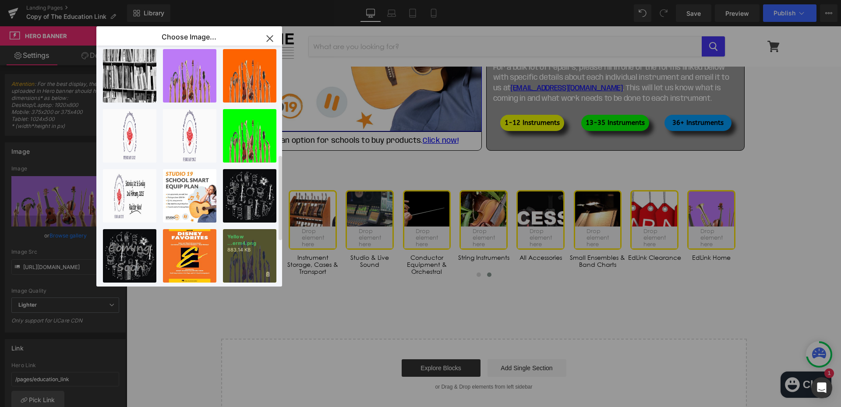
click at [264, 269] on div "Yellow ...erm4.png 883.14 KB" at bounding box center [249, 255] width 53 height 53
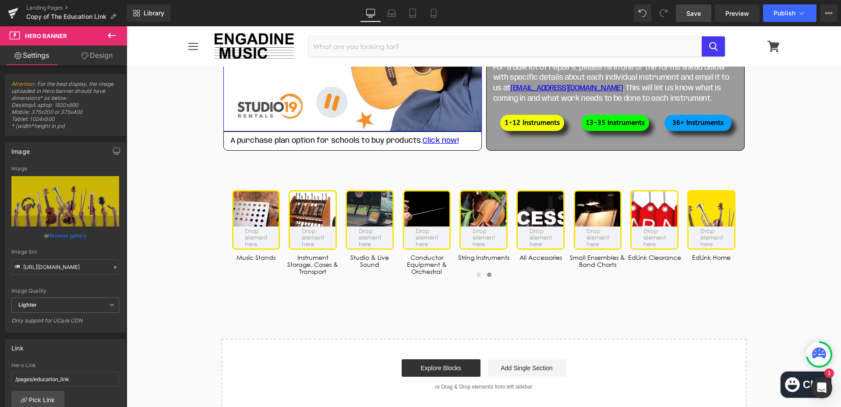
drag, startPoint x: 690, startPoint y: 15, endPoint x: 554, endPoint y: 249, distance: 270.5
click at [690, 15] on span "Save" at bounding box center [693, 13] width 14 height 9
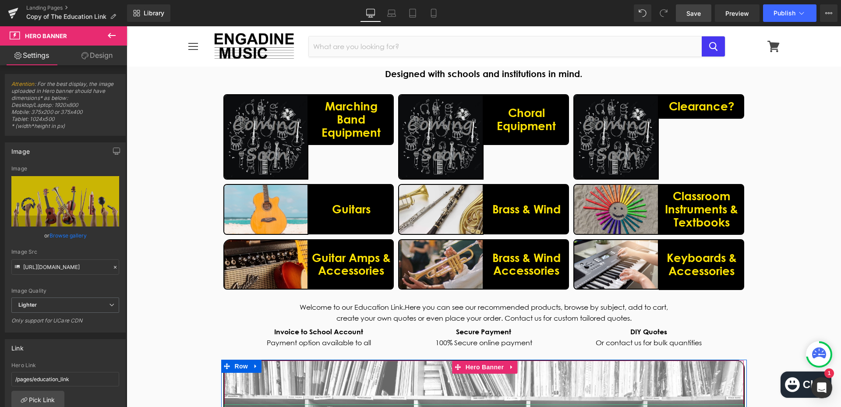
scroll to position [88, 0]
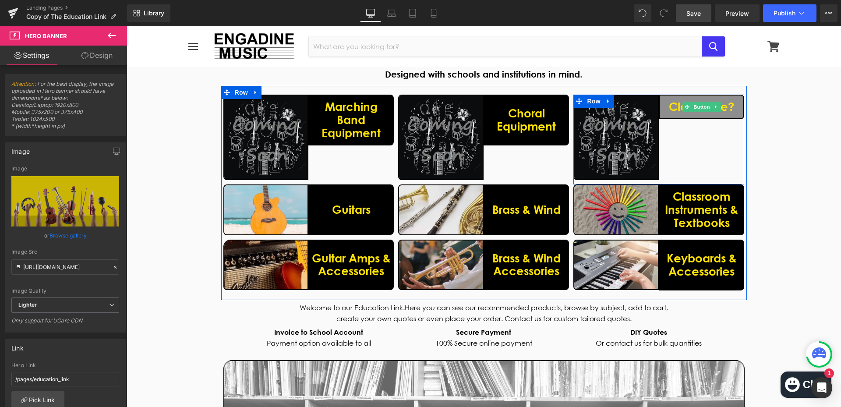
click at [666, 115] on link "Clearance?" at bounding box center [701, 107] width 85 height 25
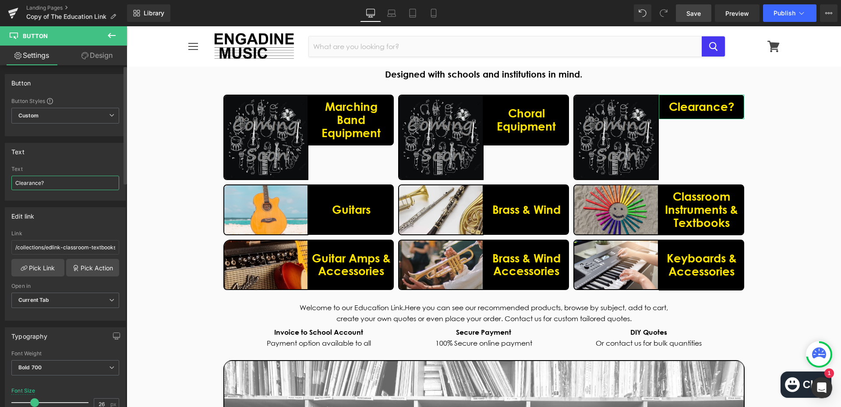
drag, startPoint x: 60, startPoint y: 184, endPoint x: 0, endPoint y: 185, distance: 60.5
click at [0, 185] on div "Text Clearance? Text Clearance?" at bounding box center [65, 168] width 131 height 64
type input "Parts?"
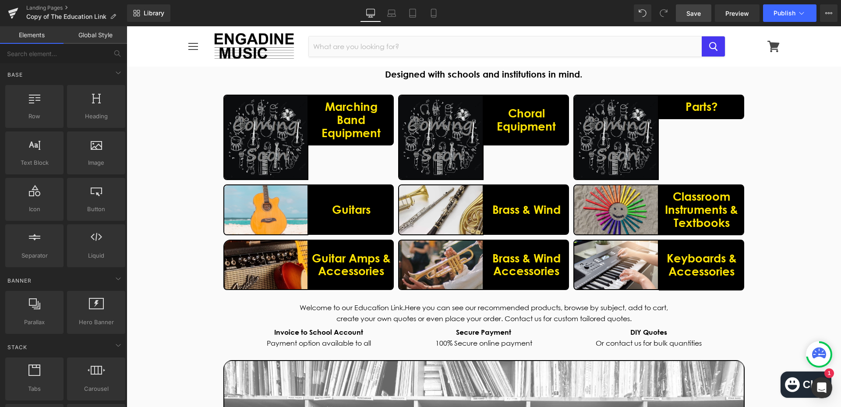
click at [691, 10] on span "Save" at bounding box center [693, 13] width 14 height 9
click at [820, 394] on div "Open Intercom Messenger" at bounding box center [821, 387] width 23 height 23
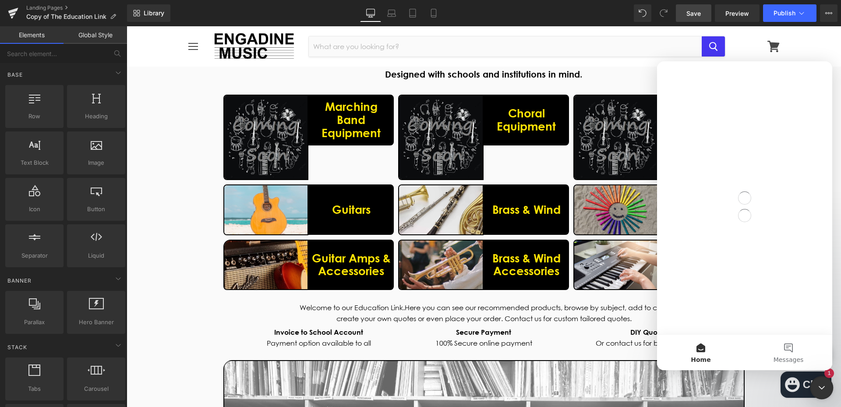
scroll to position [0, 0]
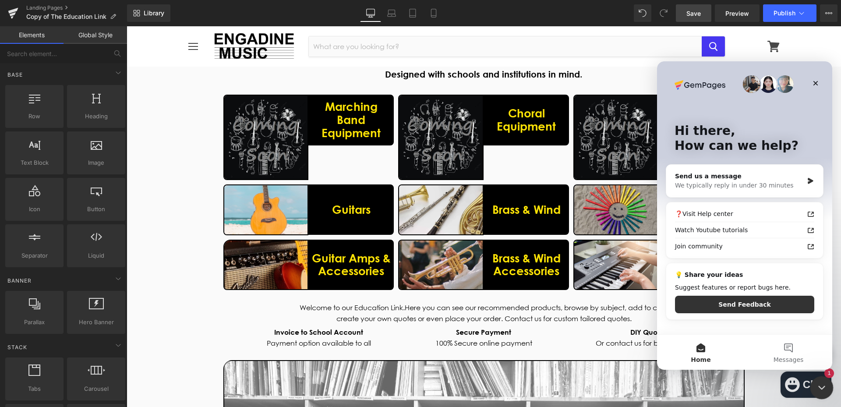
click at [824, 391] on icon "Close Intercom Messenger" at bounding box center [820, 386] width 11 height 11
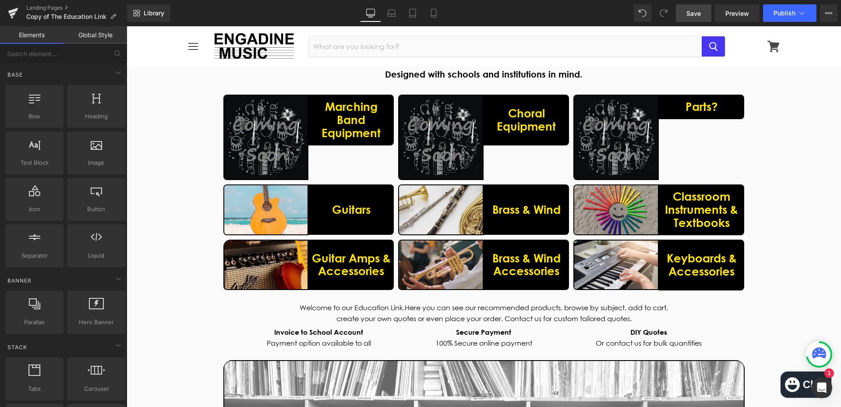
drag, startPoint x: 693, startPoint y: 11, endPoint x: 506, endPoint y: 210, distance: 273.0
click at [693, 11] on span "Save" at bounding box center [693, 13] width 14 height 9
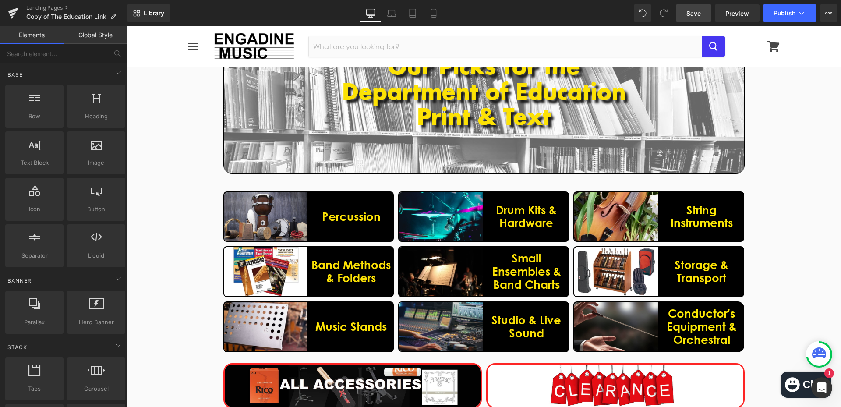
scroll to position [219, 0]
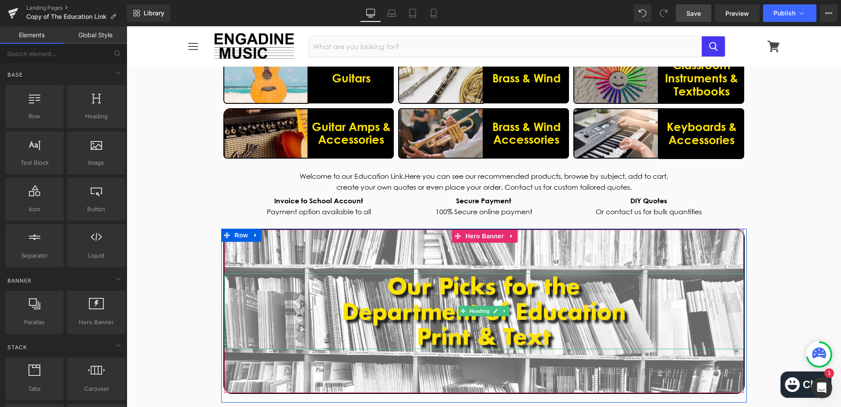
click at [609, 287] on h1 "Our Picks for the" at bounding box center [484, 285] width 520 height 25
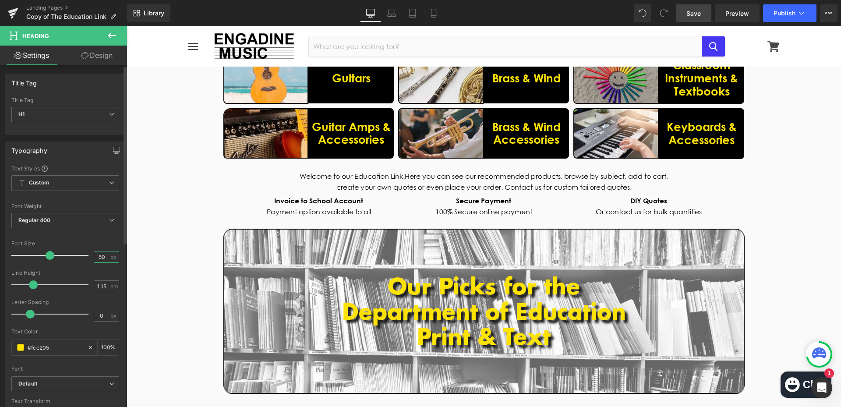
drag, startPoint x: 101, startPoint y: 257, endPoint x: 110, endPoint y: 256, distance: 8.4
click at [101, 257] on input "50" at bounding box center [101, 256] width 15 height 11
click at [88, 52] on link "Design" at bounding box center [97, 56] width 64 height 20
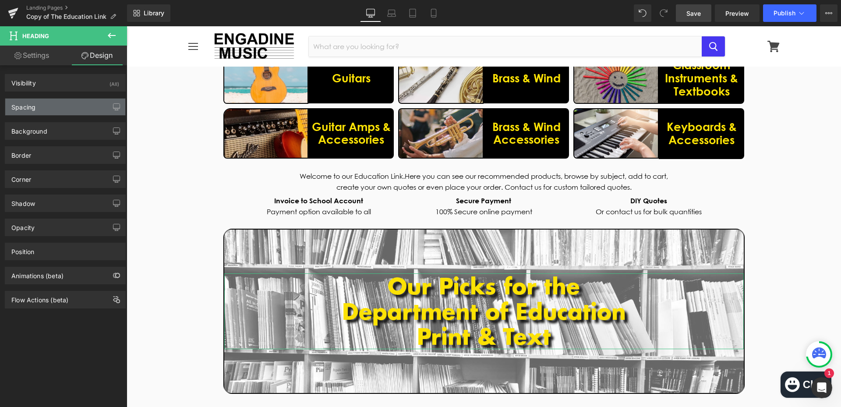
click at [71, 106] on div "Spacing" at bounding box center [65, 107] width 120 height 17
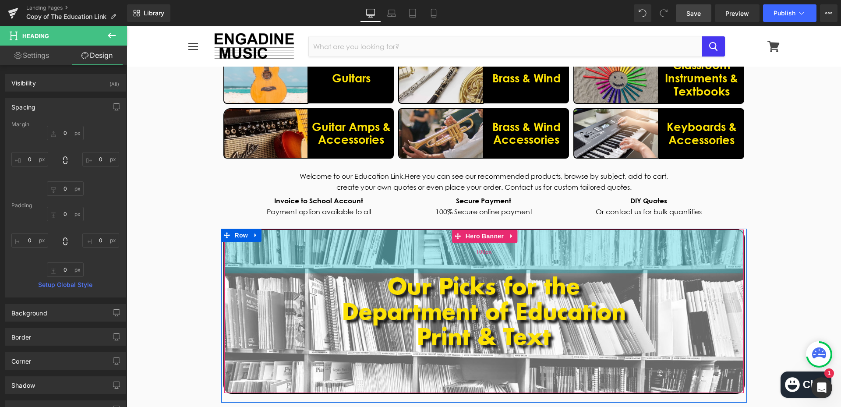
click at [317, 240] on div "100px" at bounding box center [484, 252] width 520 height 44
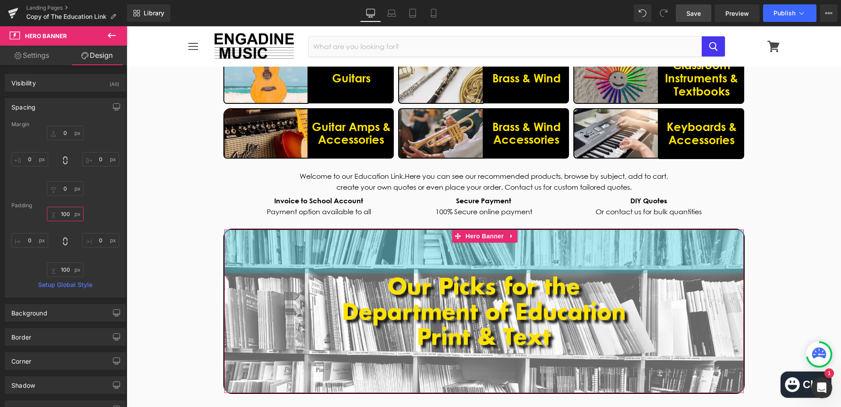
drag, startPoint x: 67, startPoint y: 214, endPoint x: 89, endPoint y: 215, distance: 21.9
click at [67, 215] on input "100" at bounding box center [65, 214] width 37 height 14
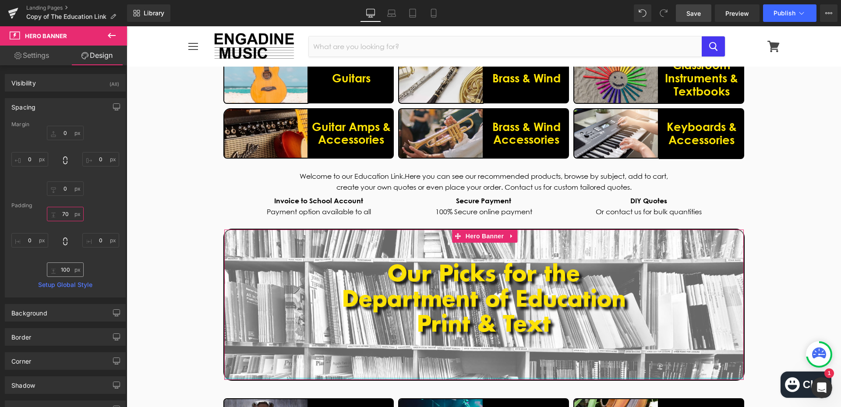
type input "70"
click at [68, 271] on input "100" at bounding box center [65, 269] width 37 height 14
type input "70"
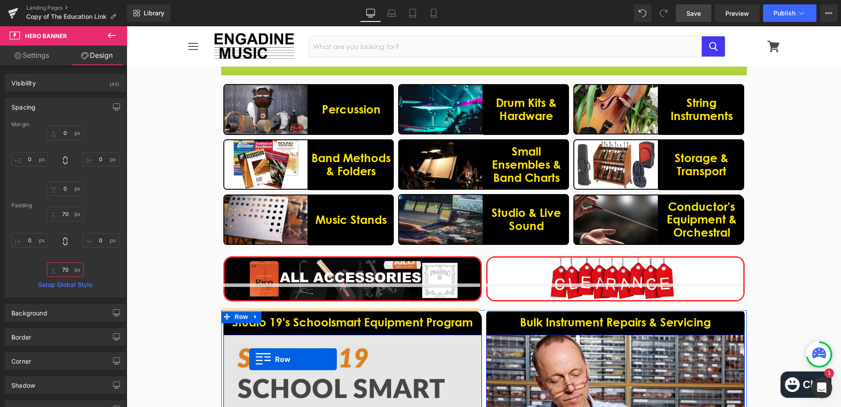
scroll to position [421, 0]
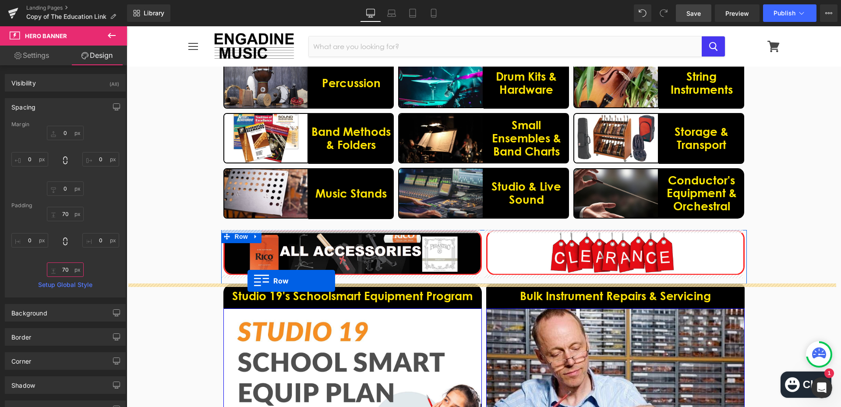
drag, startPoint x: 222, startPoint y: 148, endPoint x: 248, endPoint y: 281, distance: 135.7
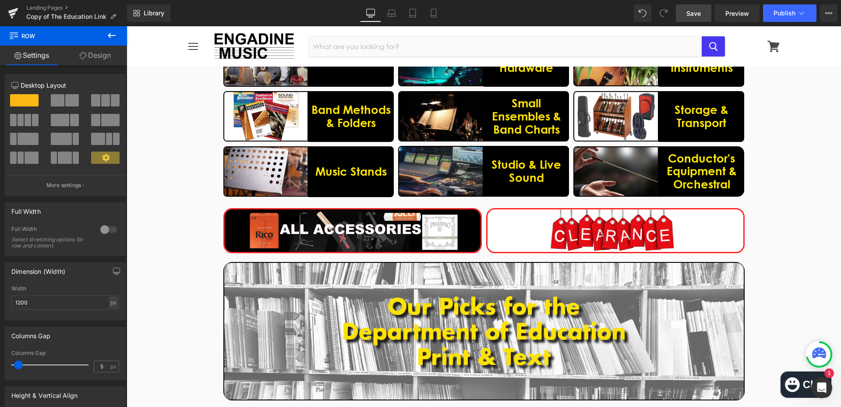
click at [796, 276] on div "The Education Link Heading Designed with schools and institutions in mind. Text…" at bounding box center [484, 336] width 715 height 1270
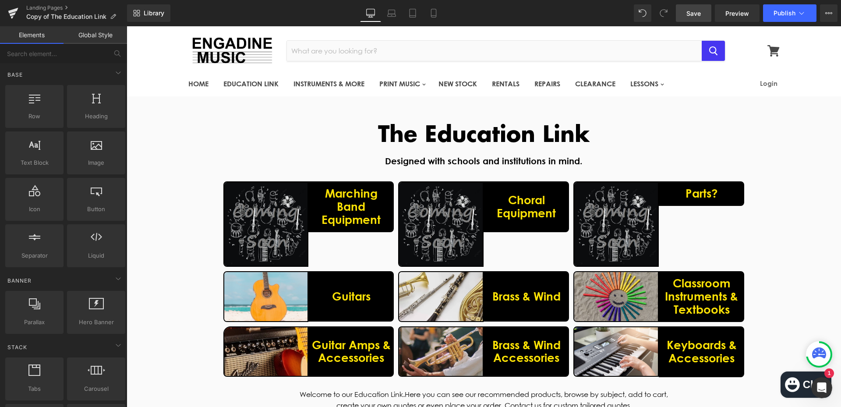
scroll to position [0, 0]
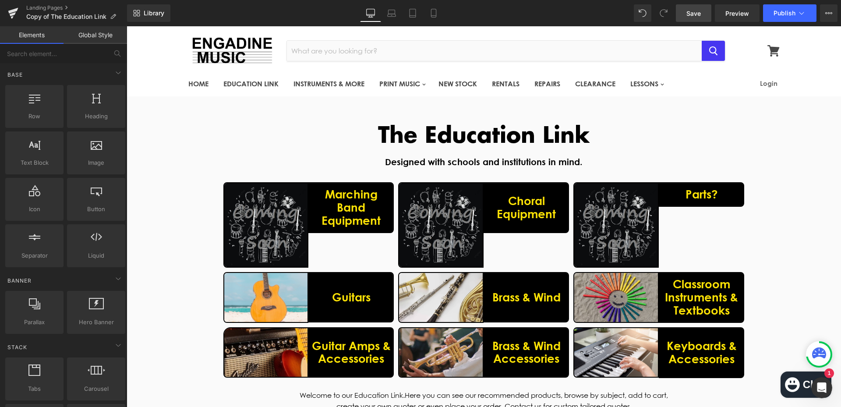
click at [689, 15] on span "Save" at bounding box center [693, 13] width 14 height 9
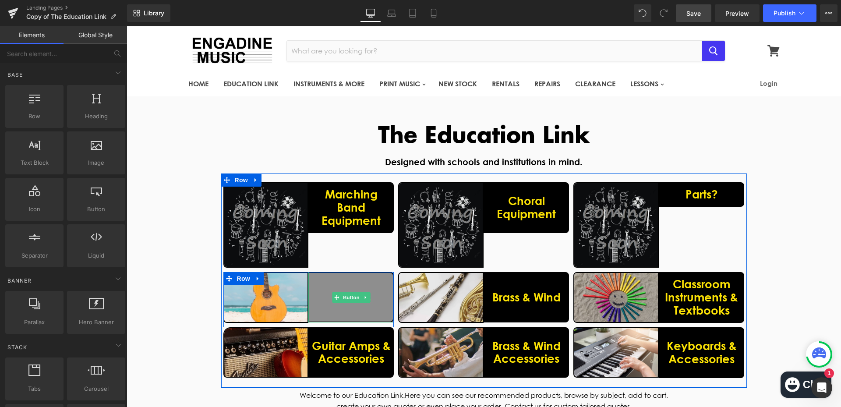
scroll to position [44, 0]
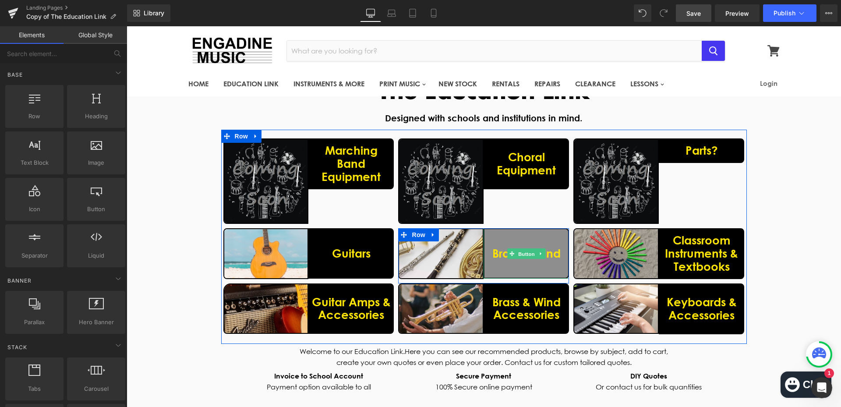
click at [521, 251] on span "Button" at bounding box center [527, 253] width 20 height 11
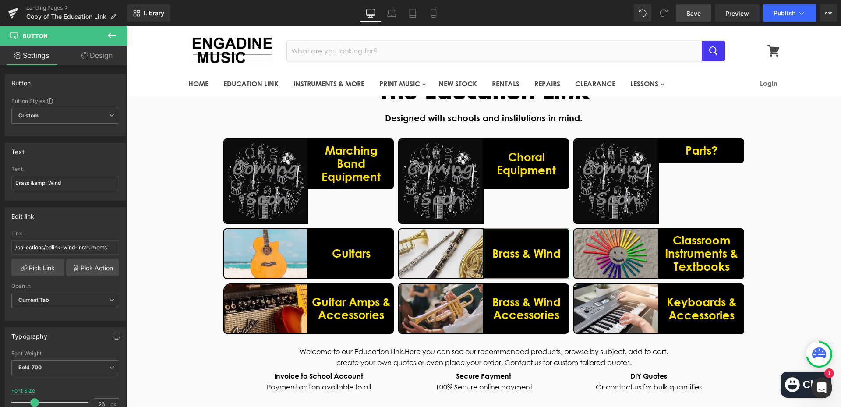
click at [98, 57] on link "Design" at bounding box center [97, 56] width 64 height 20
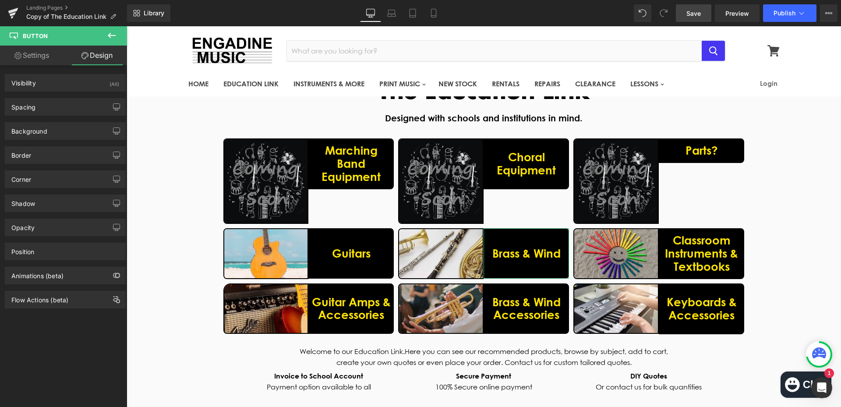
click at [57, 116] on div "Background Color & Image color Color #000000 100 % Image Replace Image Upload i…" at bounding box center [65, 128] width 131 height 24
click at [64, 108] on div "Spacing" at bounding box center [65, 107] width 120 height 17
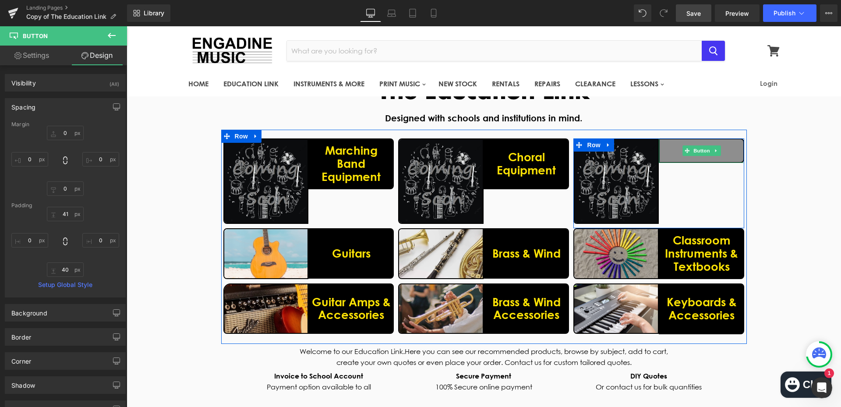
click at [686, 157] on span "Parts?" at bounding box center [702, 150] width 32 height 13
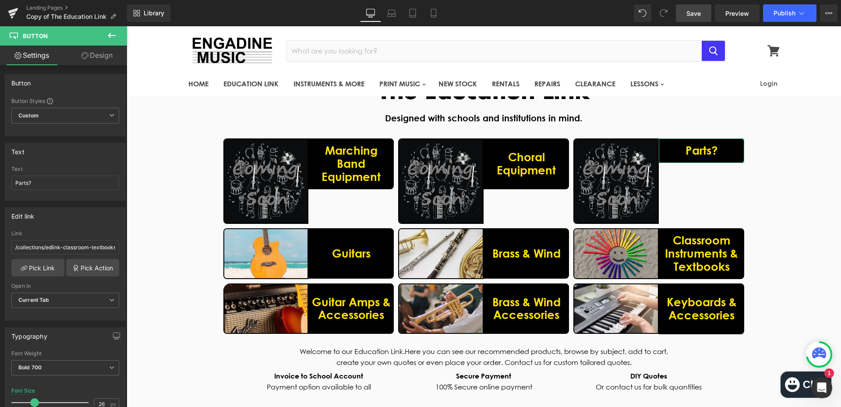
click at [100, 63] on link "Design" at bounding box center [97, 56] width 64 height 20
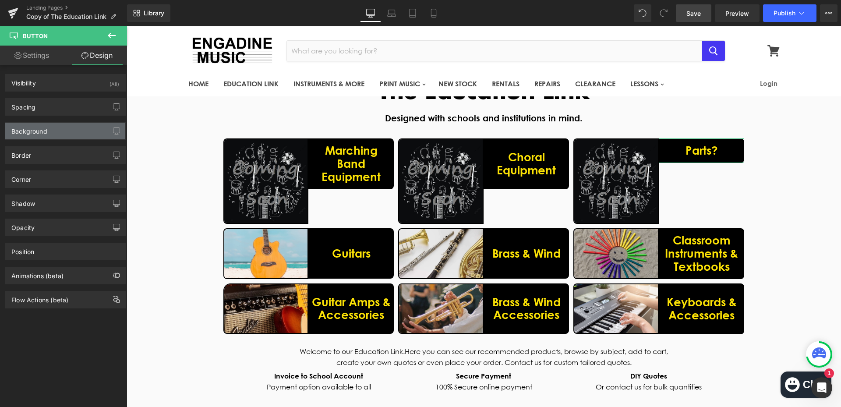
click at [46, 129] on div "Background" at bounding box center [29, 129] width 36 height 12
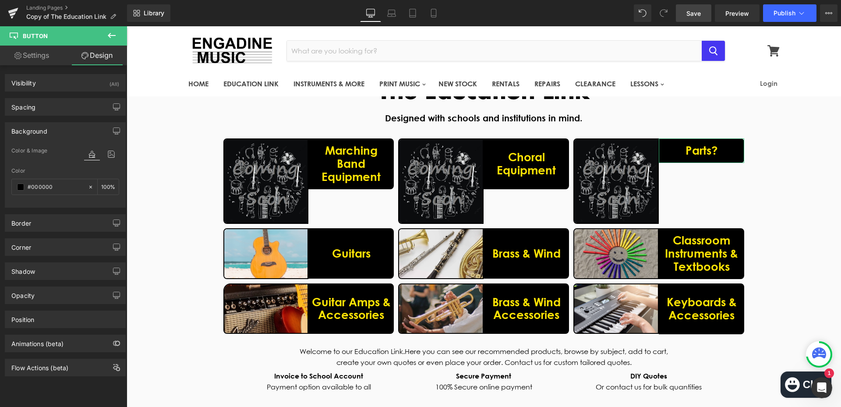
click at [57, 133] on div "Background" at bounding box center [65, 131] width 120 height 17
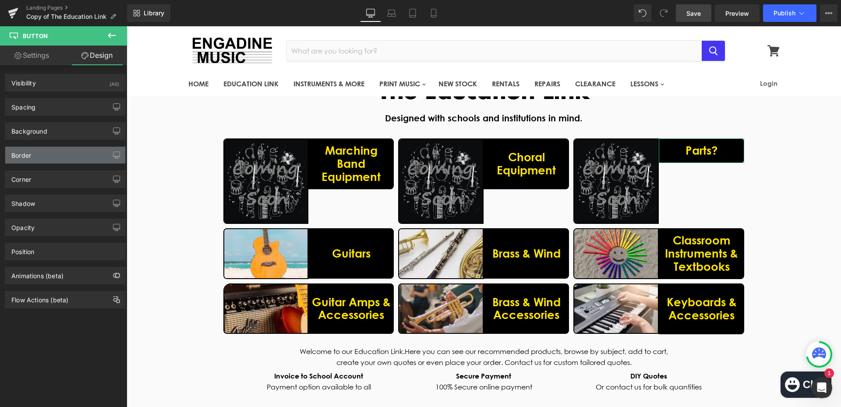
click at [58, 152] on div "Border" at bounding box center [65, 155] width 120 height 17
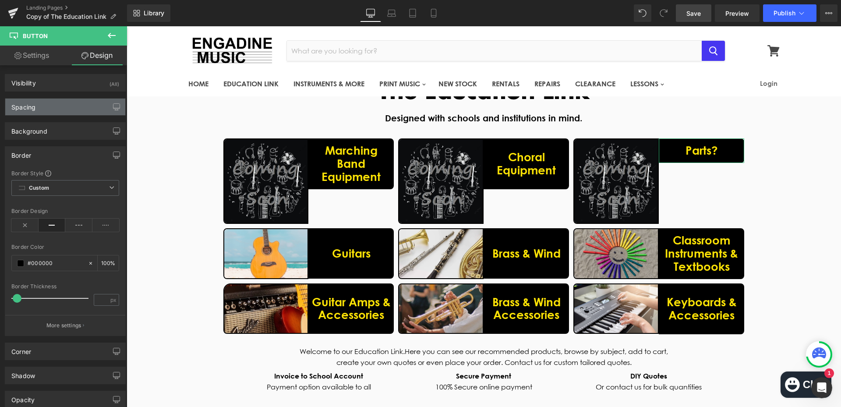
click at [78, 115] on div "Spacing" at bounding box center [65, 107] width 120 height 17
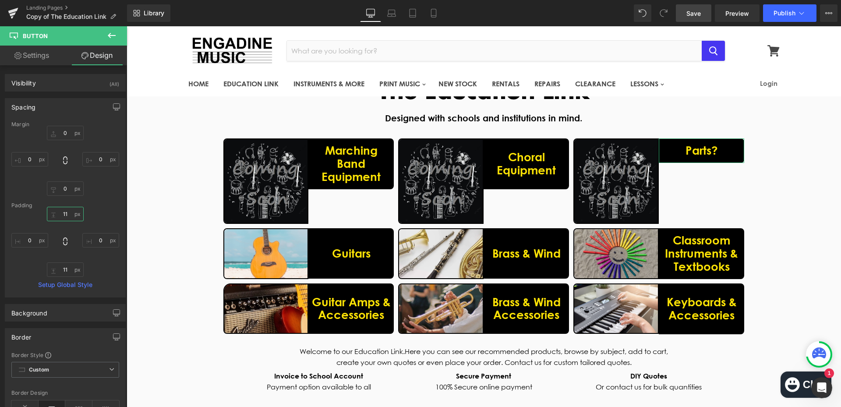
click at [66, 212] on input "text" at bounding box center [65, 214] width 37 height 14
type input "41"
type input "0"
type input "40"
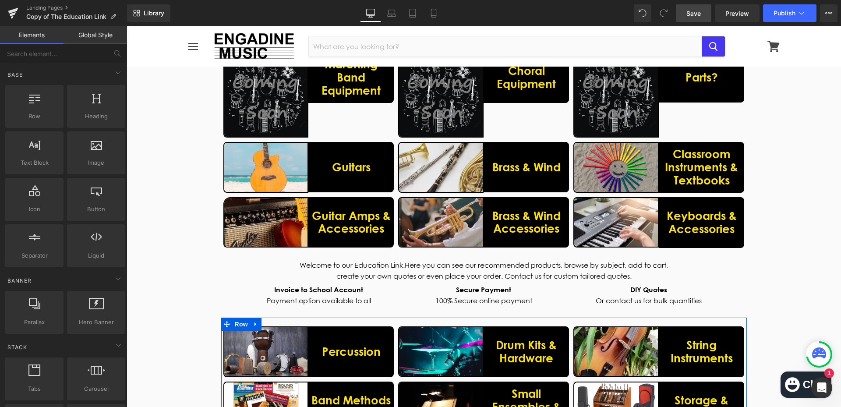
scroll to position [88, 0]
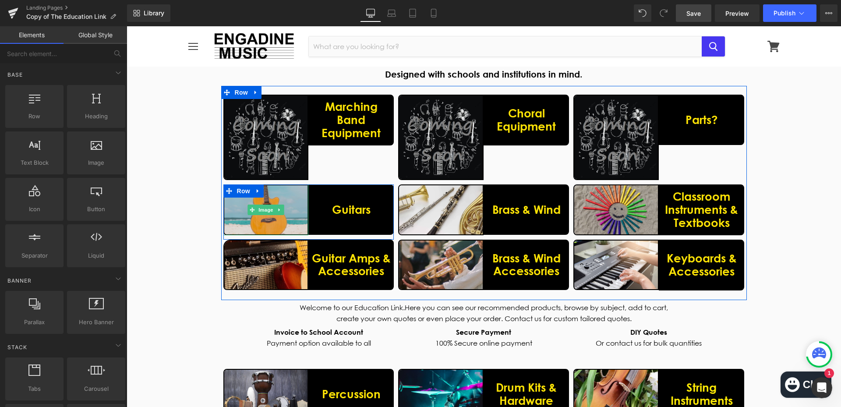
click at [271, 221] on img at bounding box center [265, 209] width 85 height 50
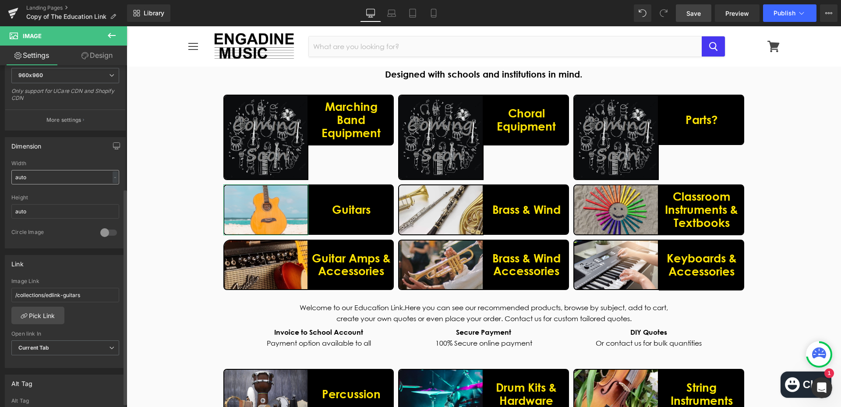
scroll to position [219, 0]
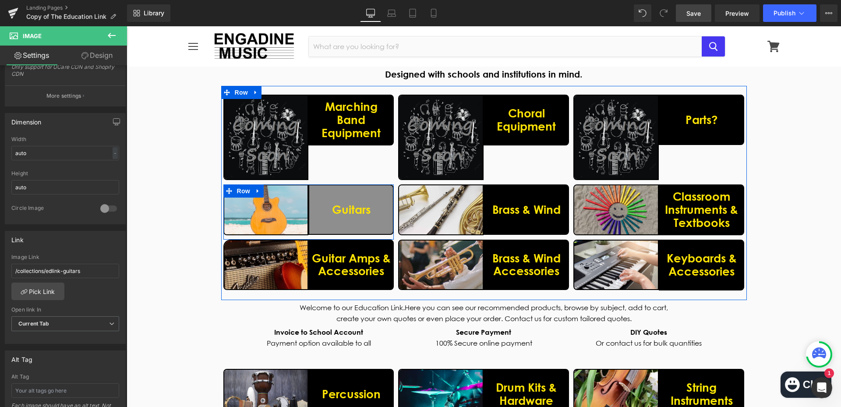
click at [326, 204] on link "Guitars" at bounding box center [350, 209] width 85 height 50
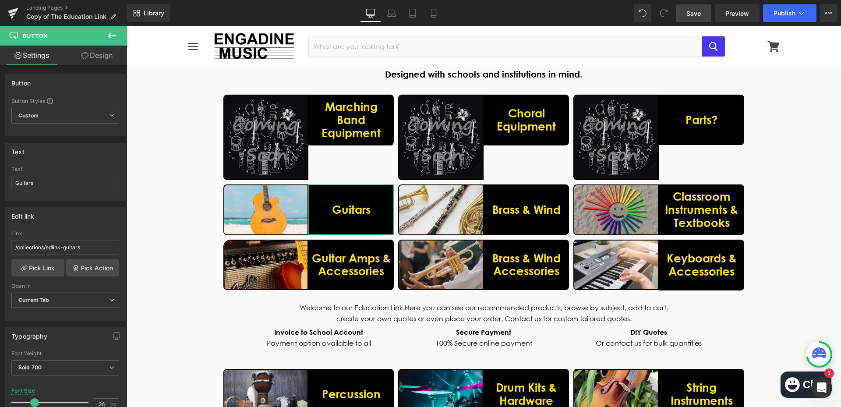
click at [107, 58] on link "Design" at bounding box center [97, 56] width 64 height 20
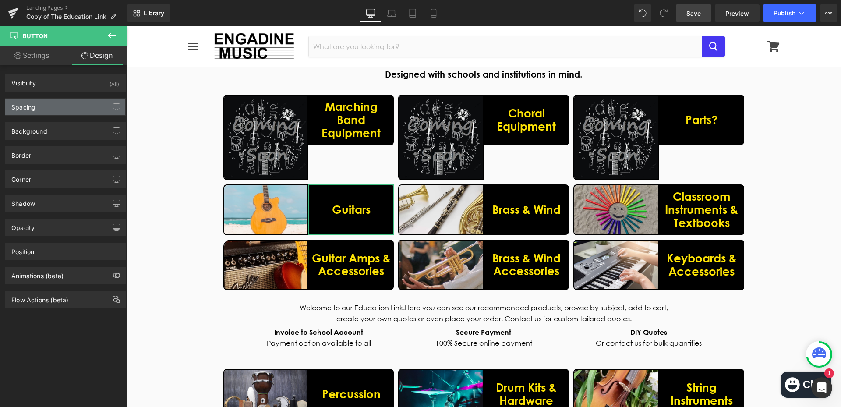
click at [61, 108] on div "Spacing" at bounding box center [65, 107] width 120 height 17
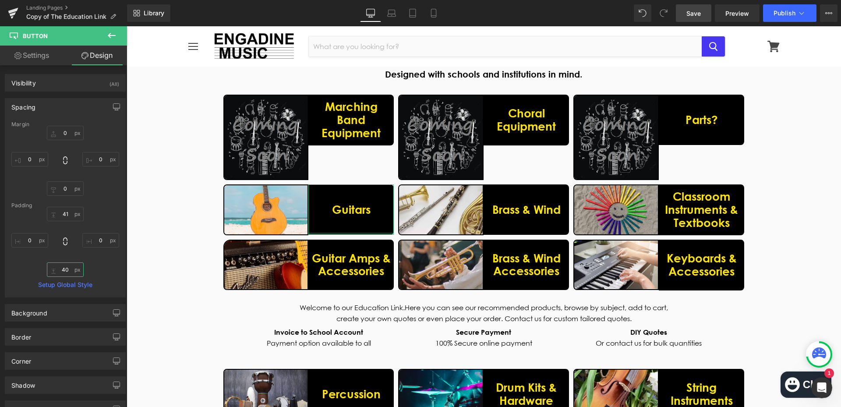
click at [68, 274] on input "text" at bounding box center [65, 269] width 37 height 14
type input "41"
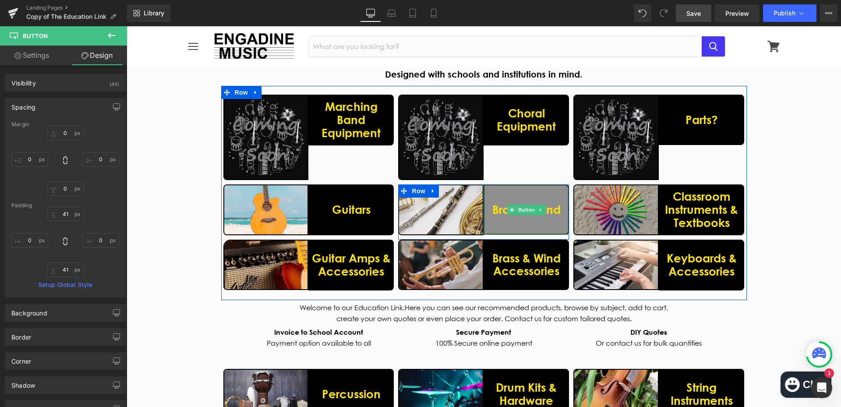
click at [538, 224] on link "Brass & Wind" at bounding box center [526, 209] width 85 height 50
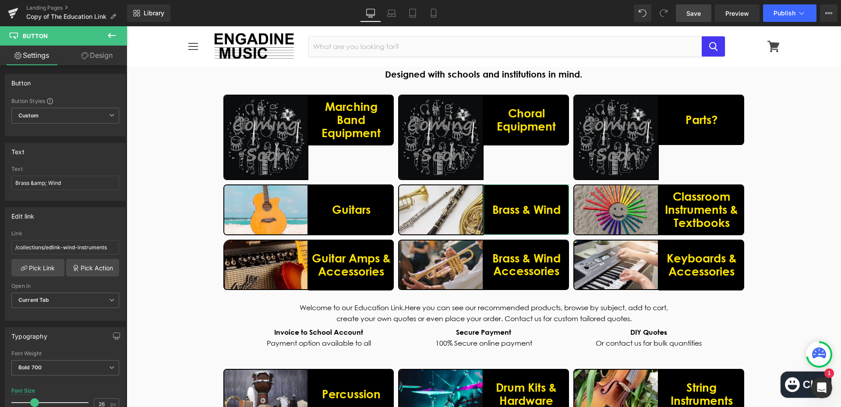
click at [100, 56] on link "Design" at bounding box center [97, 56] width 64 height 20
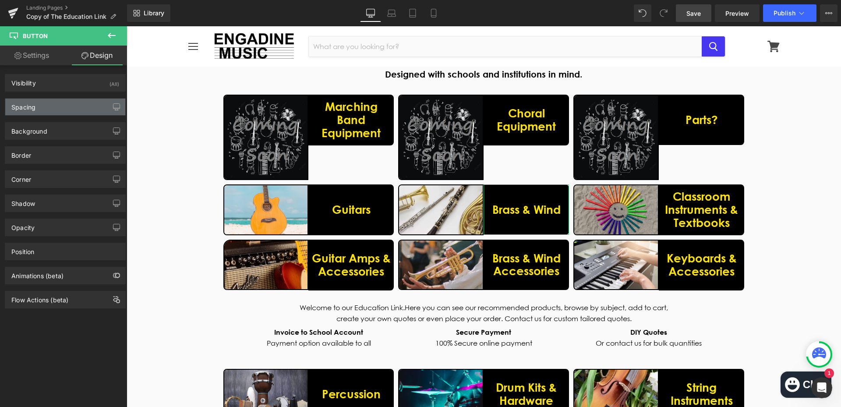
click at [60, 106] on div "Spacing" at bounding box center [65, 107] width 120 height 17
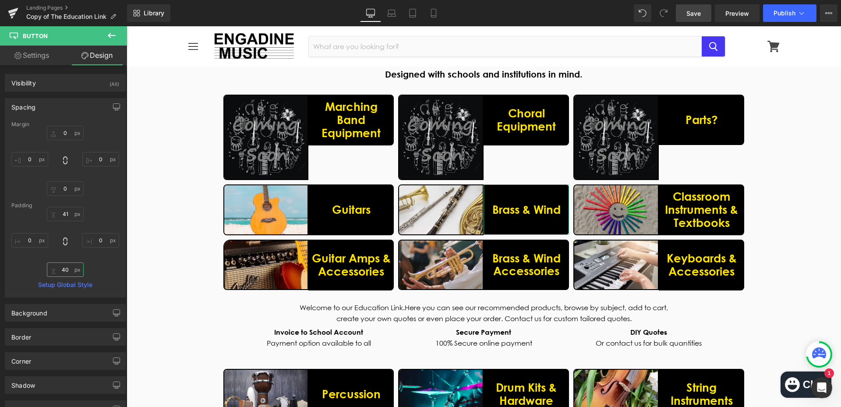
click at [70, 274] on input "text" at bounding box center [65, 269] width 37 height 14
type input "41"
drag, startPoint x: 174, startPoint y: 223, endPoint x: 181, endPoint y: 223, distance: 7.5
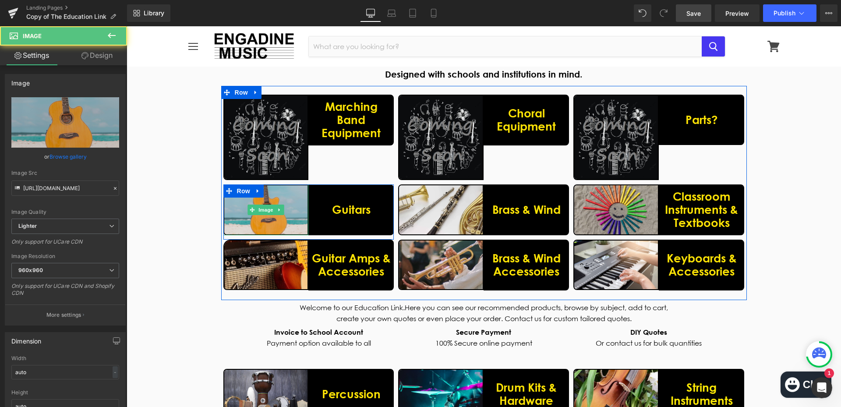
click at [281, 225] on img at bounding box center [265, 209] width 85 height 50
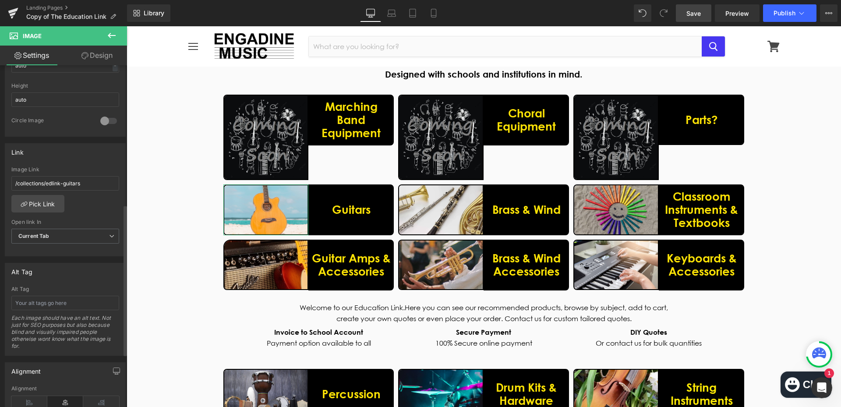
scroll to position [436, 0]
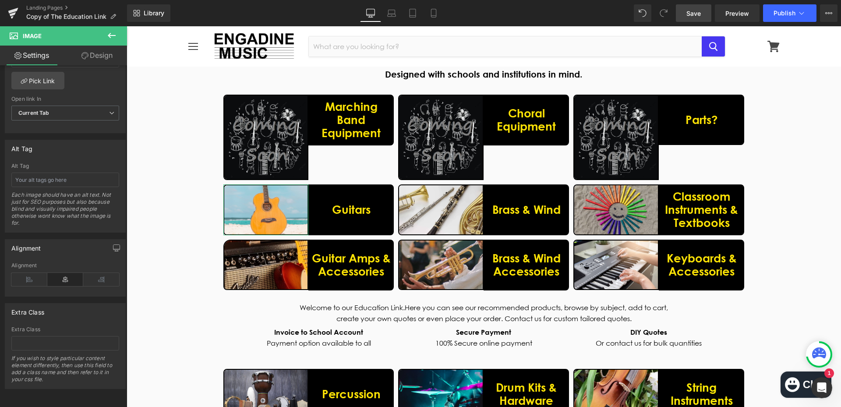
click at [114, 56] on link "Design" at bounding box center [97, 56] width 64 height 20
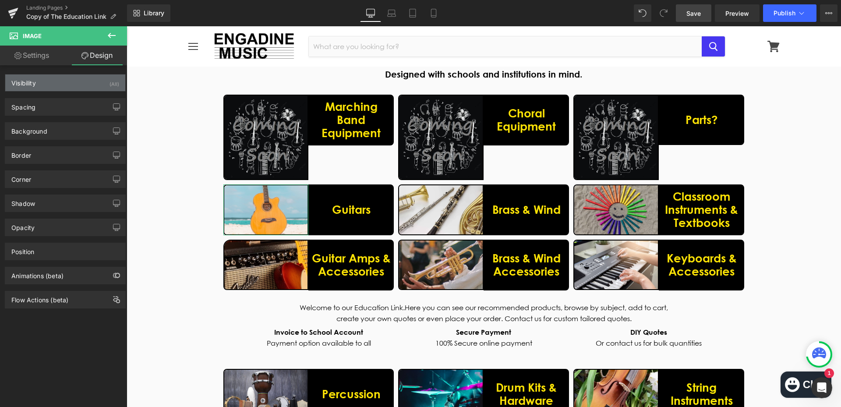
click at [64, 84] on div "Visibility (All)" at bounding box center [65, 82] width 120 height 17
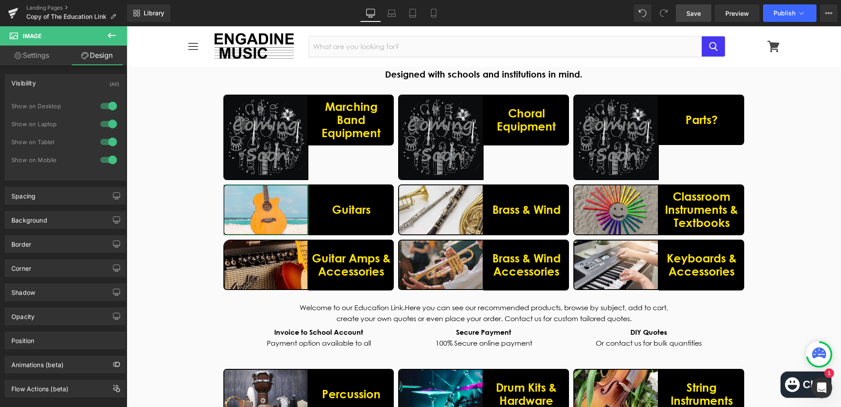
click at [64, 84] on div "Visibility (All)" at bounding box center [65, 82] width 120 height 17
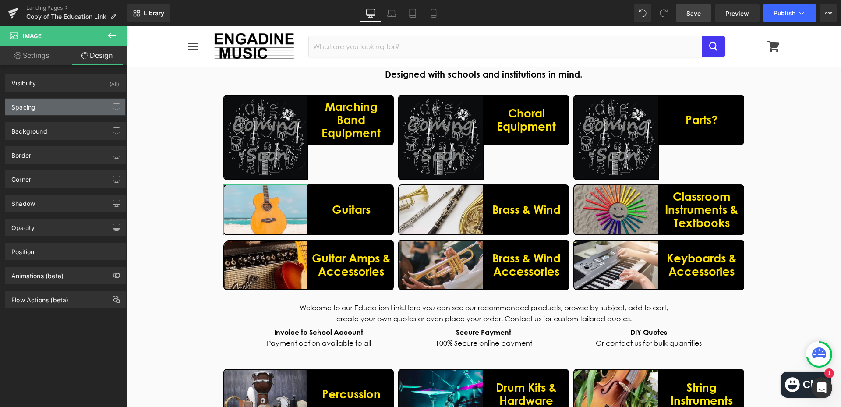
click at [66, 111] on div "Spacing" at bounding box center [65, 107] width 120 height 17
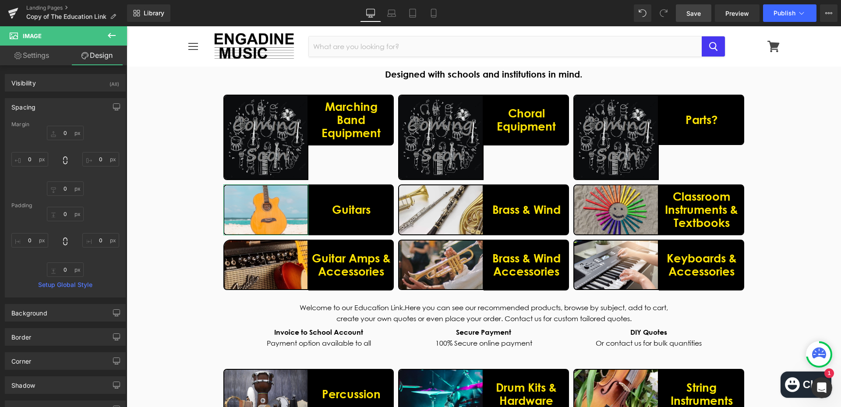
click at [66, 111] on div "Spacing" at bounding box center [65, 107] width 120 height 17
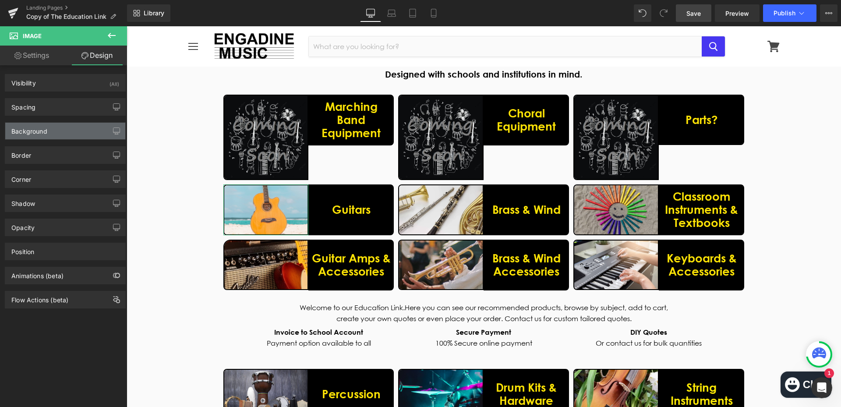
click at [65, 134] on div "Background" at bounding box center [65, 131] width 120 height 17
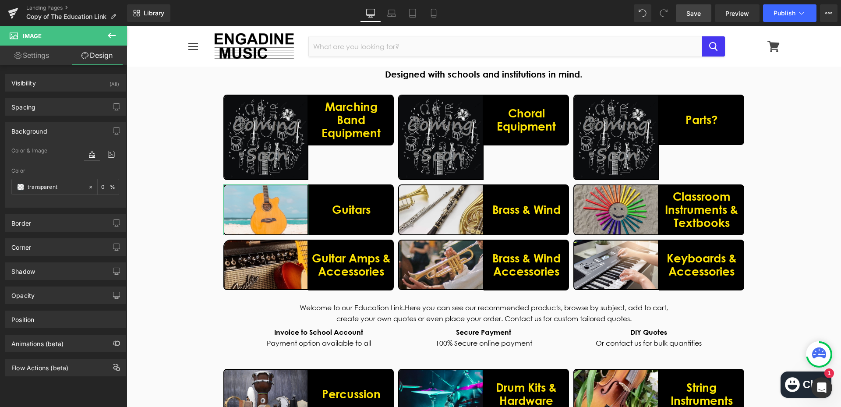
click at [65, 134] on div "Background" at bounding box center [65, 131] width 120 height 17
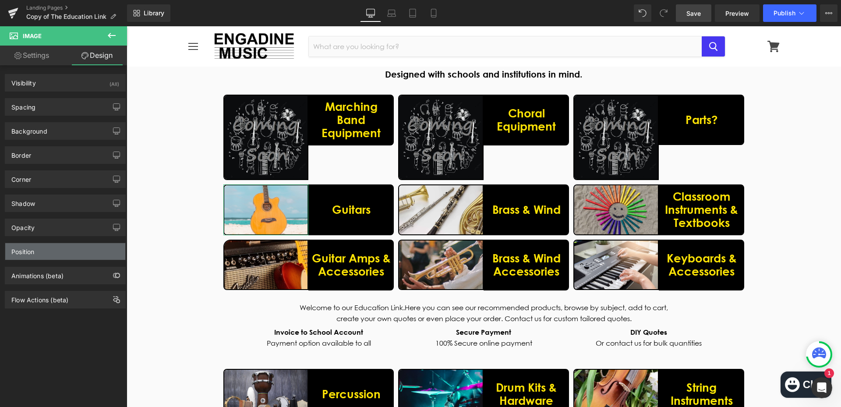
click at [65, 252] on div "Position" at bounding box center [65, 251] width 120 height 17
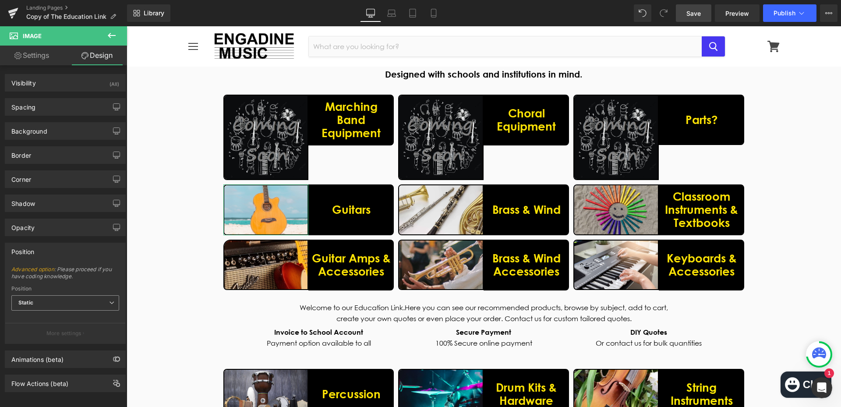
click at [69, 297] on span "Static" at bounding box center [65, 302] width 108 height 15
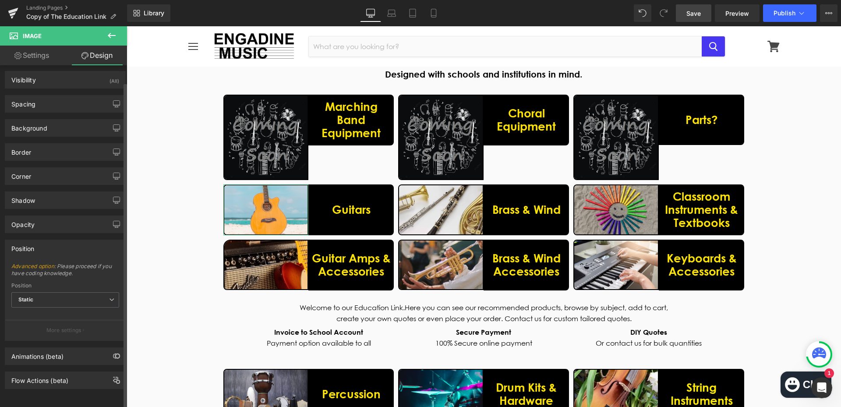
click at [56, 242] on div "Position" at bounding box center [65, 248] width 120 height 17
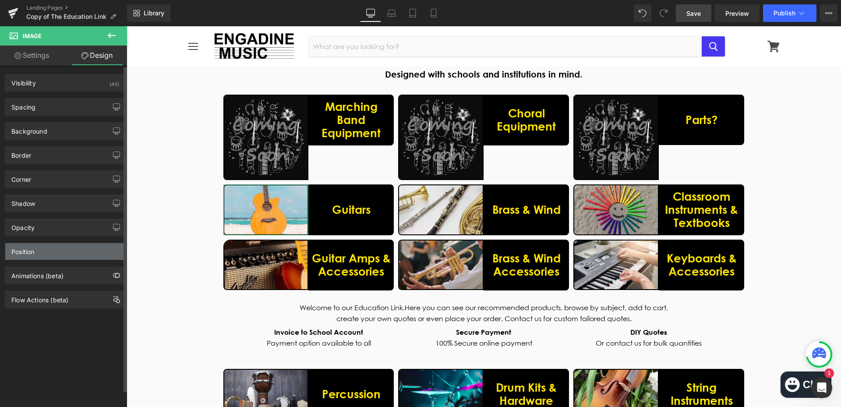
scroll to position [0, 0]
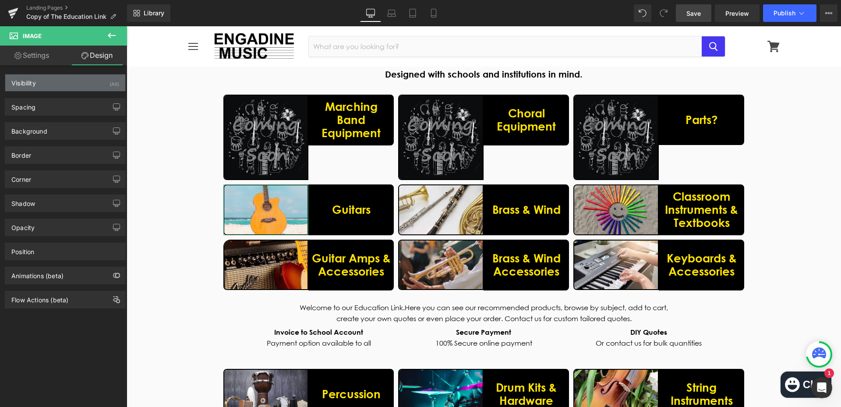
click at [50, 79] on div "Visibility (All)" at bounding box center [65, 82] width 120 height 17
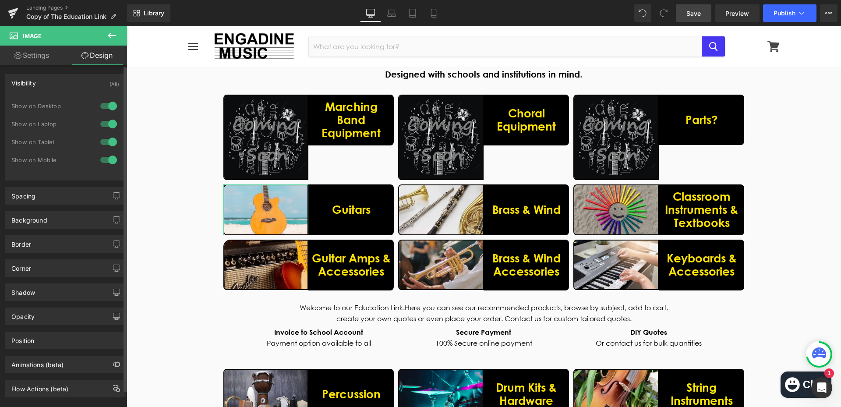
click at [34, 83] on div "Visibility" at bounding box center [23, 80] width 25 height 12
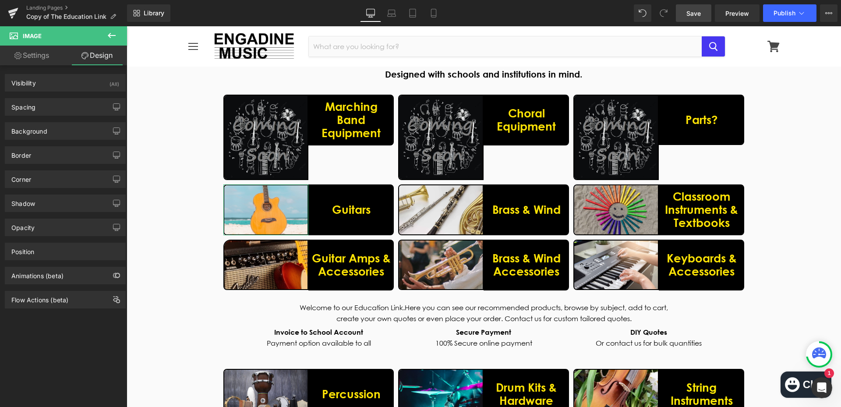
click at [35, 52] on link "Settings" at bounding box center [32, 56] width 64 height 20
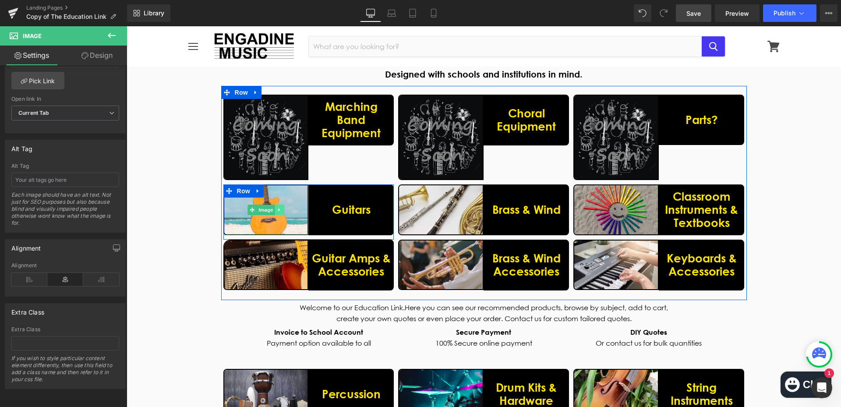
click at [275, 207] on link at bounding box center [279, 210] width 9 height 11
click at [234, 209] on div "Image" at bounding box center [265, 209] width 85 height 50
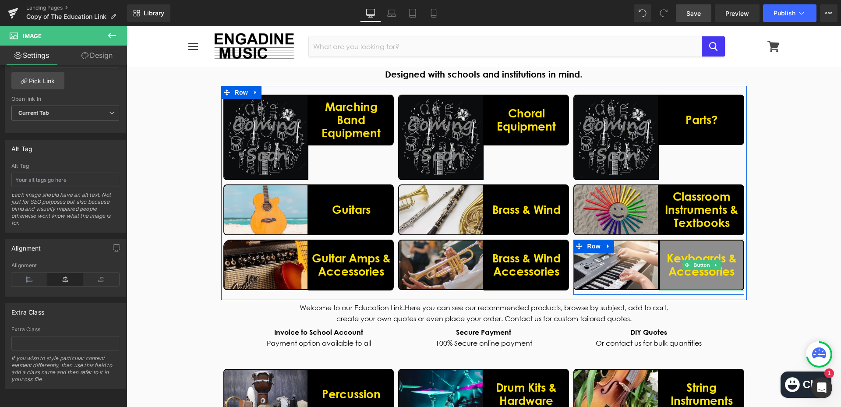
click at [704, 278] on link "Keyboards & Accessories" at bounding box center [701, 265] width 85 height 51
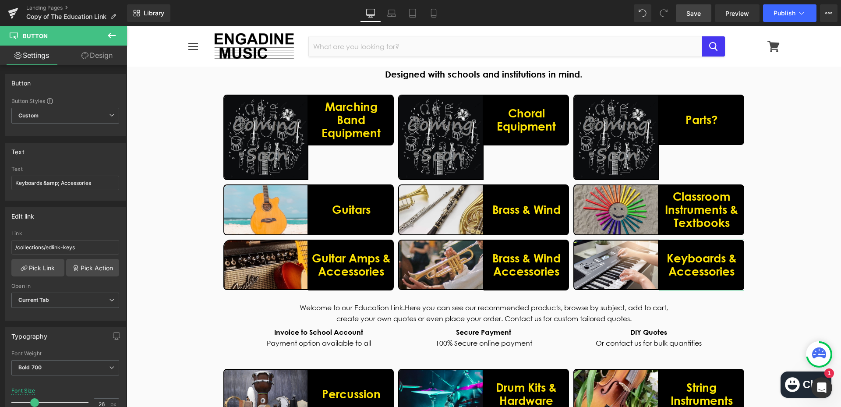
drag, startPoint x: 97, startPoint y: 53, endPoint x: 39, endPoint y: 102, distance: 76.2
click at [97, 53] on link "Design" at bounding box center [97, 56] width 64 height 20
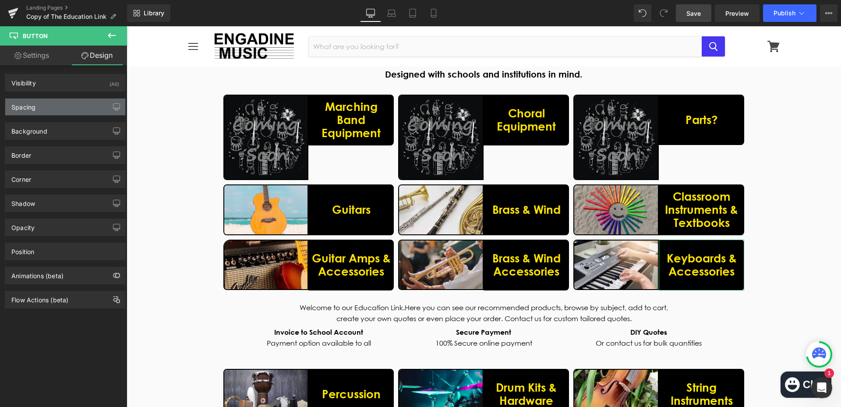
click at [39, 106] on div "Spacing" at bounding box center [65, 107] width 120 height 17
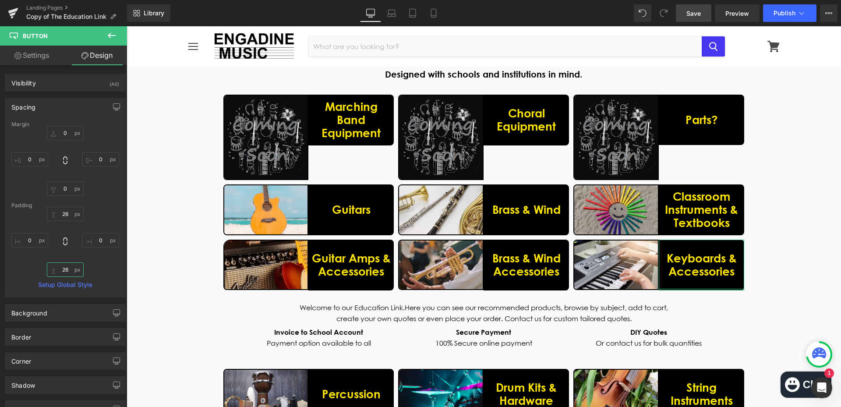
click at [67, 265] on input "26" at bounding box center [65, 269] width 37 height 14
type input "25"
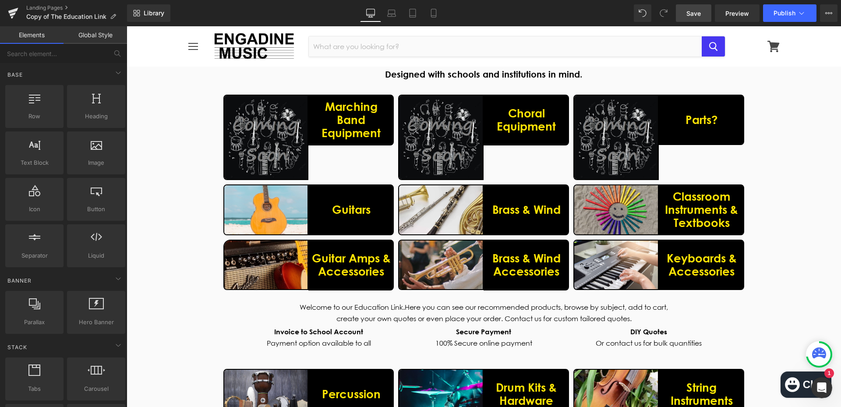
drag, startPoint x: 685, startPoint y: 5, endPoint x: 602, endPoint y: 188, distance: 200.5
click at [685, 5] on link "Save" at bounding box center [693, 13] width 35 height 18
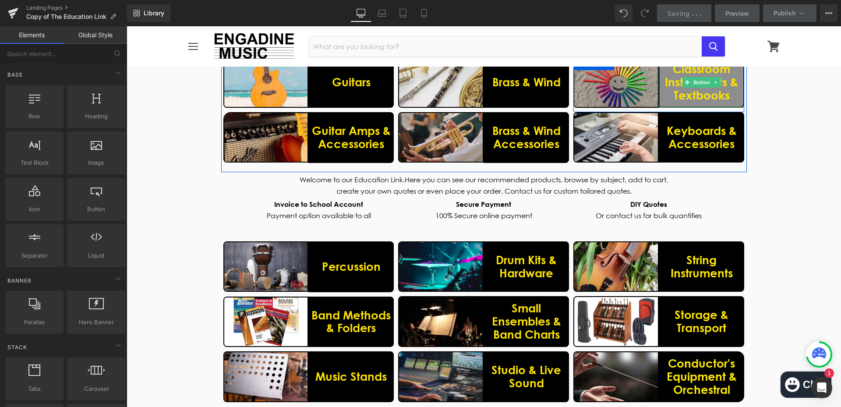
scroll to position [219, 0]
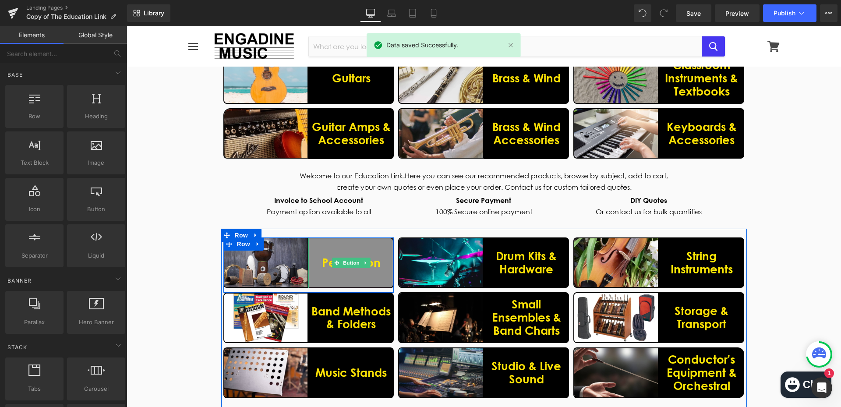
click at [342, 274] on link "Percussion" at bounding box center [350, 262] width 85 height 51
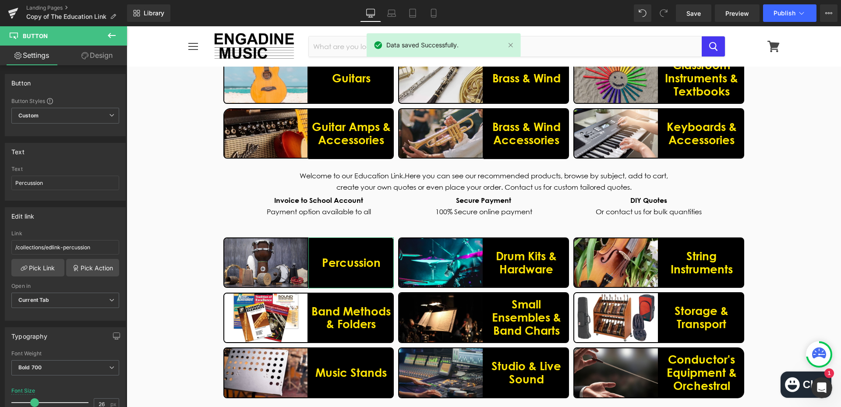
click at [103, 55] on link "Design" at bounding box center [97, 56] width 64 height 20
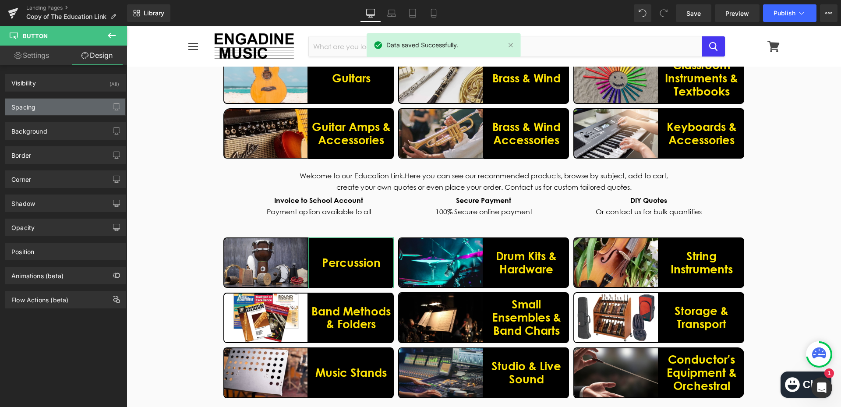
click at [53, 106] on div "Spacing" at bounding box center [65, 107] width 120 height 17
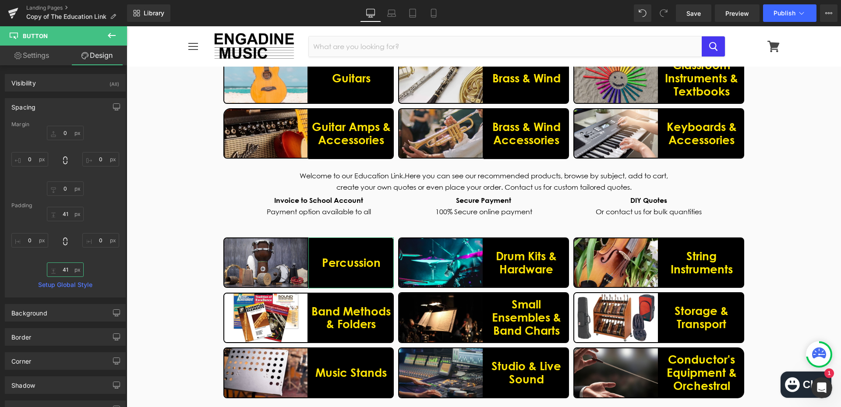
click at [64, 272] on input "41" at bounding box center [65, 269] width 37 height 14
type input "40"
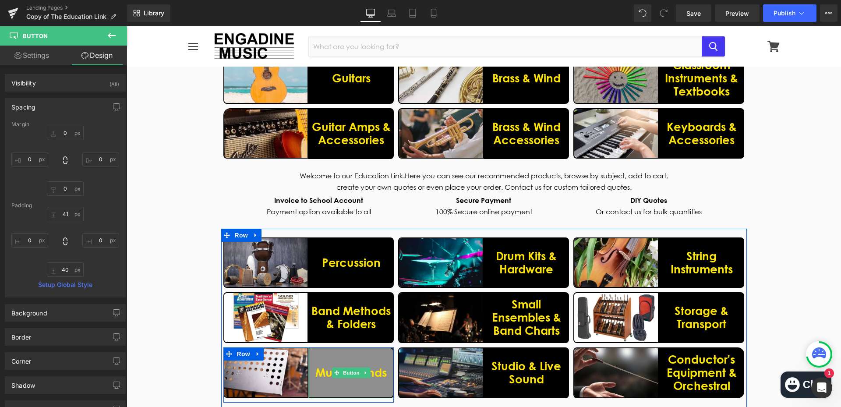
click at [358, 384] on link "Music Stands" at bounding box center [350, 372] width 85 height 51
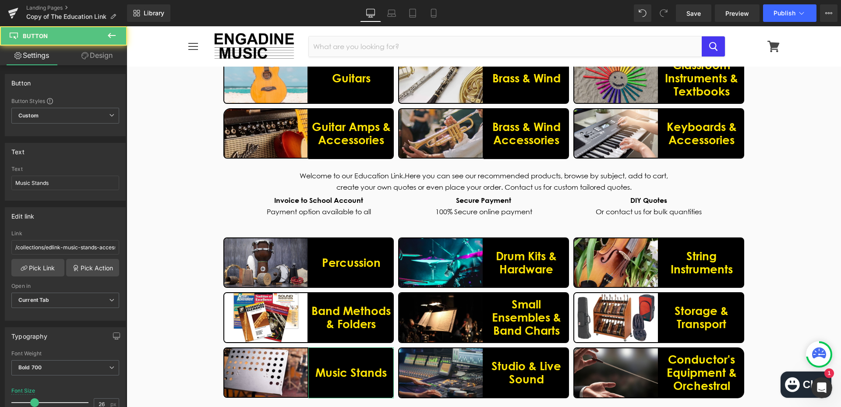
click at [98, 59] on link "Design" at bounding box center [97, 56] width 64 height 20
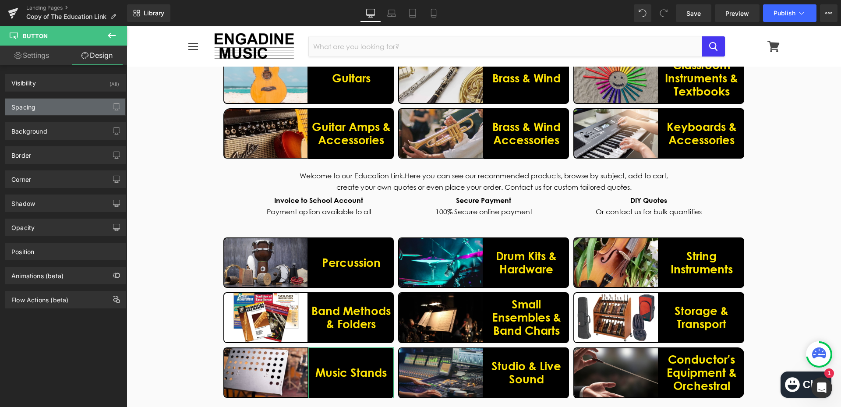
click at [57, 107] on div "Spacing" at bounding box center [65, 107] width 120 height 17
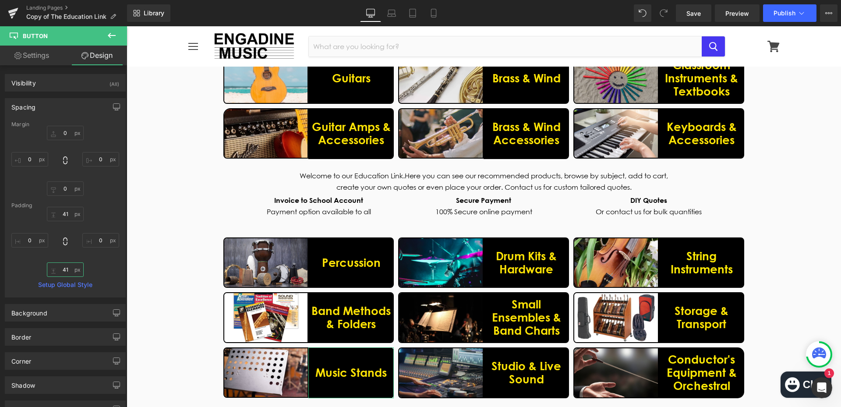
click at [70, 268] on input "41" at bounding box center [65, 269] width 37 height 14
type input "40"
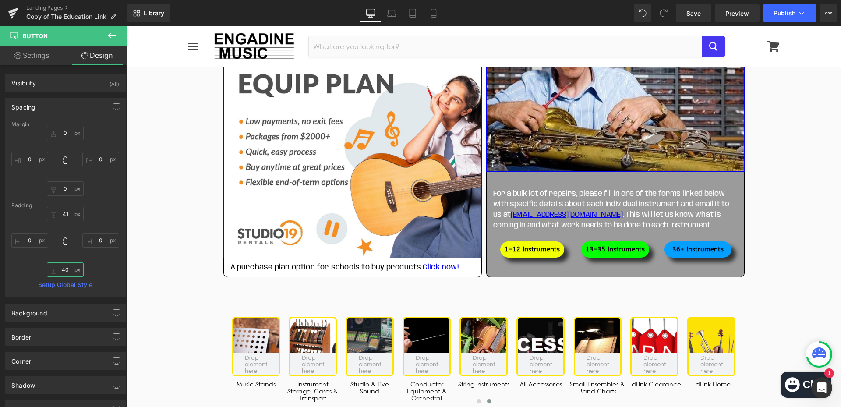
scroll to position [876, 0]
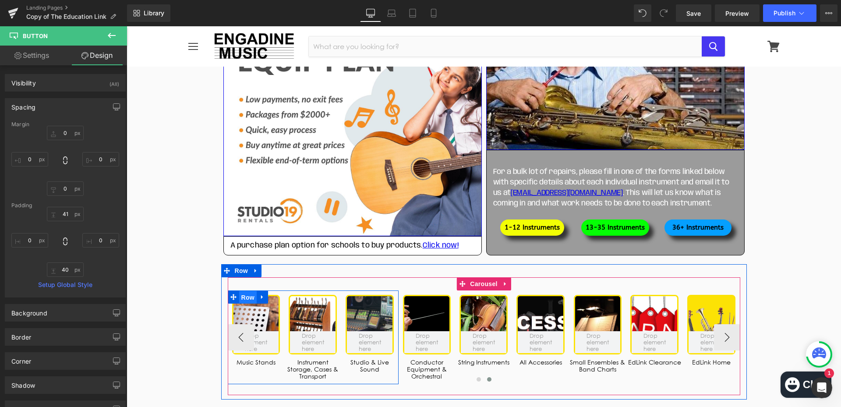
click at [246, 298] on span "Row" at bounding box center [248, 297] width 18 height 13
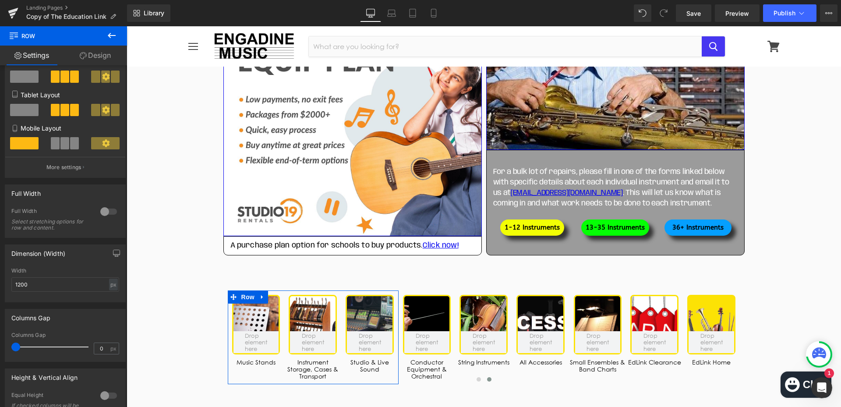
scroll to position [131, 0]
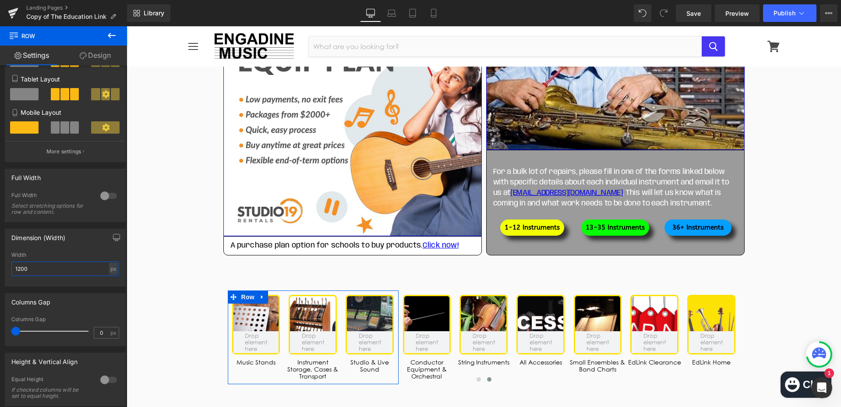
click at [39, 264] on input "1200" at bounding box center [65, 269] width 108 height 14
click at [102, 336] on input "0" at bounding box center [101, 332] width 15 height 11
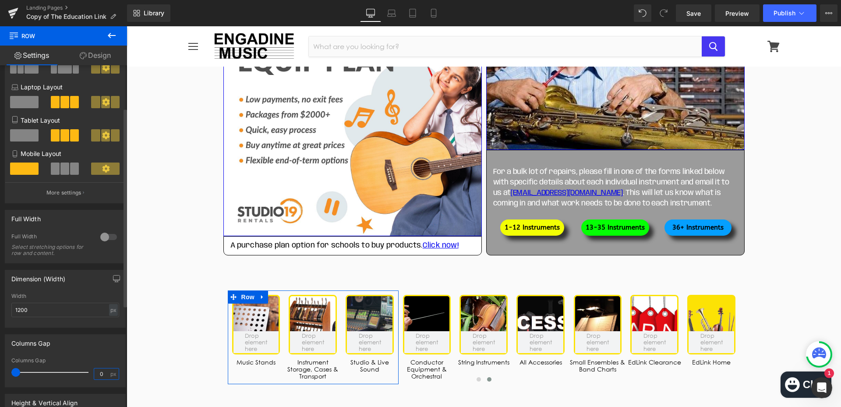
scroll to position [72, 0]
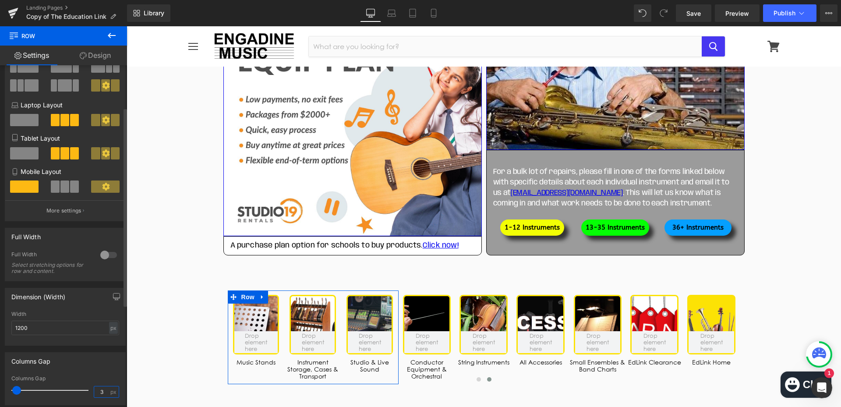
type input "4"
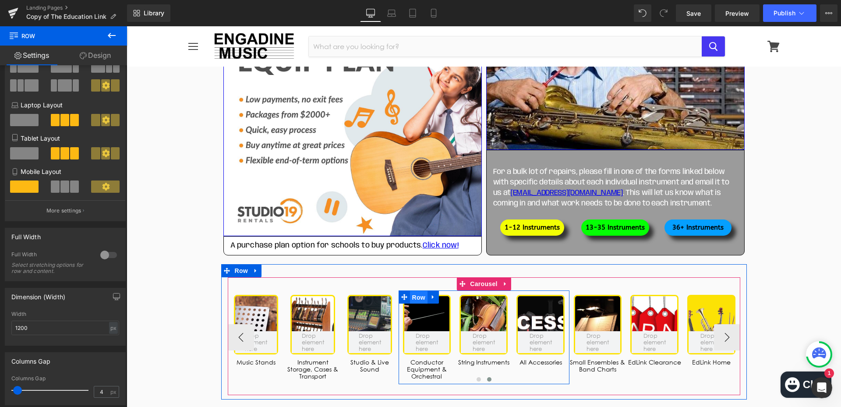
click at [416, 295] on span "Row" at bounding box center [419, 297] width 18 height 13
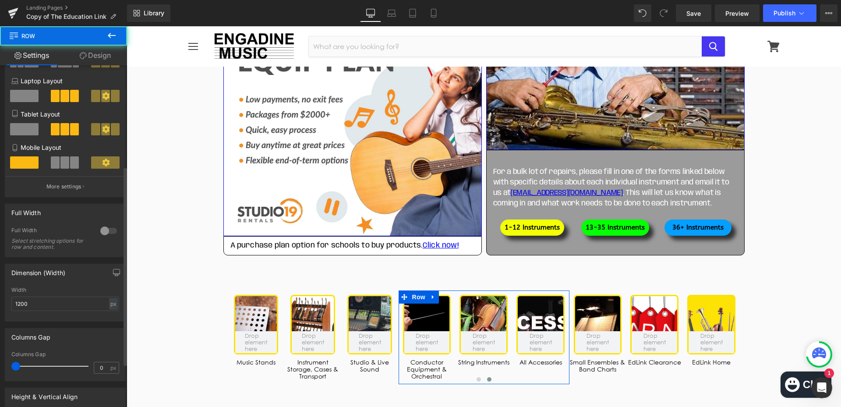
scroll to position [219, 0]
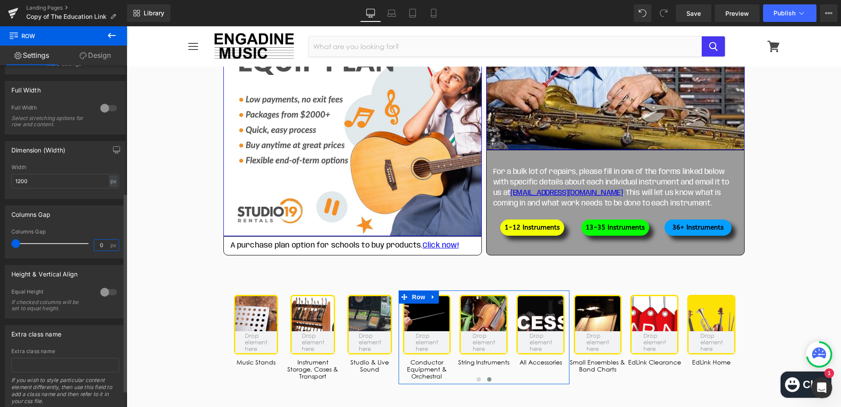
click at [102, 244] on input "0" at bounding box center [101, 245] width 15 height 11
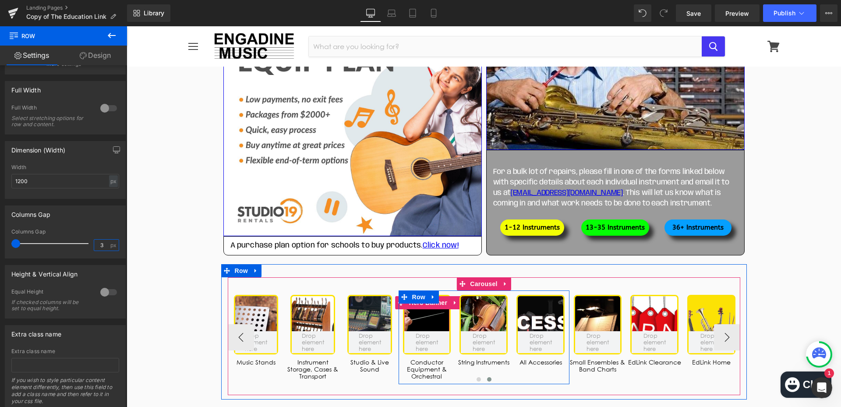
type input "4"
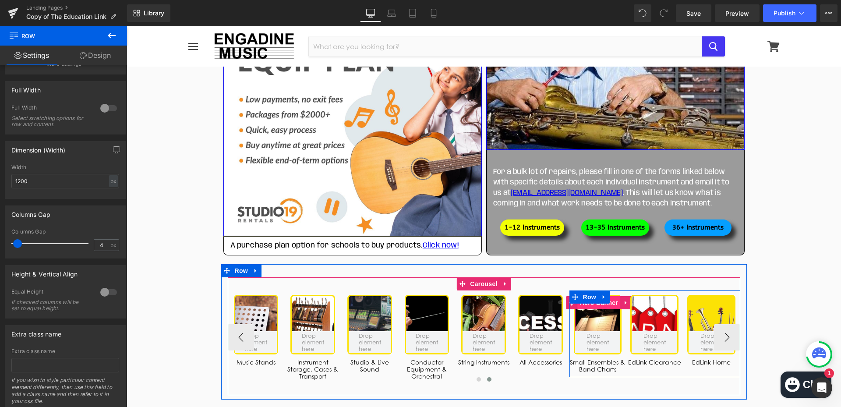
click at [591, 305] on span "Hero Banner" at bounding box center [599, 302] width 42 height 13
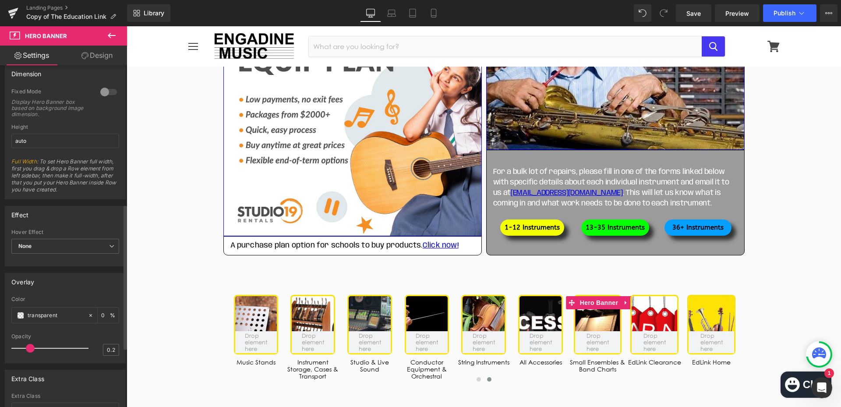
scroll to position [131, 0]
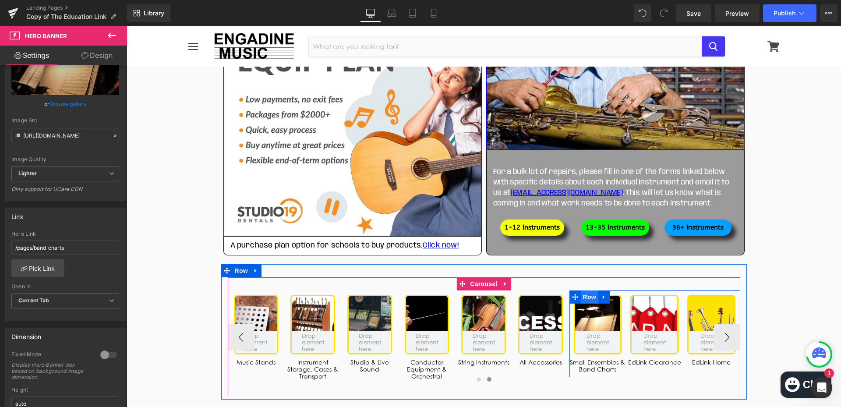
click at [588, 297] on span "Row" at bounding box center [590, 296] width 18 height 13
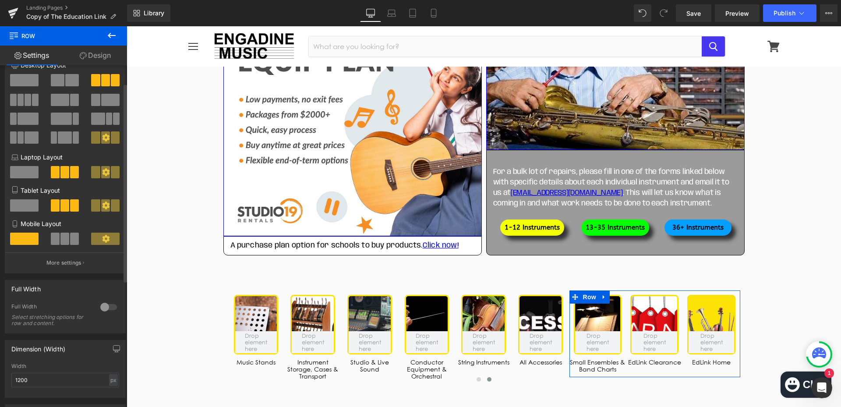
scroll to position [88, 0]
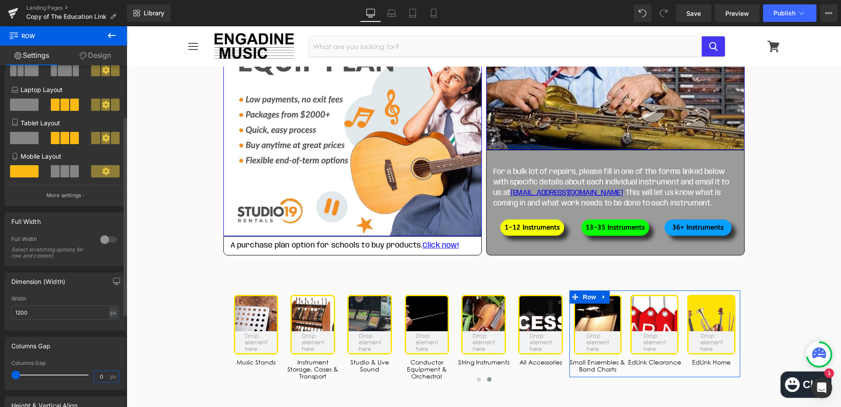
click at [97, 374] on input "0" at bounding box center [101, 376] width 15 height 11
type input "4"
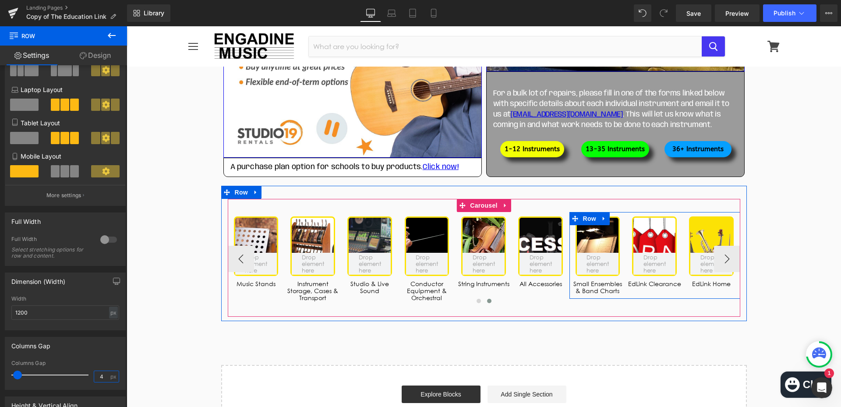
scroll to position [964, 0]
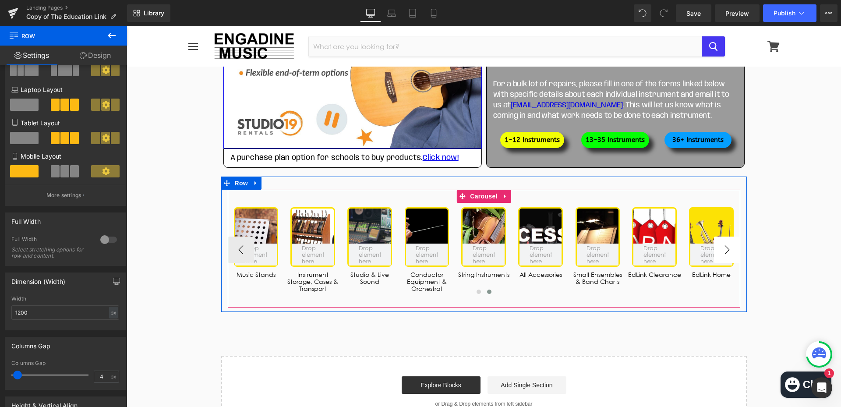
click at [731, 246] on button "›" at bounding box center [727, 250] width 26 height 26
click at [722, 251] on button "›" at bounding box center [727, 250] width 26 height 26
click at [241, 249] on button "‹" at bounding box center [241, 250] width 26 height 26
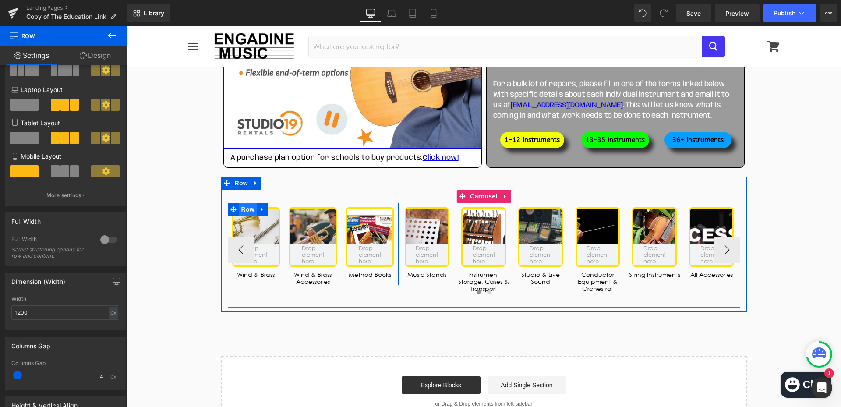
click at [246, 209] on span "Row" at bounding box center [248, 209] width 18 height 13
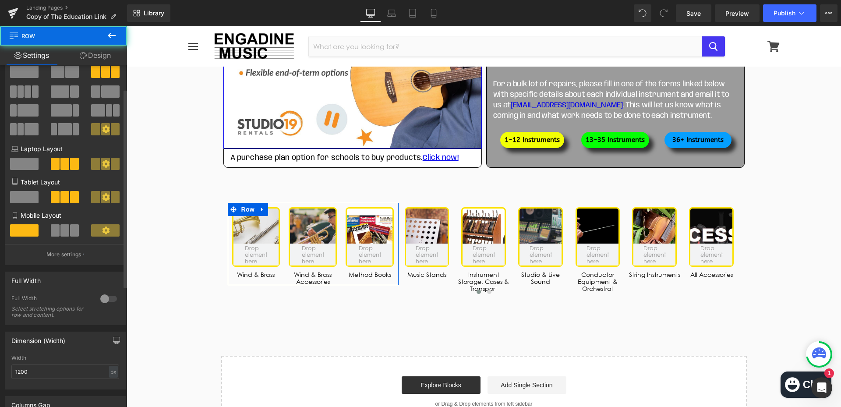
scroll to position [131, 0]
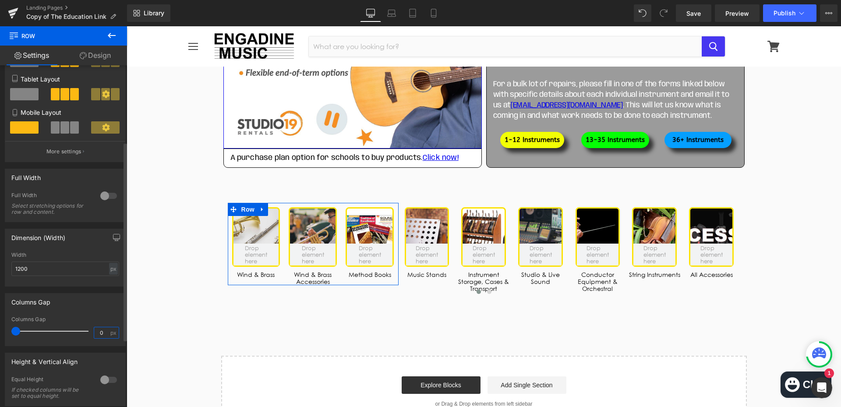
click at [103, 331] on input "0" at bounding box center [101, 332] width 15 height 11
type input "4"
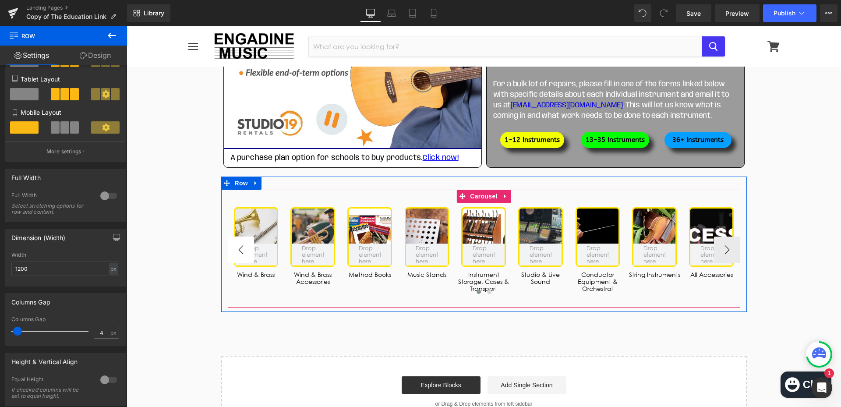
click at [241, 252] on button "‹" at bounding box center [241, 250] width 26 height 26
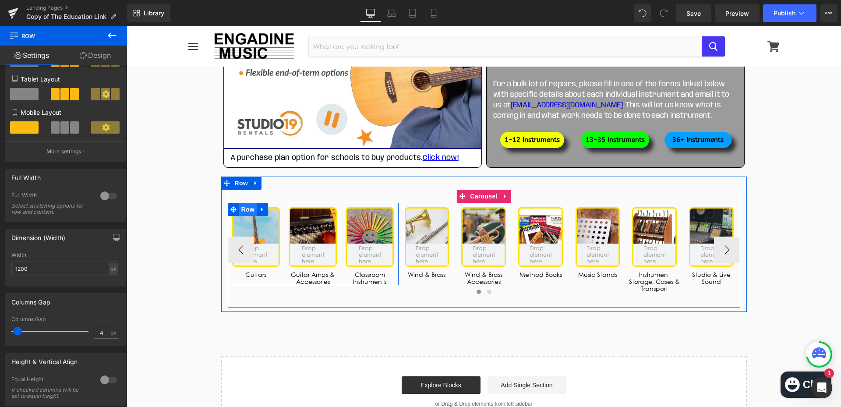
click at [249, 212] on span "Row" at bounding box center [248, 209] width 18 height 13
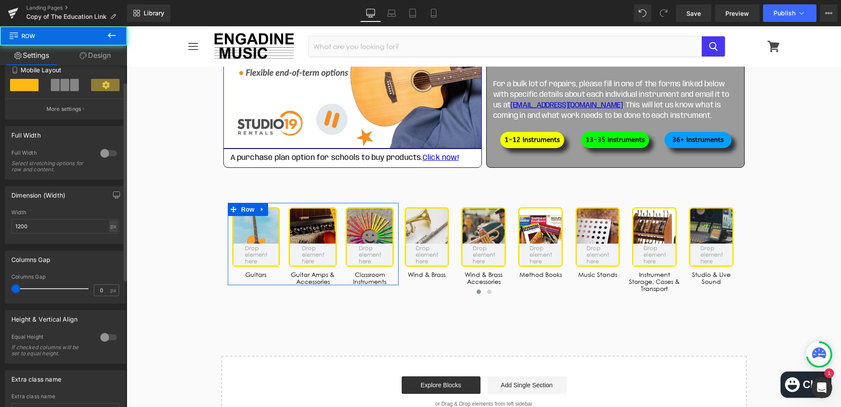
scroll to position [175, 0]
click at [103, 287] on input "0" at bounding box center [101, 288] width 15 height 11
type input "4"
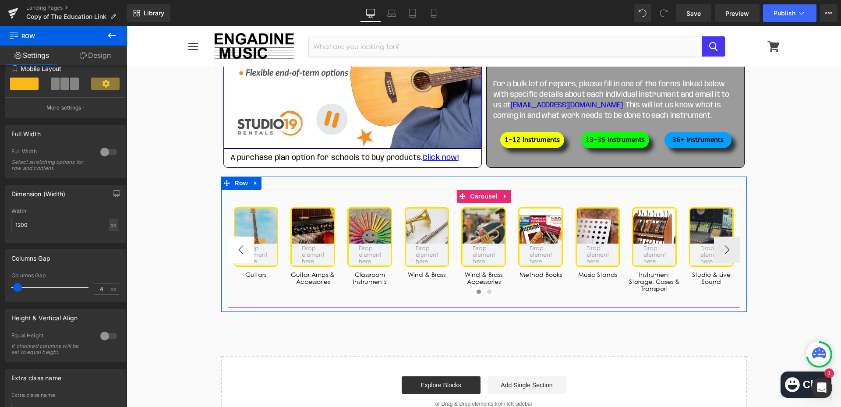
click at [237, 254] on button "‹" at bounding box center [241, 250] width 26 height 26
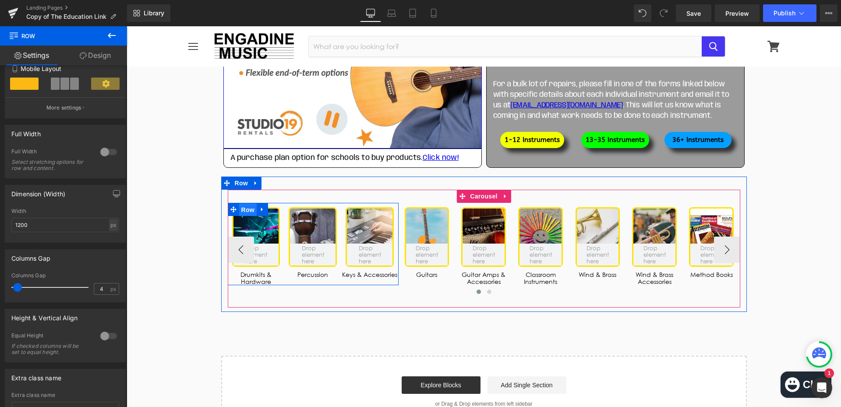
click at [239, 209] on span "Row" at bounding box center [248, 209] width 18 height 13
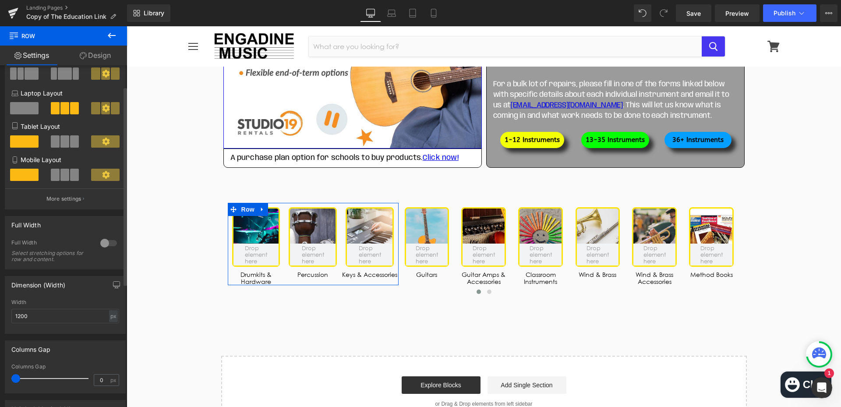
scroll to position [88, 0]
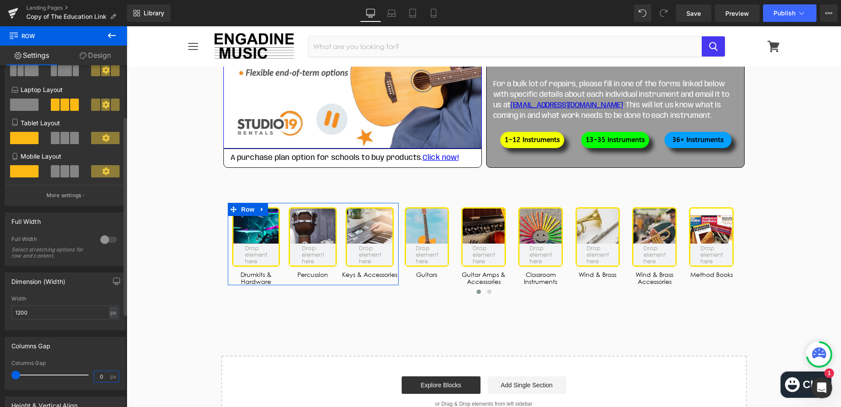
click at [97, 376] on input "0" at bounding box center [101, 376] width 15 height 11
type input "4"
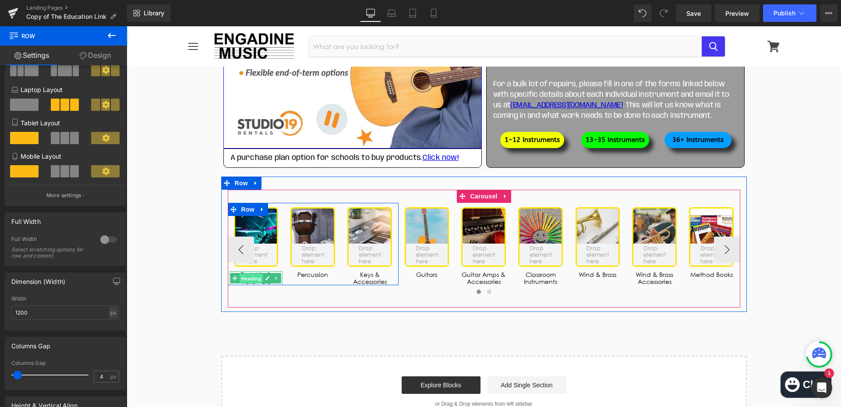
click at [250, 283] on span "Heading" at bounding box center [252, 278] width 24 height 11
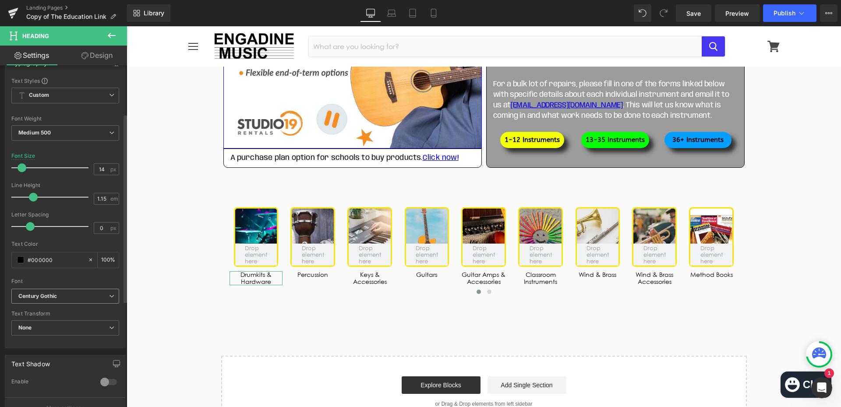
drag, startPoint x: 85, startPoint y: 304, endPoint x: 85, endPoint y: 298, distance: 5.3
click at [85, 303] on span "Century Gothic" at bounding box center [65, 296] width 108 height 15
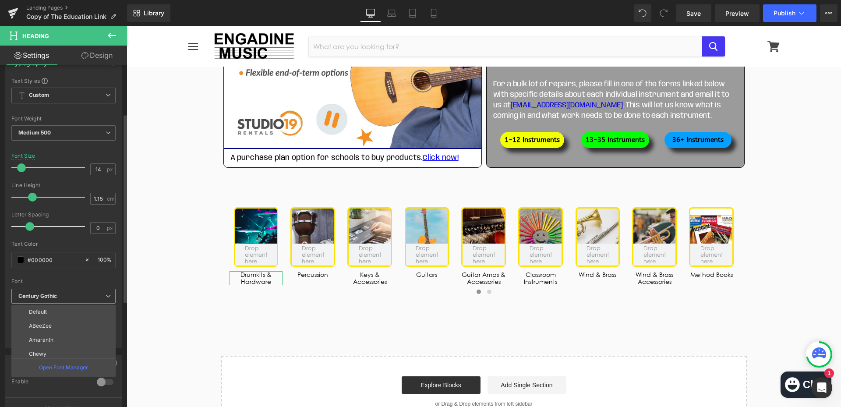
click at [85, 298] on b "Century Gothic" at bounding box center [61, 296] width 87 height 7
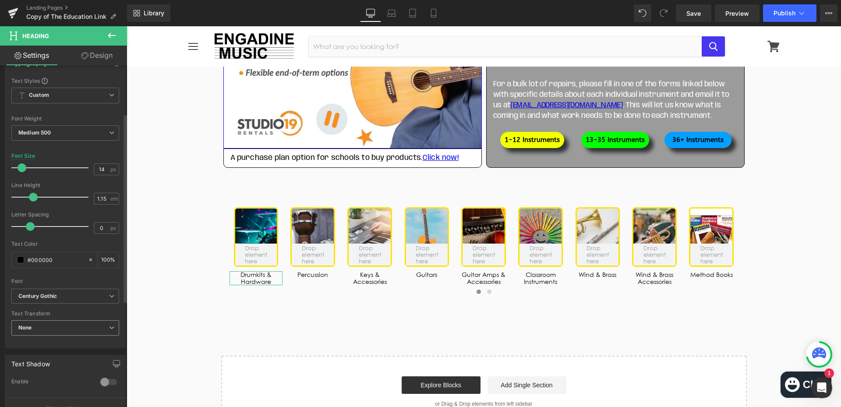
click at [76, 329] on span "None" at bounding box center [65, 327] width 108 height 15
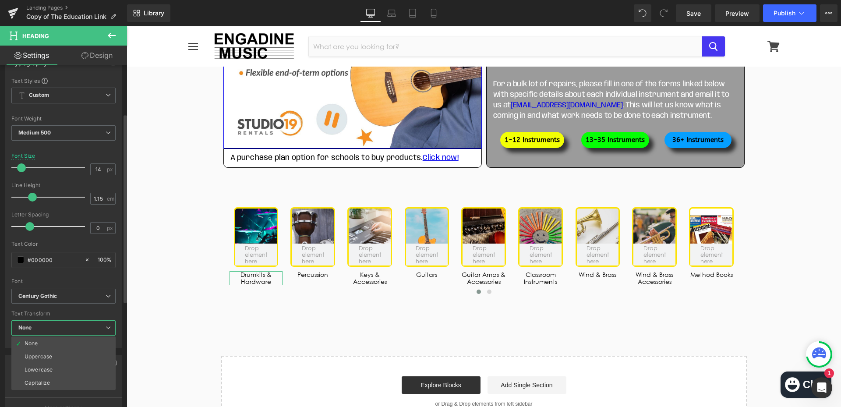
click at [76, 329] on span "None" at bounding box center [63, 327] width 104 height 15
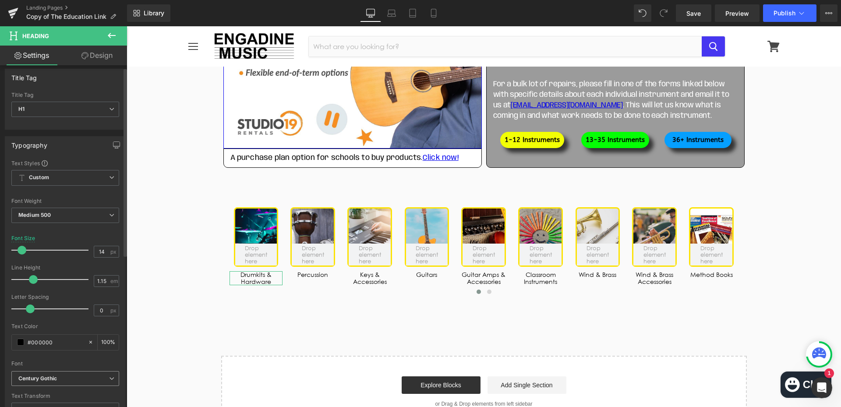
scroll to position [0, 0]
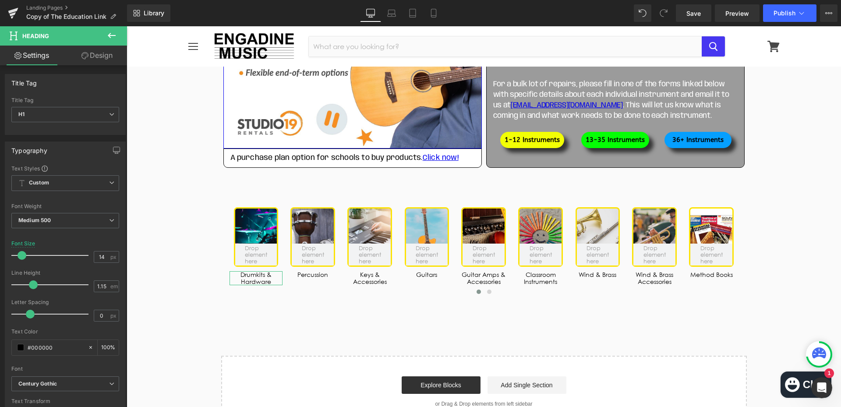
click at [100, 57] on link "Design" at bounding box center [97, 56] width 64 height 20
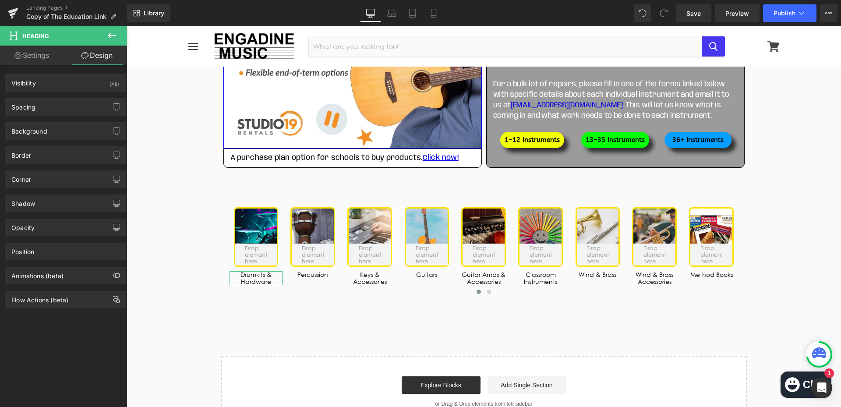
click at [31, 56] on link "Settings" at bounding box center [32, 56] width 64 height 20
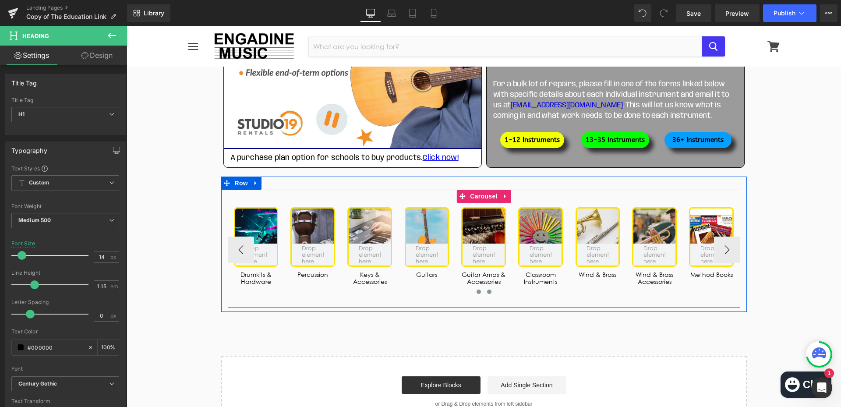
click at [487, 292] on span at bounding box center [489, 292] width 4 height 4
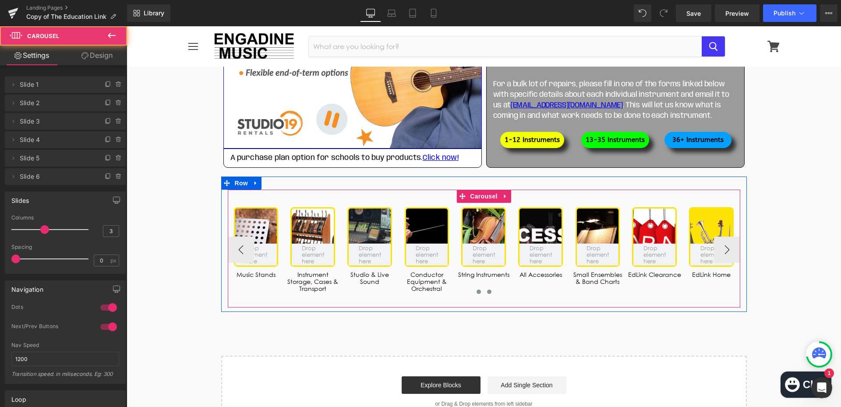
click at [477, 294] on span at bounding box center [479, 292] width 4 height 4
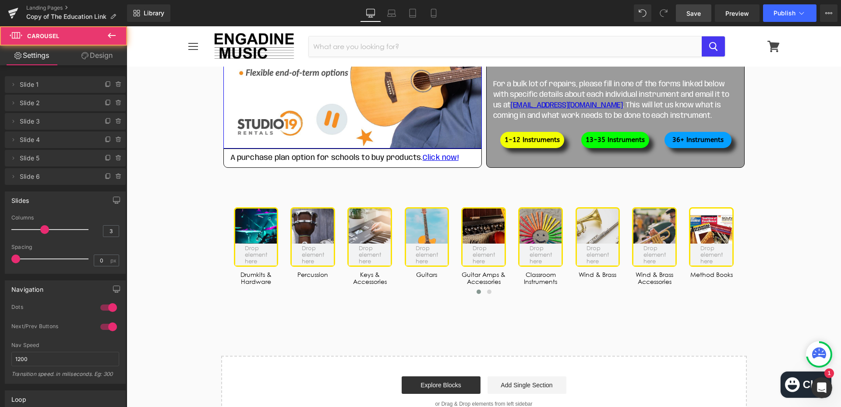
click at [703, 10] on link "Save" at bounding box center [693, 13] width 35 height 18
